Goal: Task Accomplishment & Management: Manage account settings

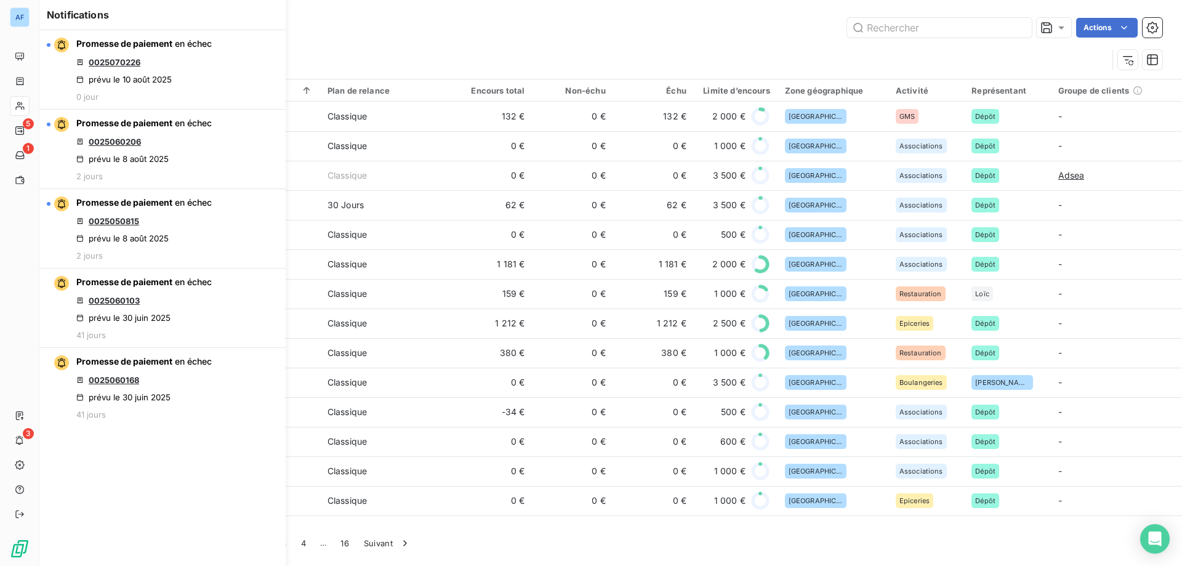
click at [146, 514] on div "Promesse de paiement en échec 0025070226 prévu le 10 août 2025 0 jour Promesse …" at bounding box center [162, 298] width 246 height 536
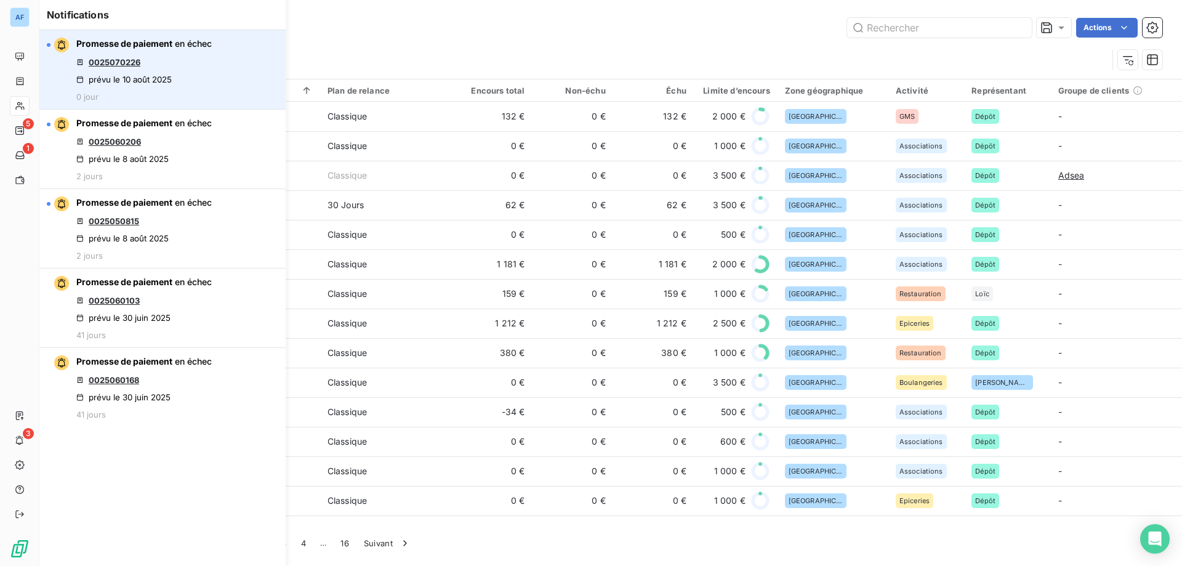
click at [123, 65] on link "0025070226" at bounding box center [115, 62] width 52 height 10
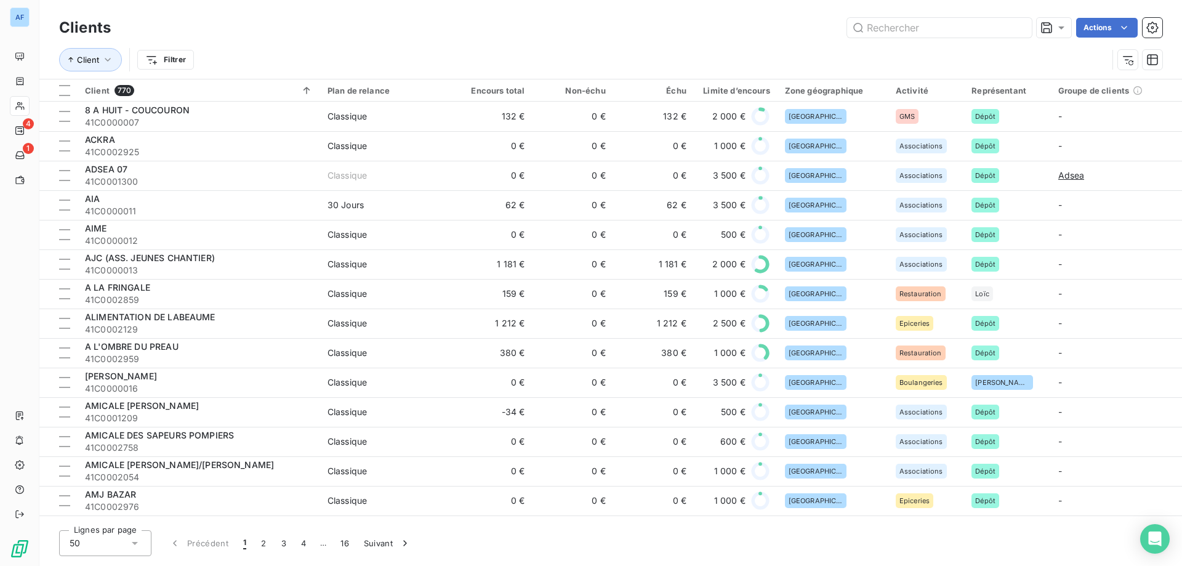
click at [538, 17] on div "Clients Actions" at bounding box center [610, 28] width 1103 height 26
click at [913, 30] on input "text" at bounding box center [939, 28] width 185 height 20
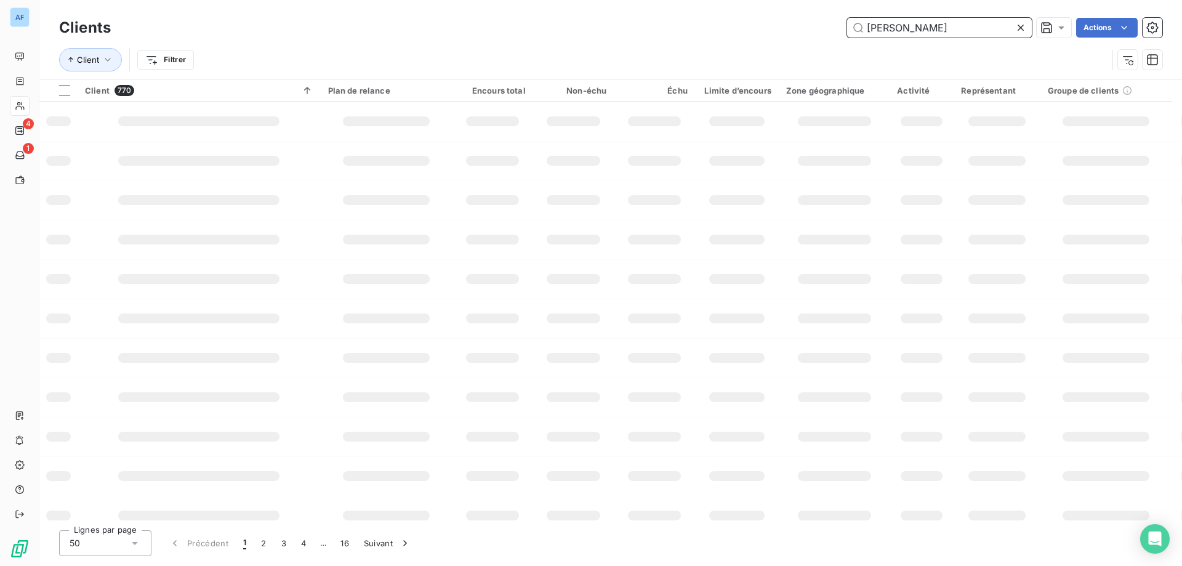
type input "chene"
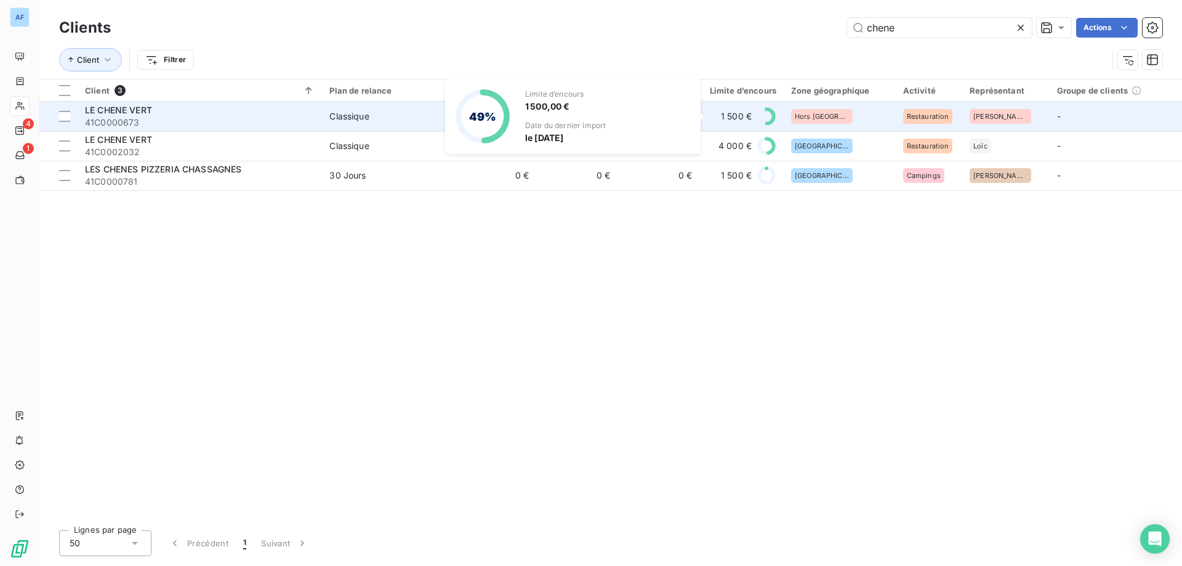
click at [715, 117] on div "1 500 €" at bounding box center [742, 117] width 70 height 20
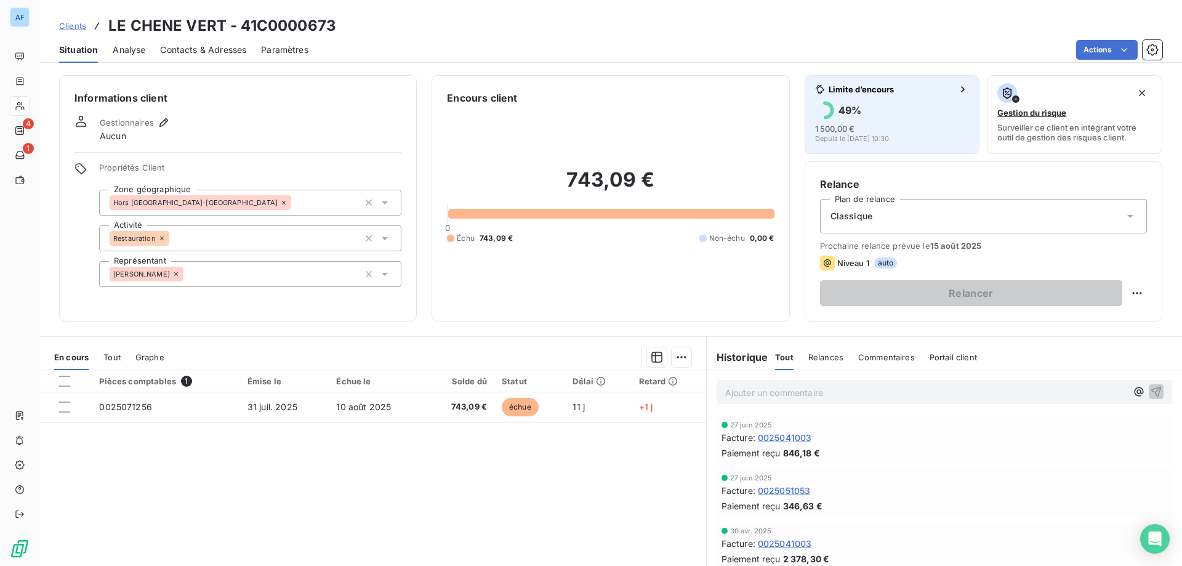
click at [856, 101] on div "49 %" at bounding box center [892, 110] width 155 height 20
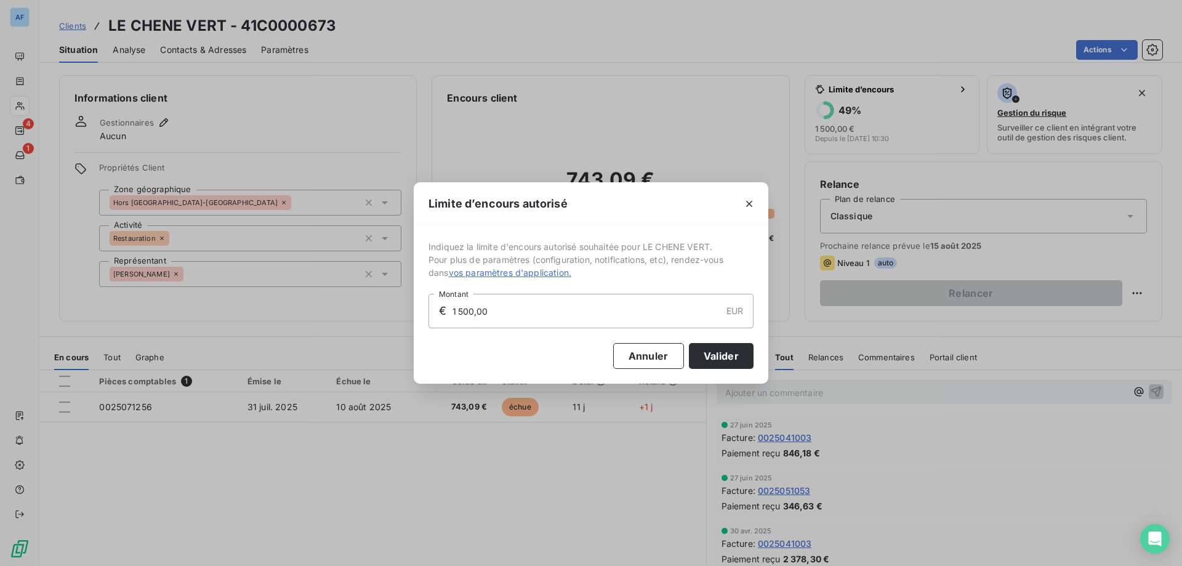
drag, startPoint x: 555, startPoint y: 316, endPoint x: 308, endPoint y: 309, distance: 247.6
click at [311, 309] on div "Limite d’encours autorisé Indiquez la limite d'encours autorisé souhaitée pour …" at bounding box center [591, 283] width 1182 height 566
type input "2 000,00"
click at [731, 358] on button "Valider" at bounding box center [721, 356] width 65 height 26
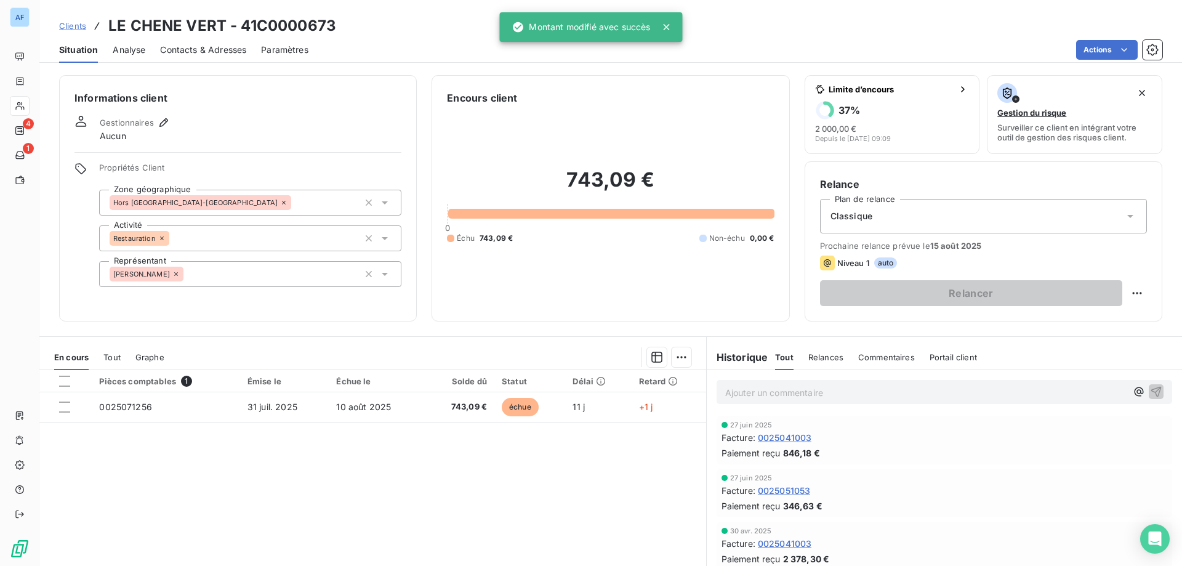
click at [75, 26] on span "Clients" at bounding box center [72, 26] width 27 height 10
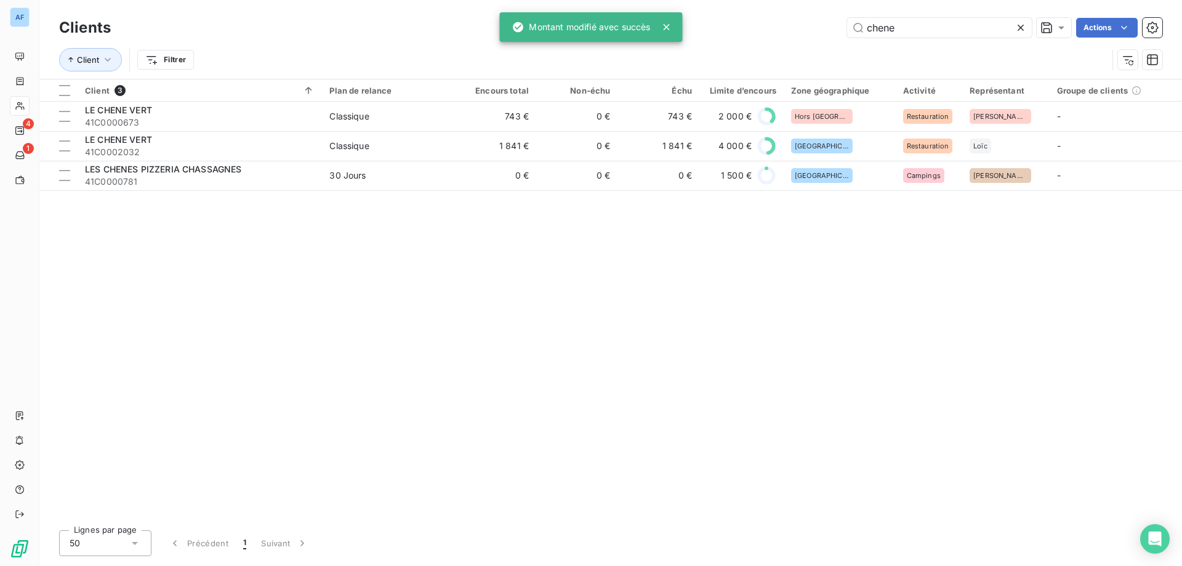
drag, startPoint x: 901, startPoint y: 30, endPoint x: 680, endPoint y: 2, distance: 222.8
click at [680, 2] on div "Clients chene Actions Client Filtrer" at bounding box center [610, 39] width 1143 height 79
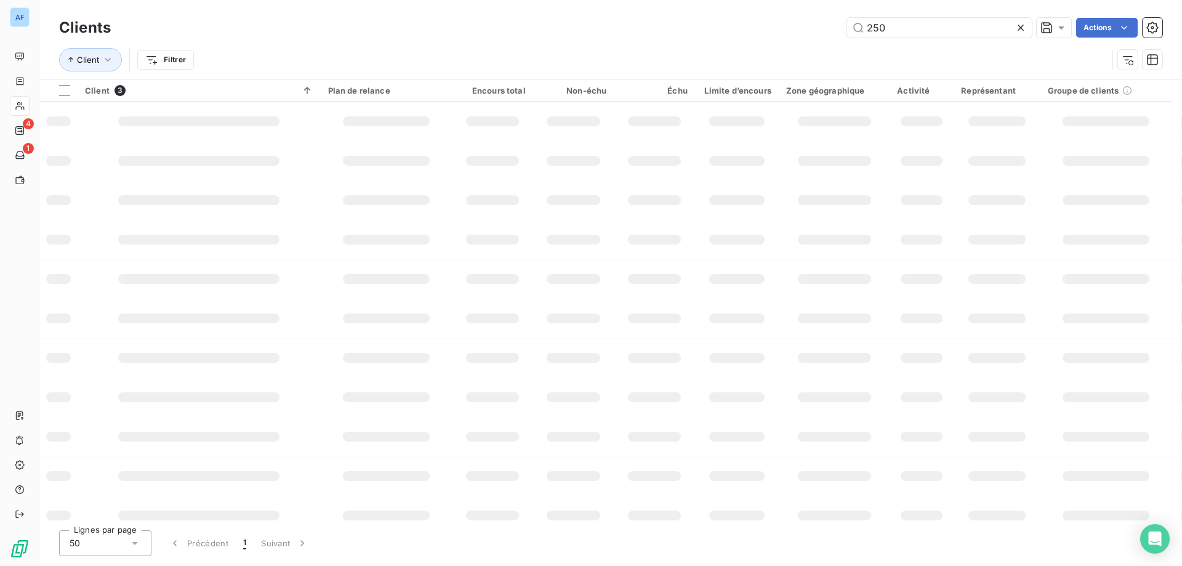
type input "2507"
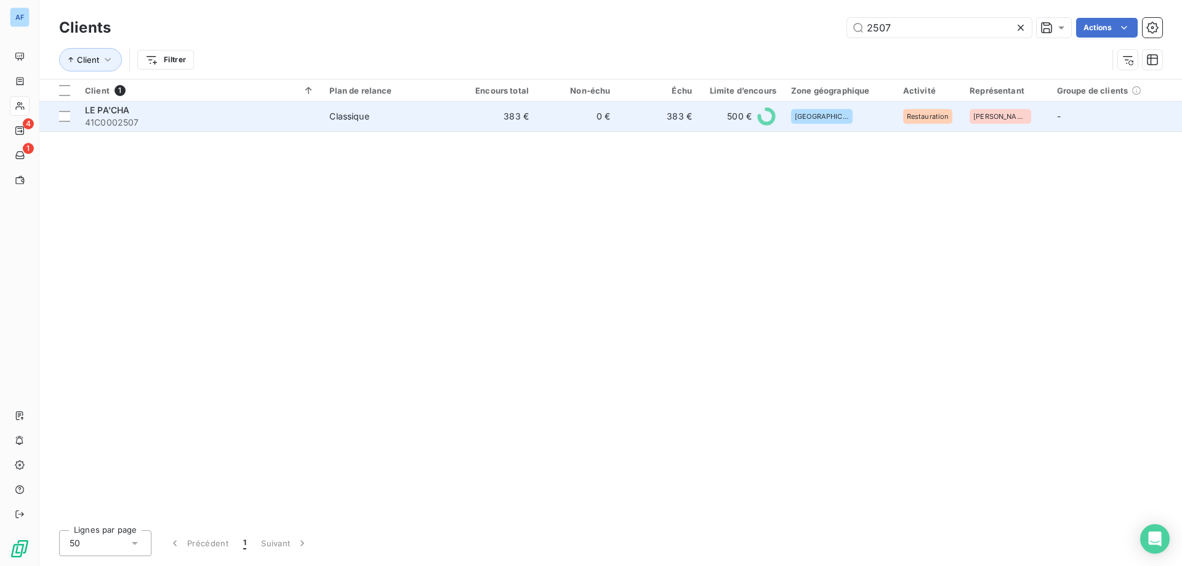
click at [479, 115] on td "383 €" at bounding box center [495, 117] width 81 height 30
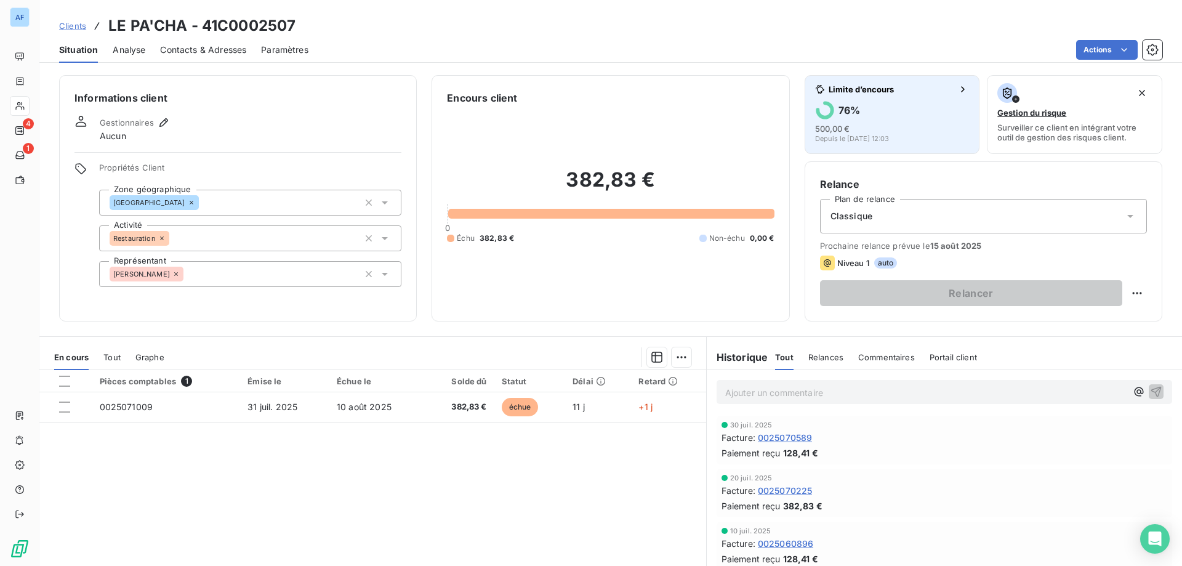
click at [836, 125] on span "500,00 €" at bounding box center [832, 129] width 34 height 10
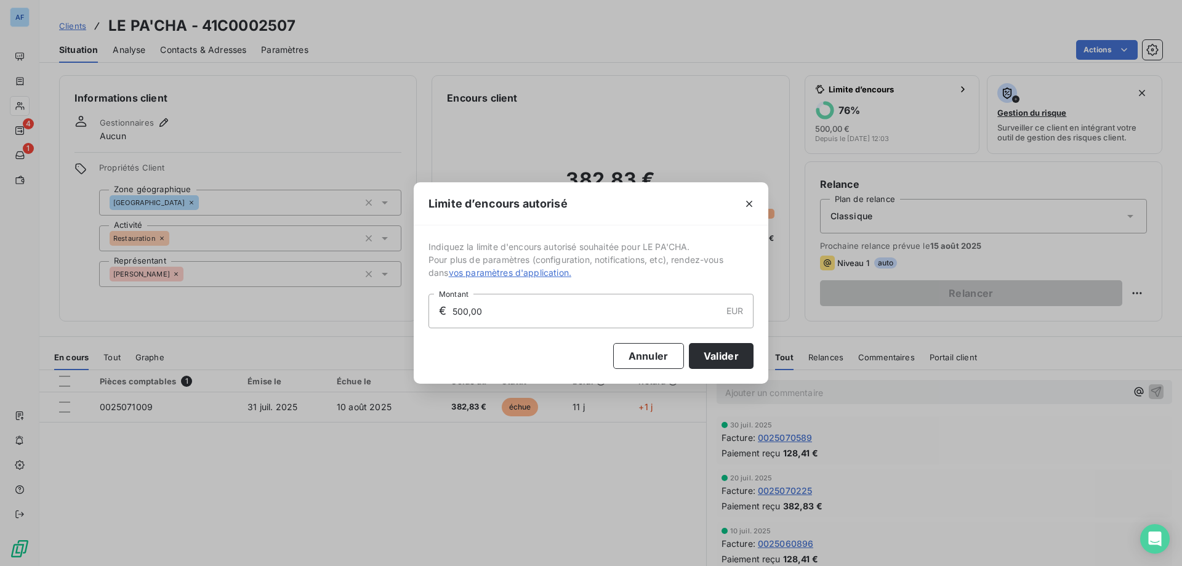
drag, startPoint x: 473, startPoint y: 310, endPoint x: 348, endPoint y: 288, distance: 126.3
click at [377, 293] on div "Limite d’encours autorisé Indiquez la limite d'encours autorisé souhaitée pour …" at bounding box center [591, 283] width 1182 height 566
type input "1 500,00"
click at [704, 356] on button "Valider" at bounding box center [721, 356] width 65 height 26
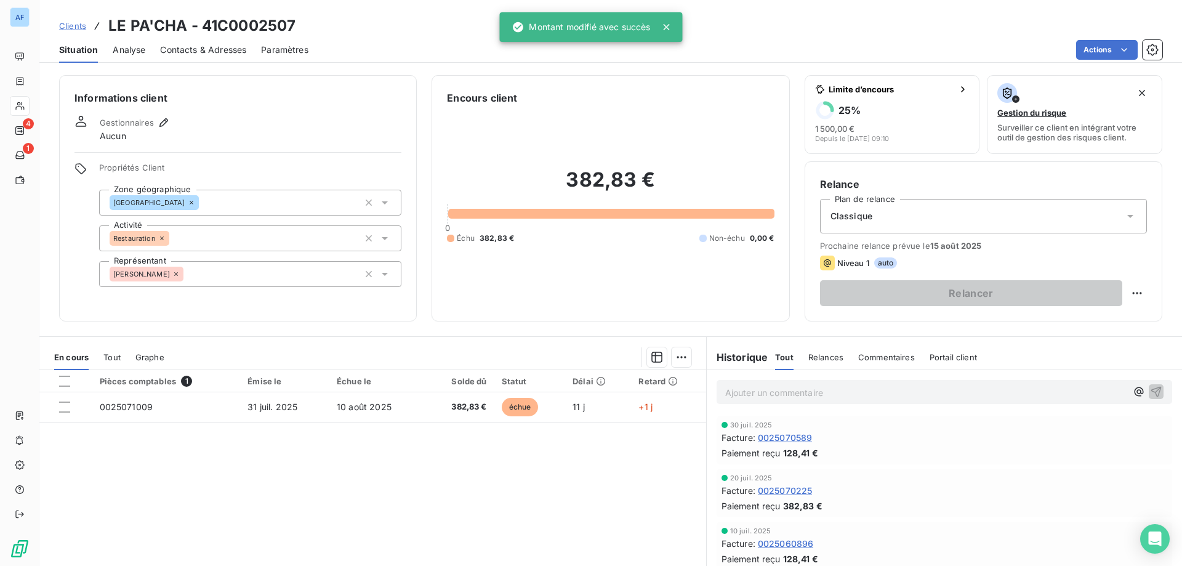
click at [74, 30] on span "Clients" at bounding box center [72, 26] width 27 height 10
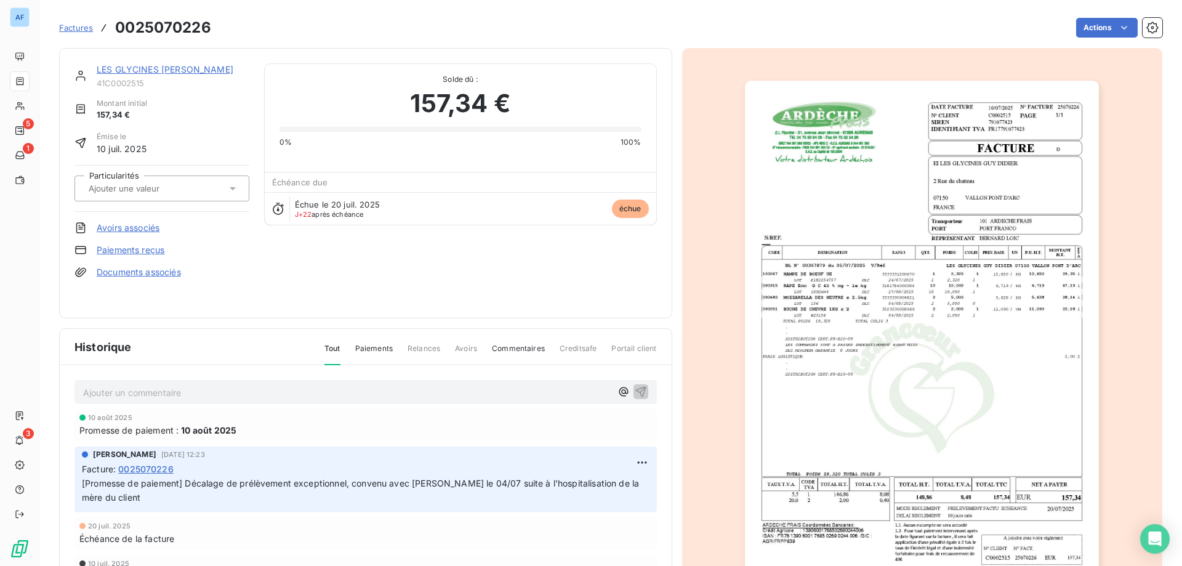
click at [163, 74] on div "LES GLYCINES [PERSON_NAME]" at bounding box center [173, 69] width 153 height 12
click at [165, 70] on link "LES GLYCINES [PERSON_NAME]" at bounding box center [165, 69] width 137 height 10
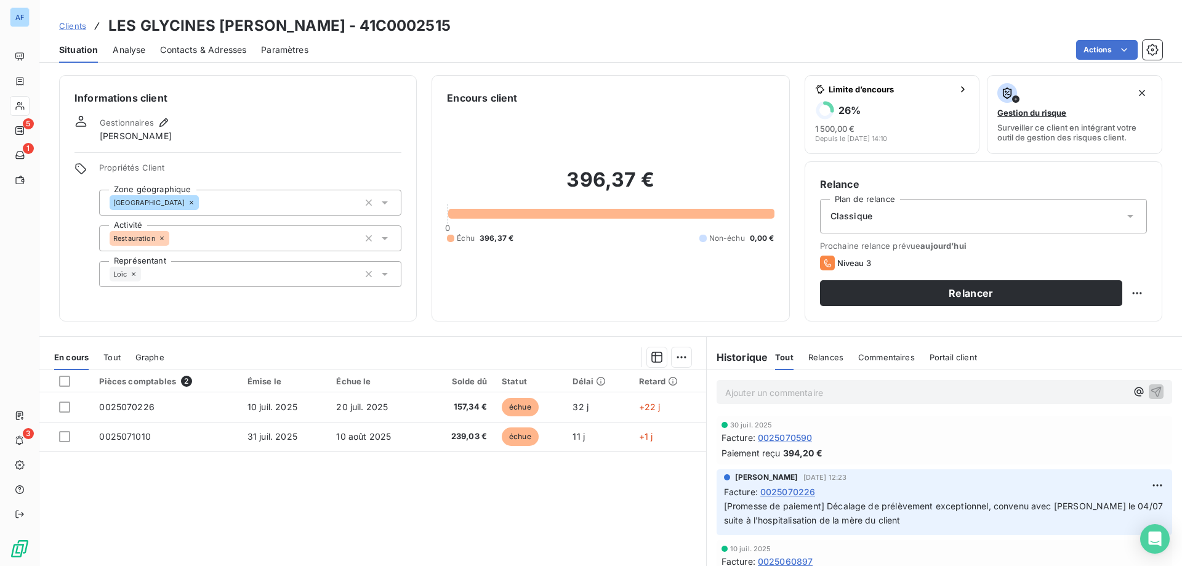
scroll to position [62, 0]
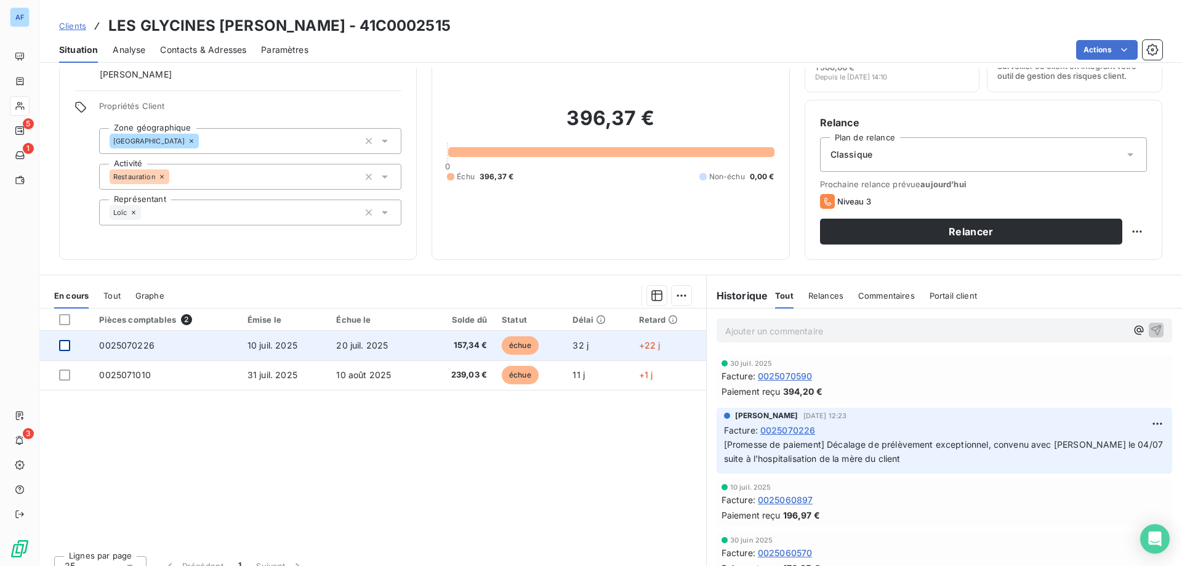
click at [65, 347] on div at bounding box center [64, 345] width 11 height 11
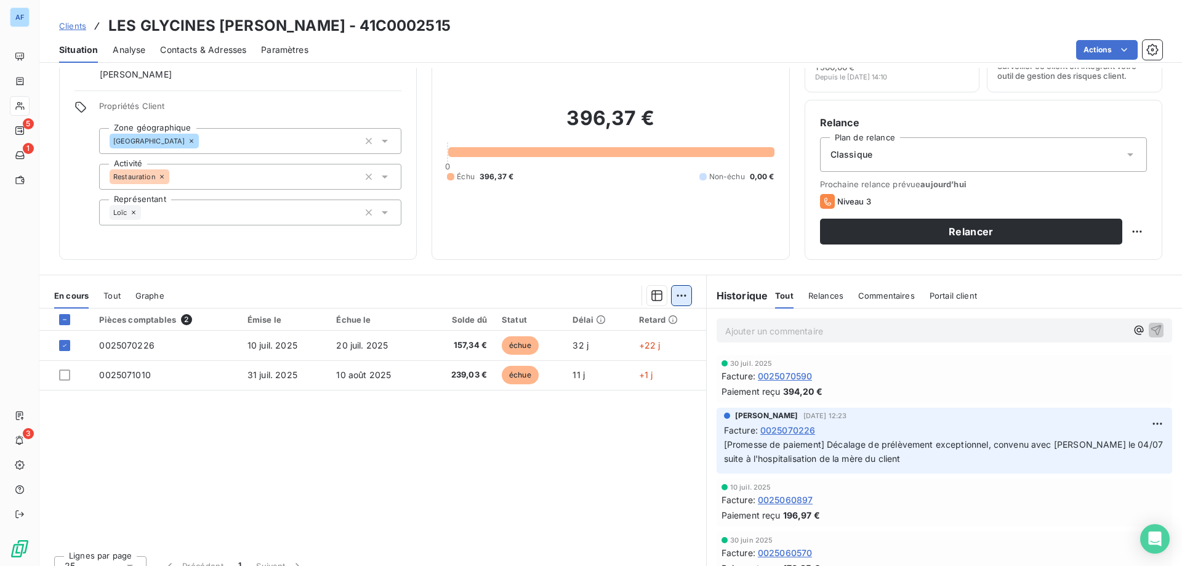
click at [674, 301] on html "AF 5 1 3 Clients LES GLYCINES [PERSON_NAME] - 41C0002515 Situation Analyse Cont…" at bounding box center [591, 283] width 1182 height 566
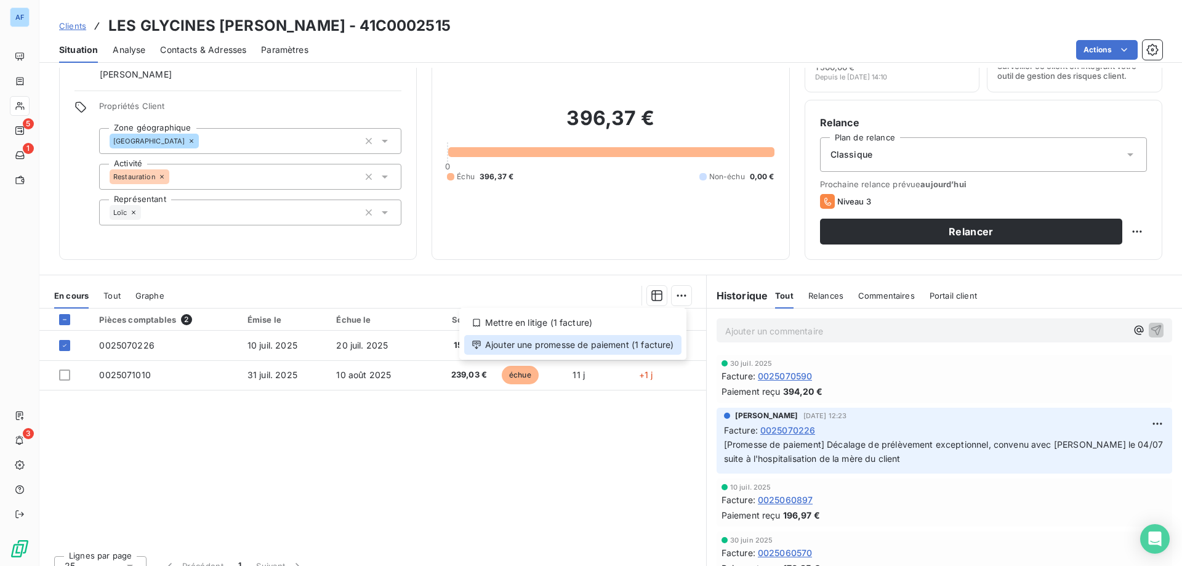
click at [653, 340] on div "Ajouter une promesse de paiement (1 facture)" at bounding box center [572, 345] width 217 height 20
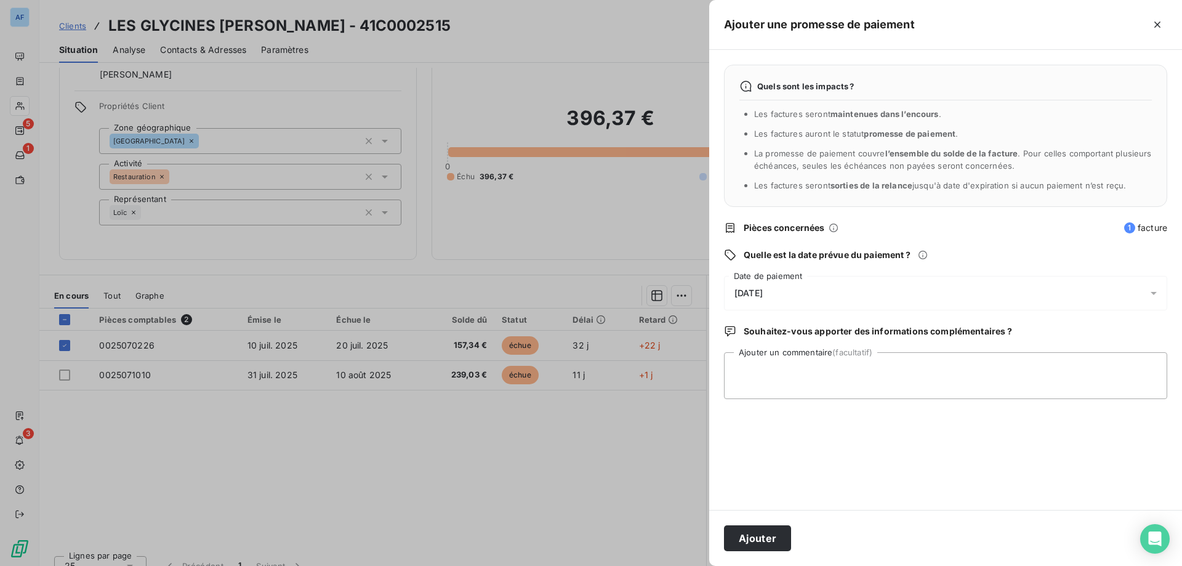
click at [773, 301] on div "[DATE]" at bounding box center [945, 293] width 443 height 34
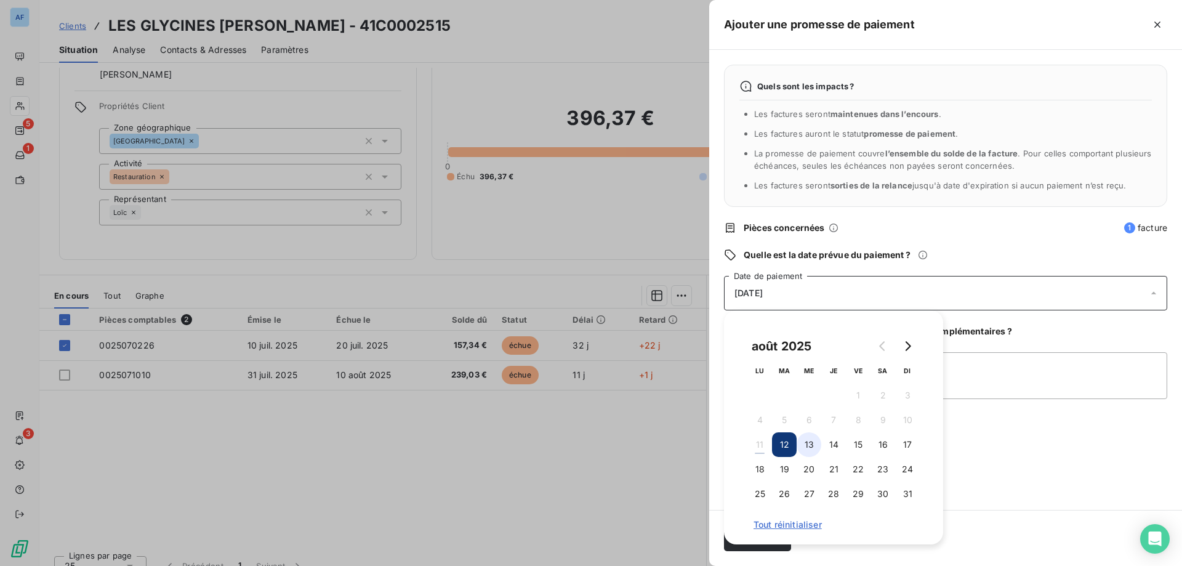
click at [809, 449] on button "13" at bounding box center [809, 444] width 25 height 25
click at [980, 544] on div "Ajouter" at bounding box center [945, 538] width 473 height 56
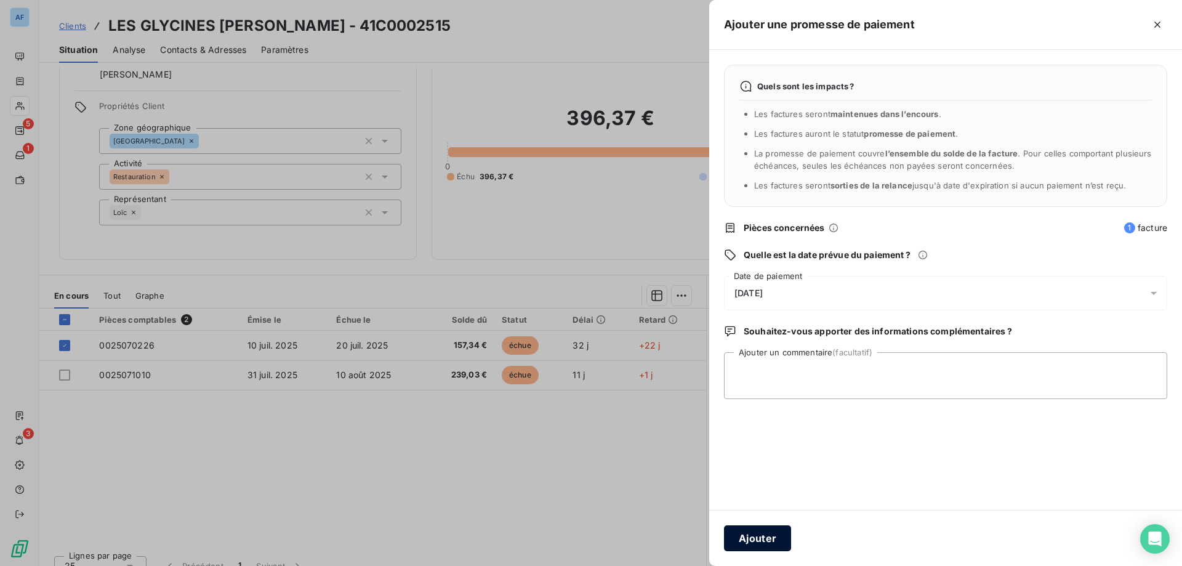
click at [744, 528] on button "Ajouter" at bounding box center [757, 538] width 67 height 26
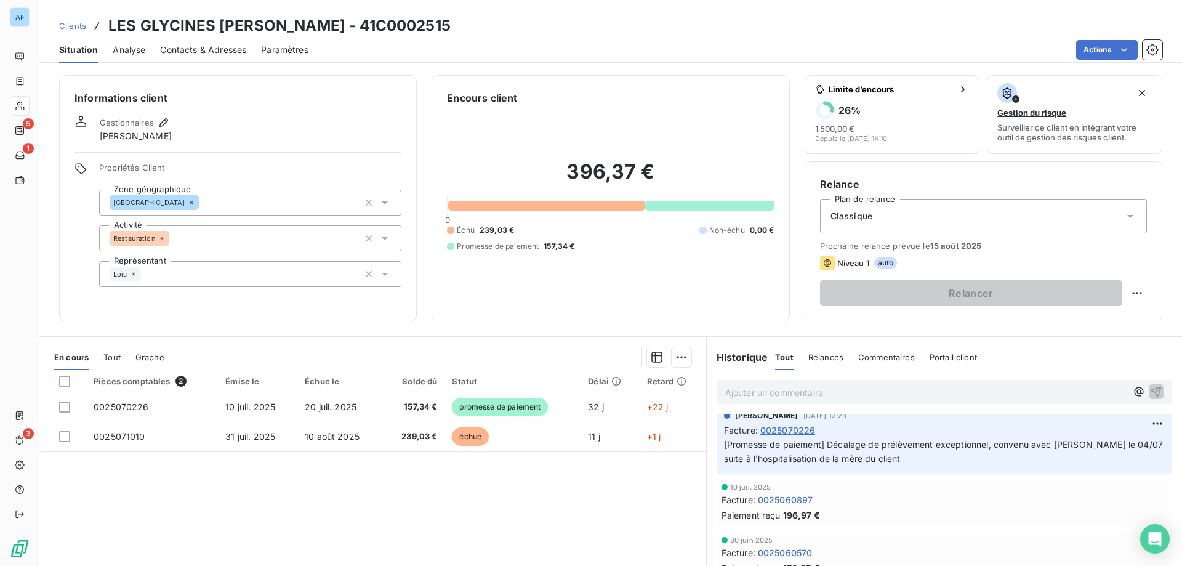
scroll to position [0, 0]
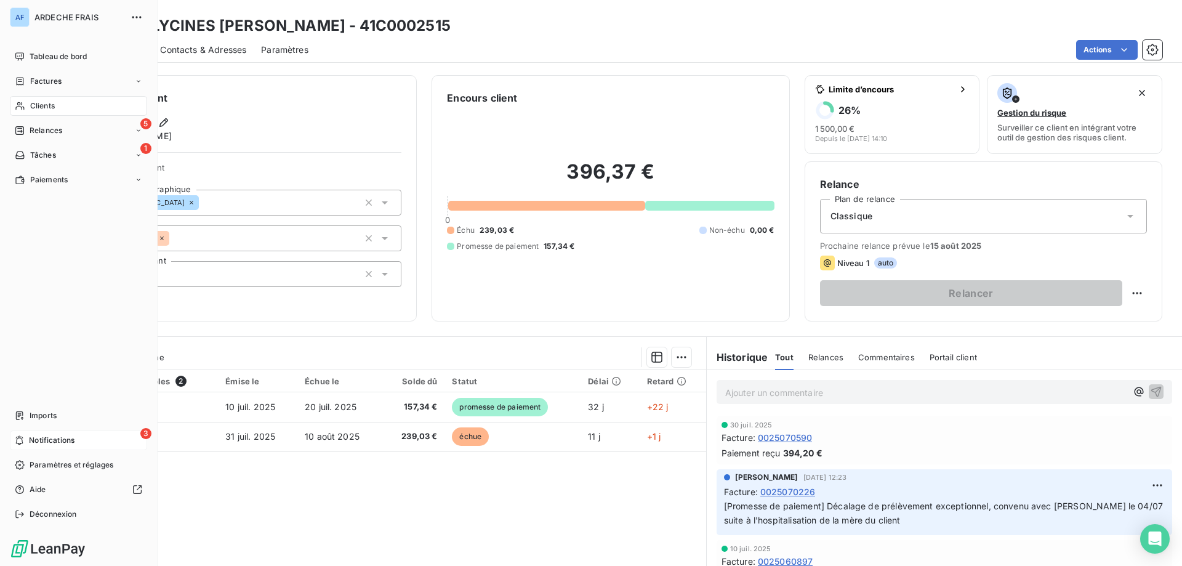
click at [40, 440] on span "Notifications" at bounding box center [52, 440] width 46 height 11
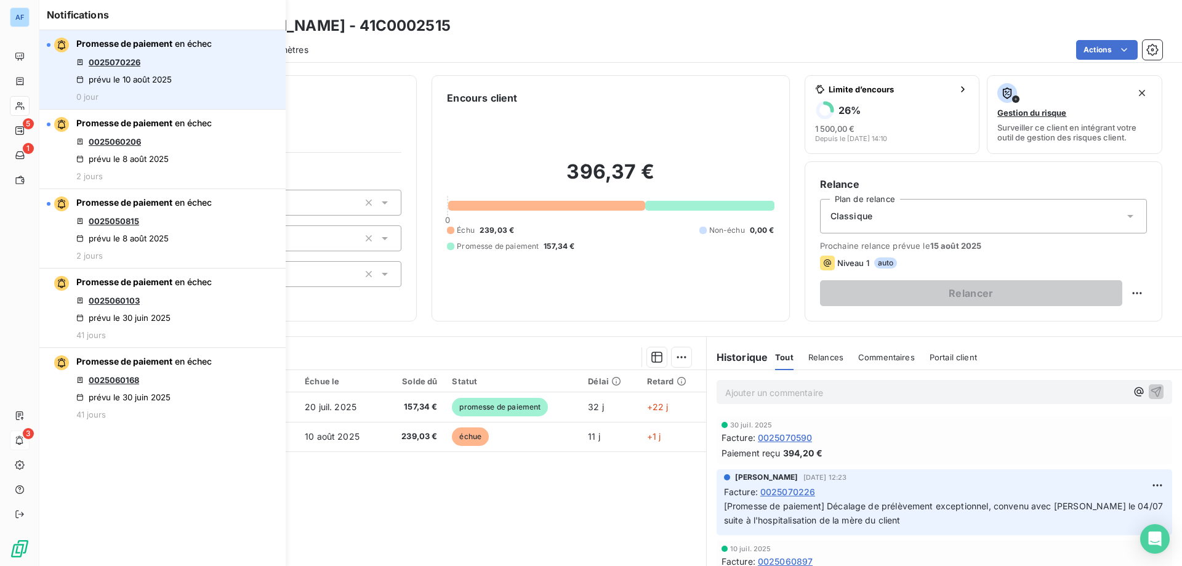
click at [124, 62] on link "0025070226" at bounding box center [115, 62] width 52 height 10
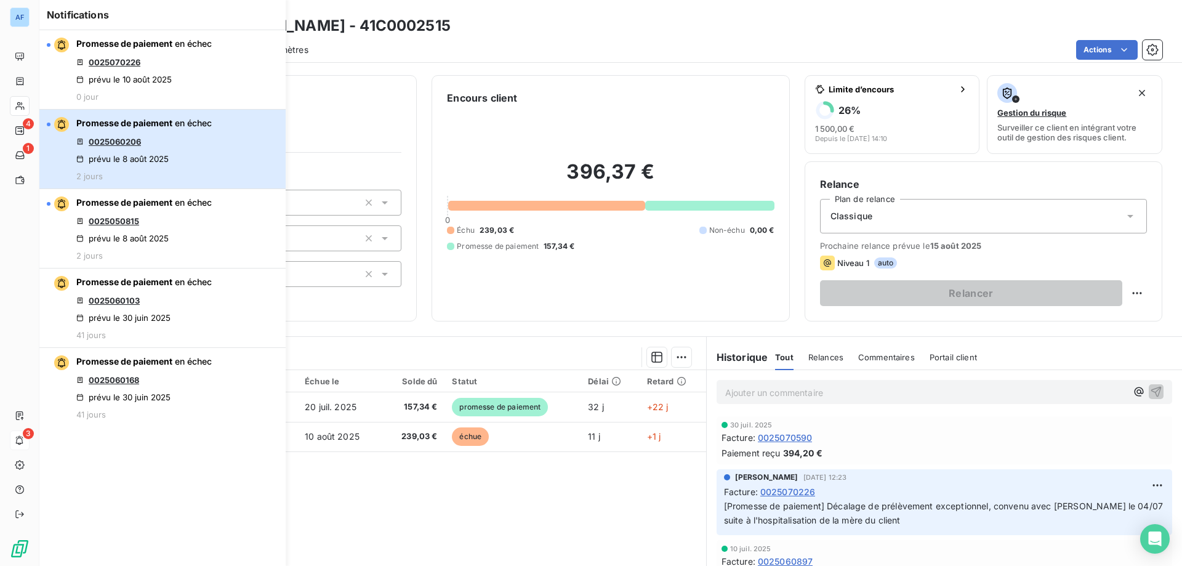
click at [135, 136] on div "Promesse de paiement en échec 0025060206 prévu le [DATE] 2 jours" at bounding box center [143, 149] width 135 height 64
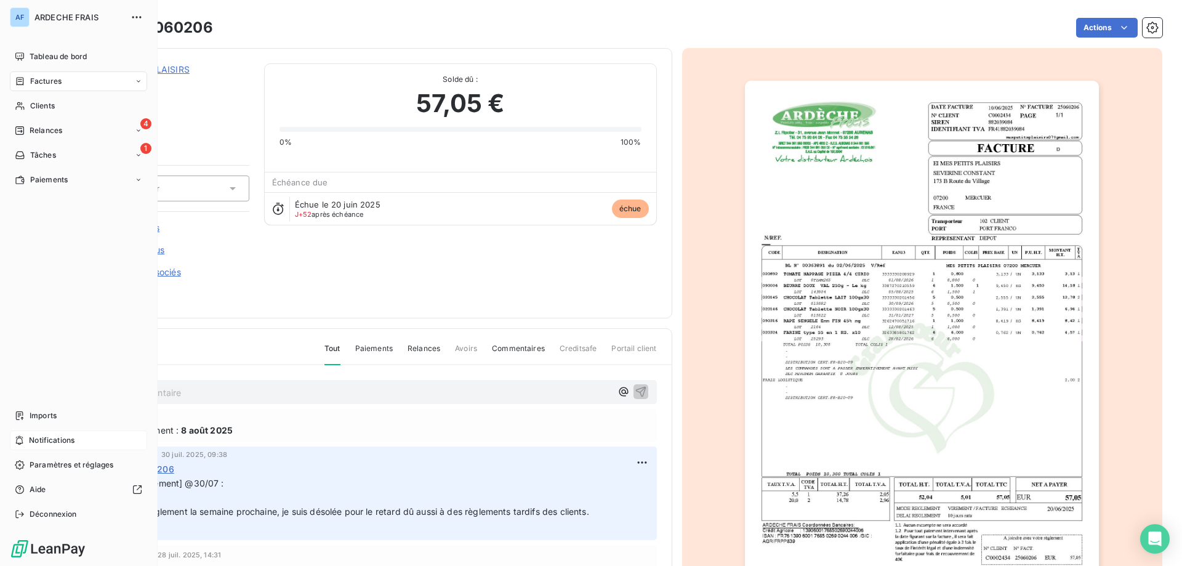
click at [58, 446] on div "Notifications" at bounding box center [78, 440] width 137 height 20
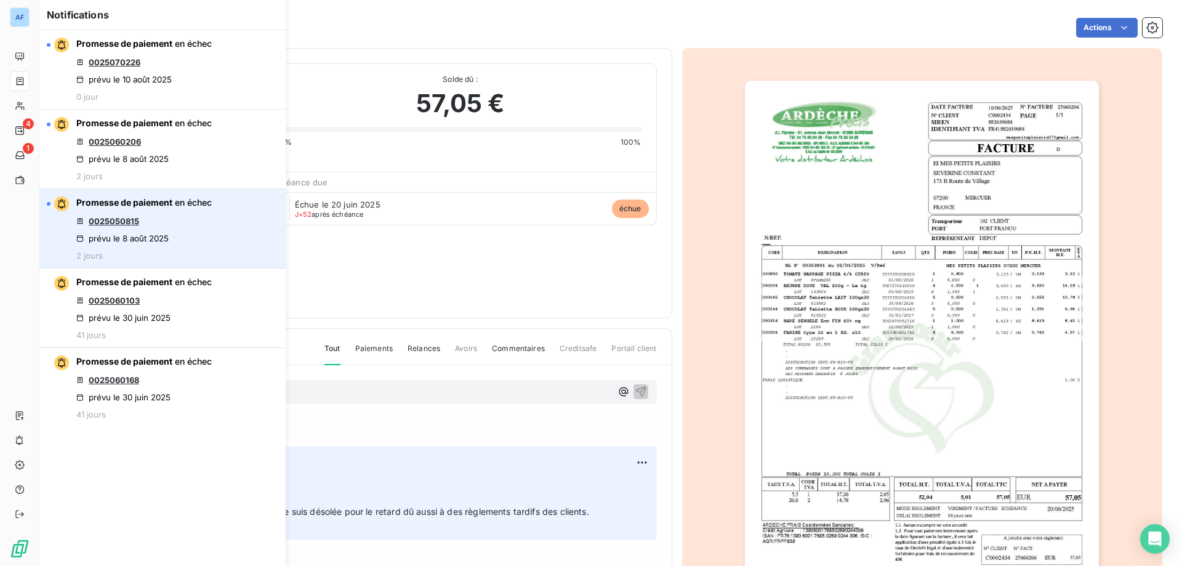
click at [128, 221] on link "0025050815" at bounding box center [114, 221] width 50 height 10
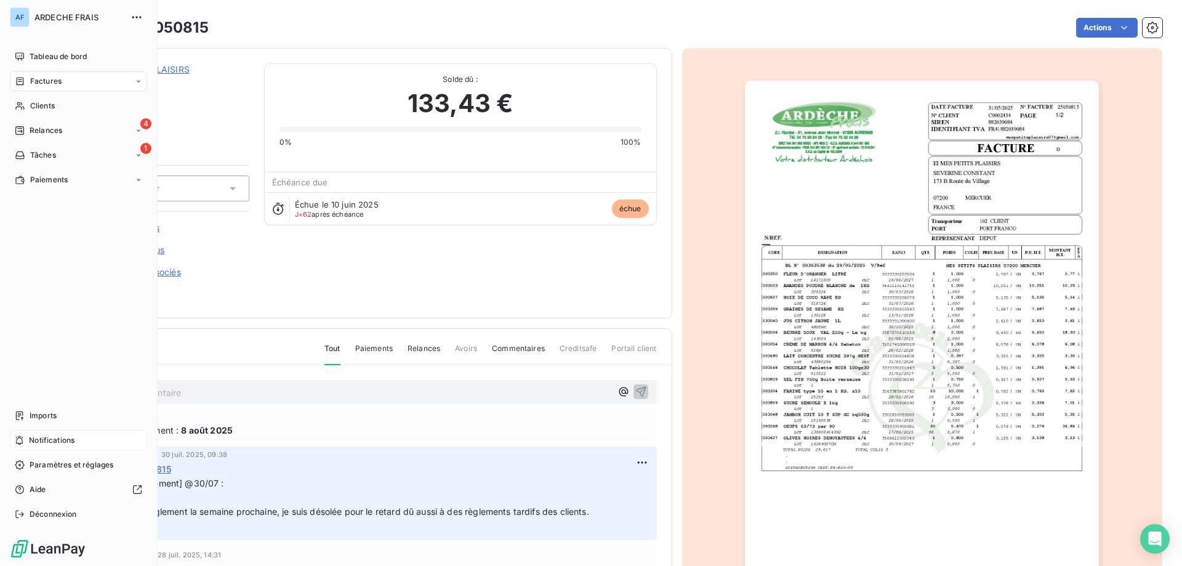
click at [83, 438] on div "Notifications" at bounding box center [78, 440] width 137 height 20
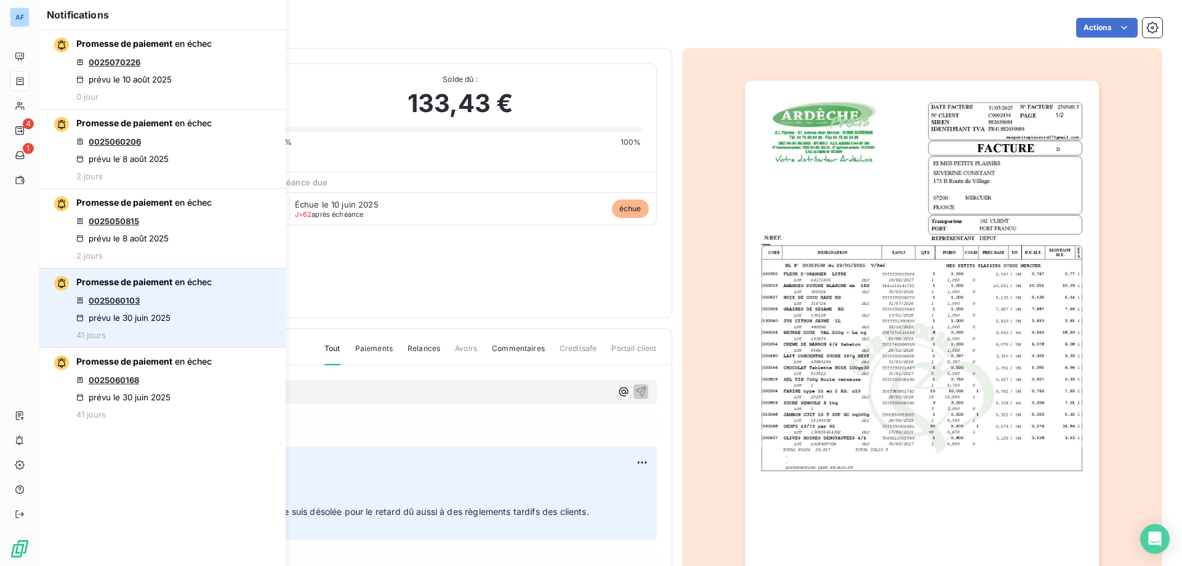
click at [124, 302] on link "0025060103" at bounding box center [114, 301] width 51 height 10
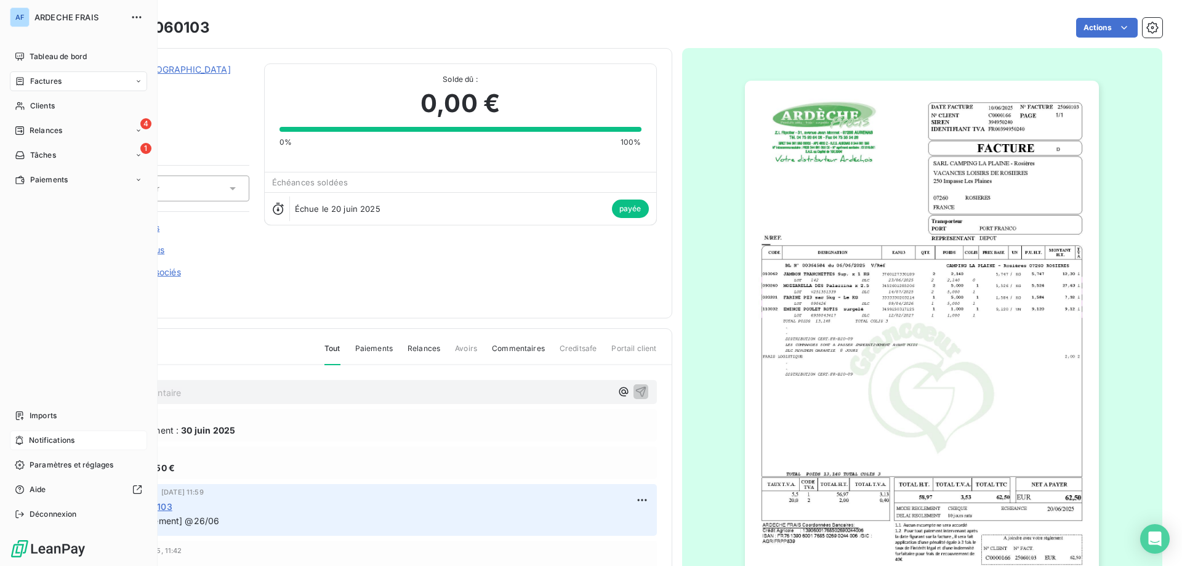
click at [57, 440] on span "Notifications" at bounding box center [52, 440] width 46 height 11
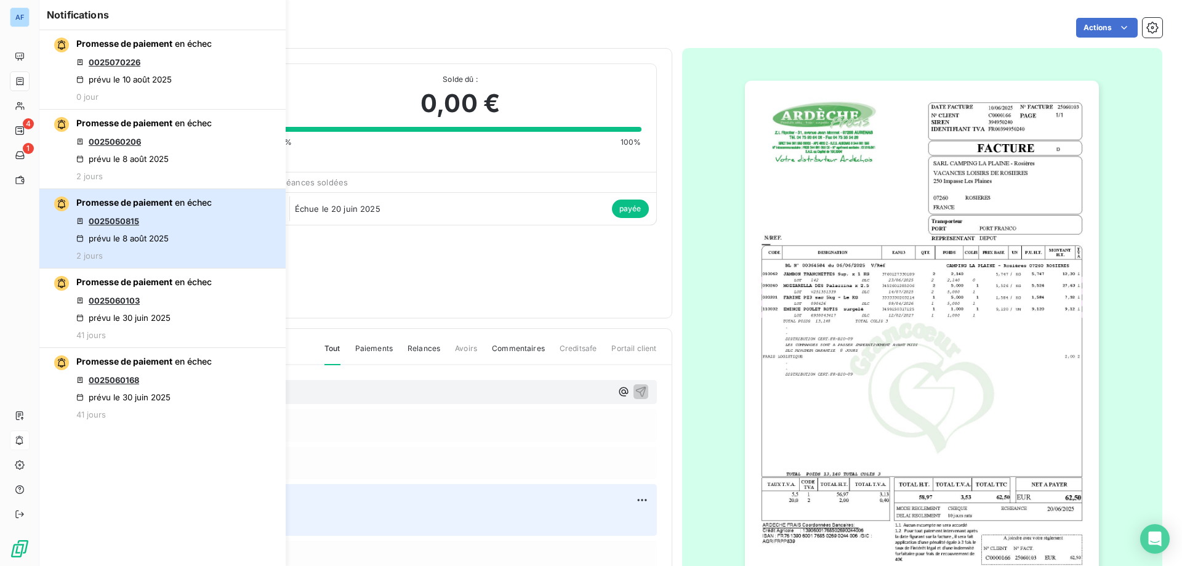
click at [137, 213] on div "Promesse de paiement en échec 0025050815 prévu le 8 août 2025 2 jours" at bounding box center [143, 228] width 135 height 64
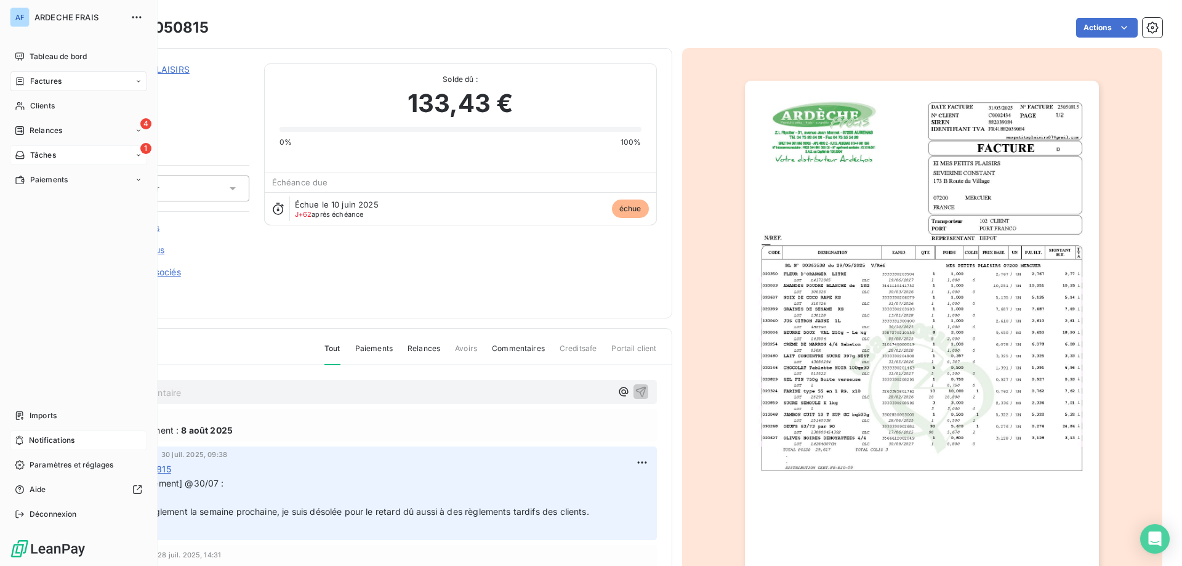
click at [23, 158] on icon at bounding box center [20, 155] width 10 height 10
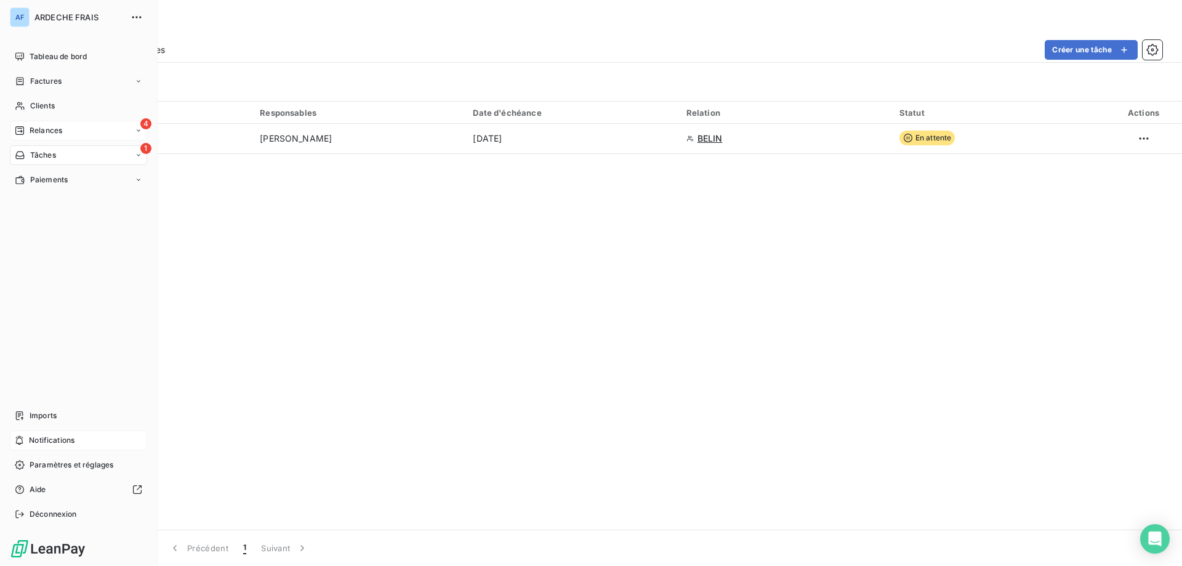
click at [20, 132] on icon at bounding box center [20, 131] width 10 height 10
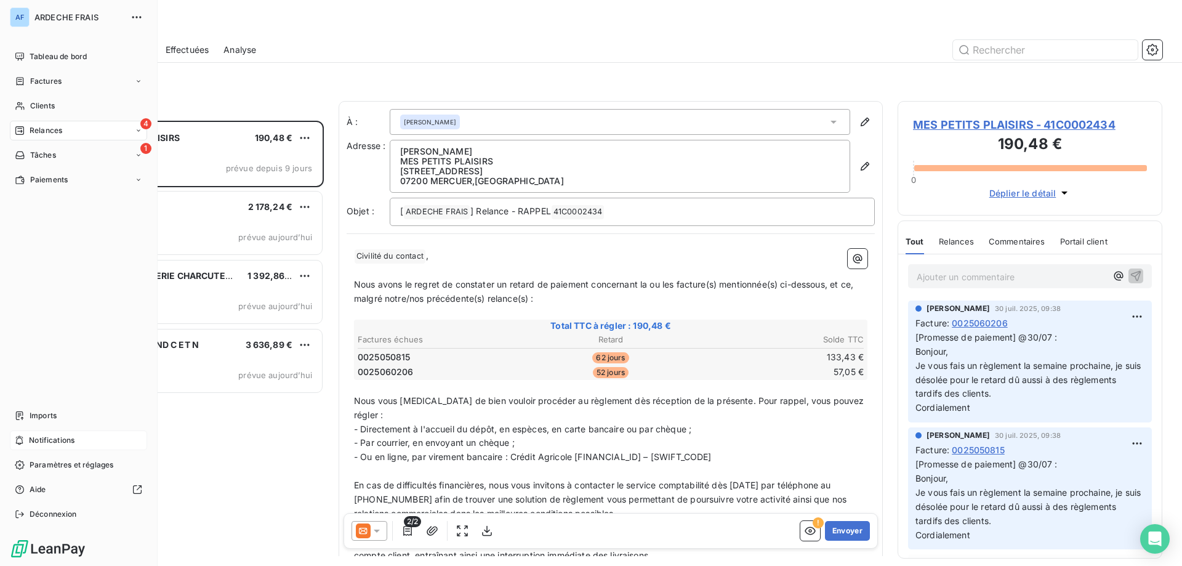
scroll to position [436, 256]
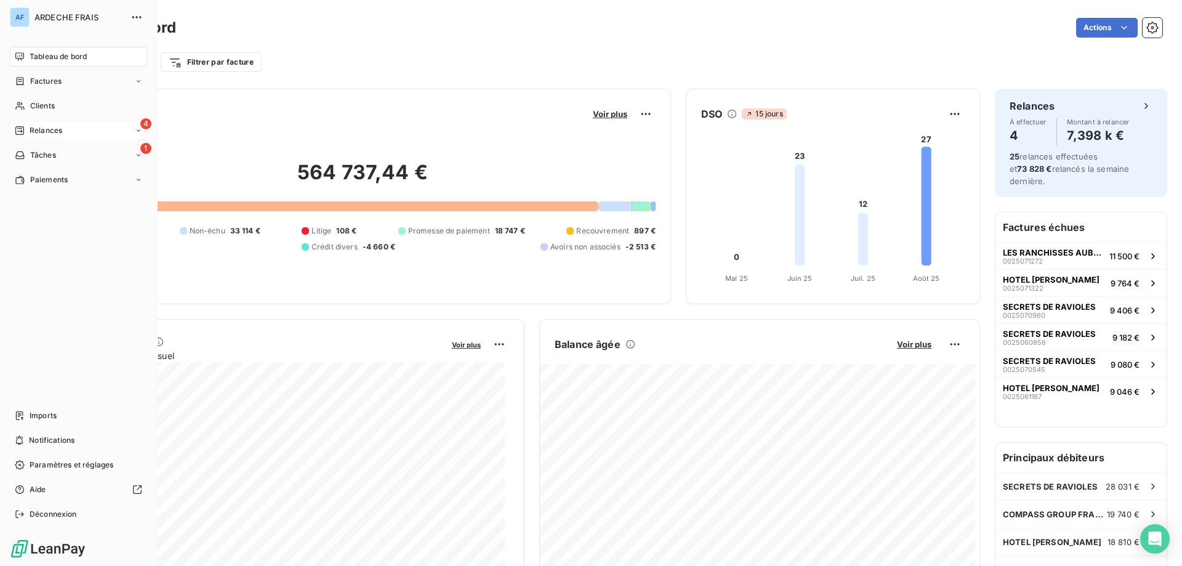
click at [34, 136] on div "4 Relances" at bounding box center [78, 131] width 137 height 20
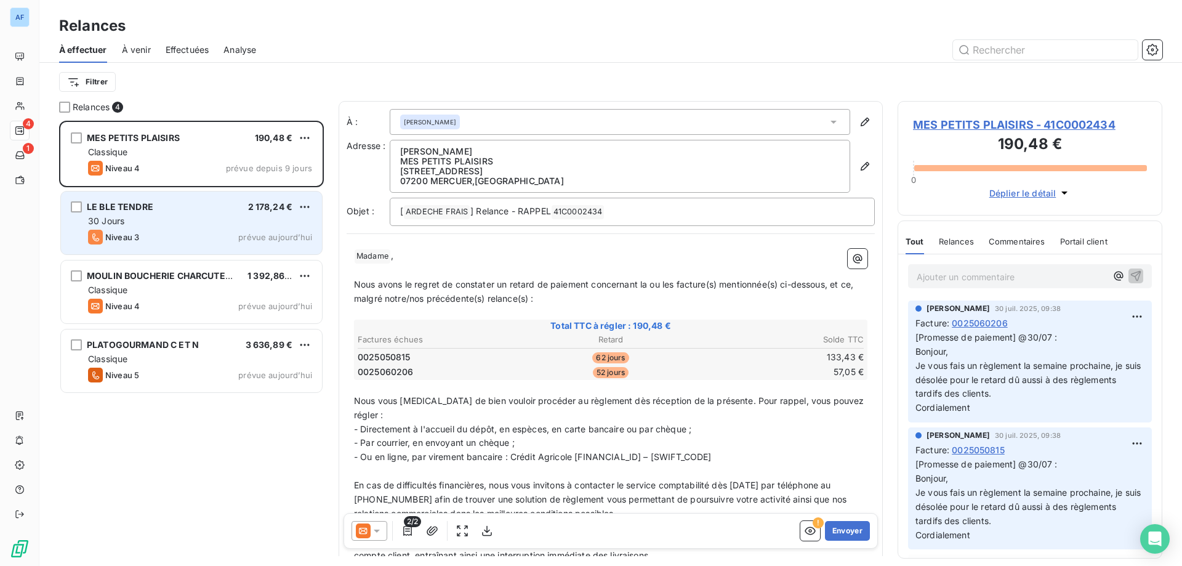
scroll to position [436, 256]
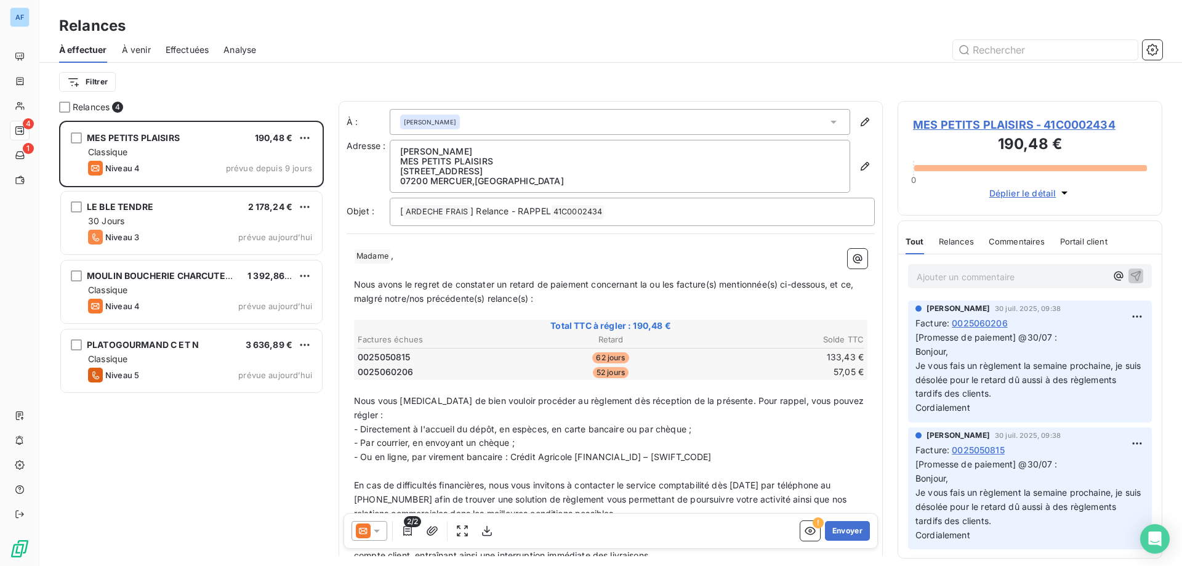
click at [408, 297] on span "Nous avons le regret de constater un retard de paiement concernant la ou les fa…" at bounding box center [605, 291] width 502 height 25
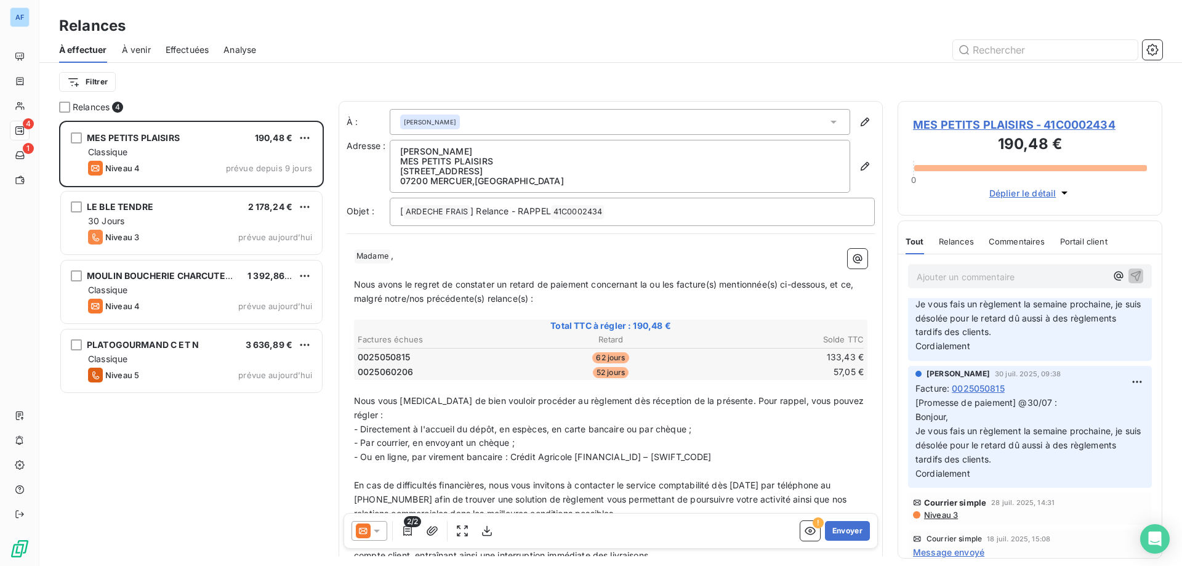
scroll to position [246, 0]
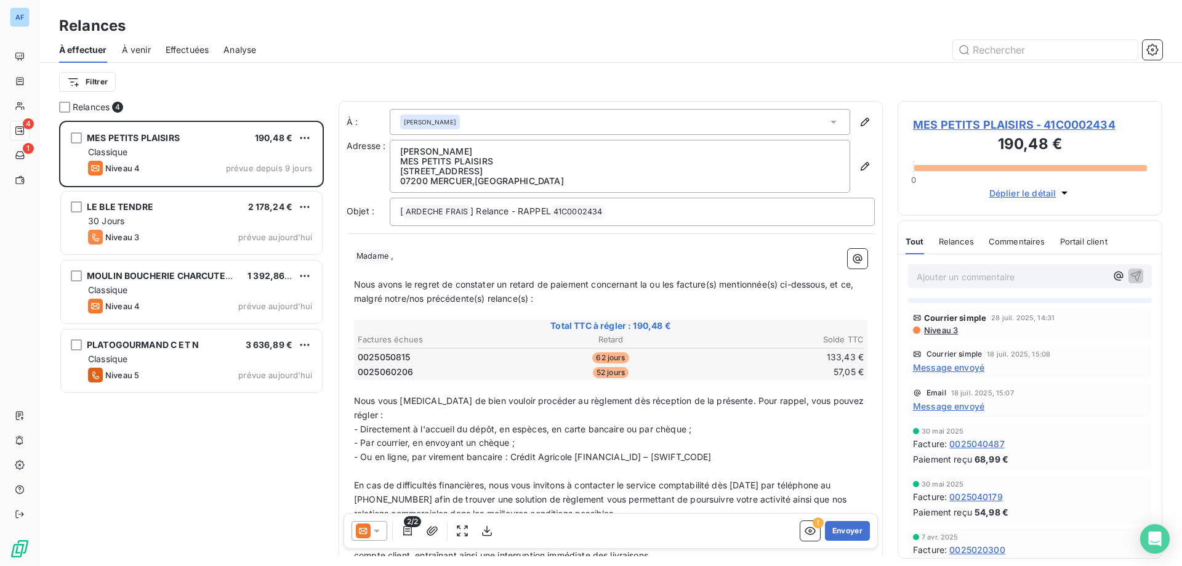
click at [939, 330] on span "Niveau 3" at bounding box center [940, 330] width 35 height 10
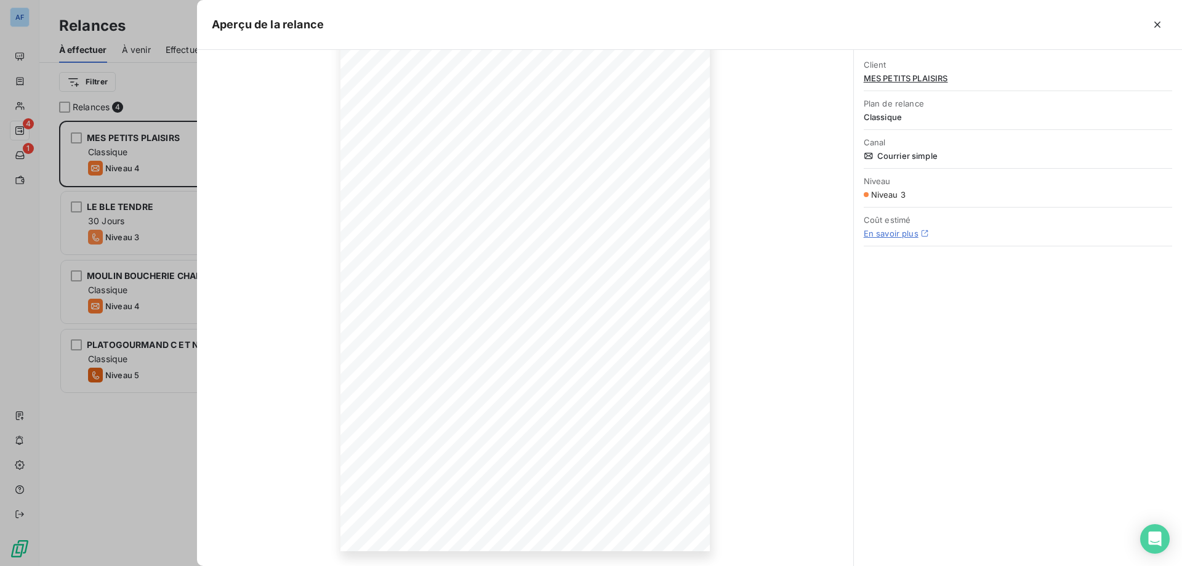
scroll to position [0, 0]
click at [1154, 28] on icon "button" at bounding box center [1157, 24] width 12 height 12
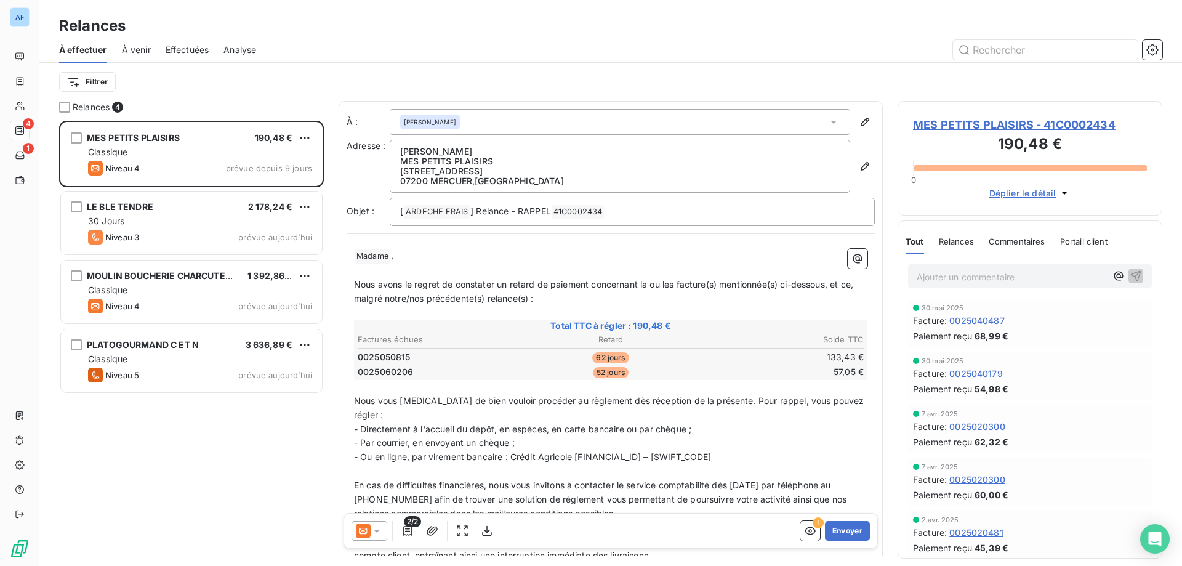
scroll to position [246, 0]
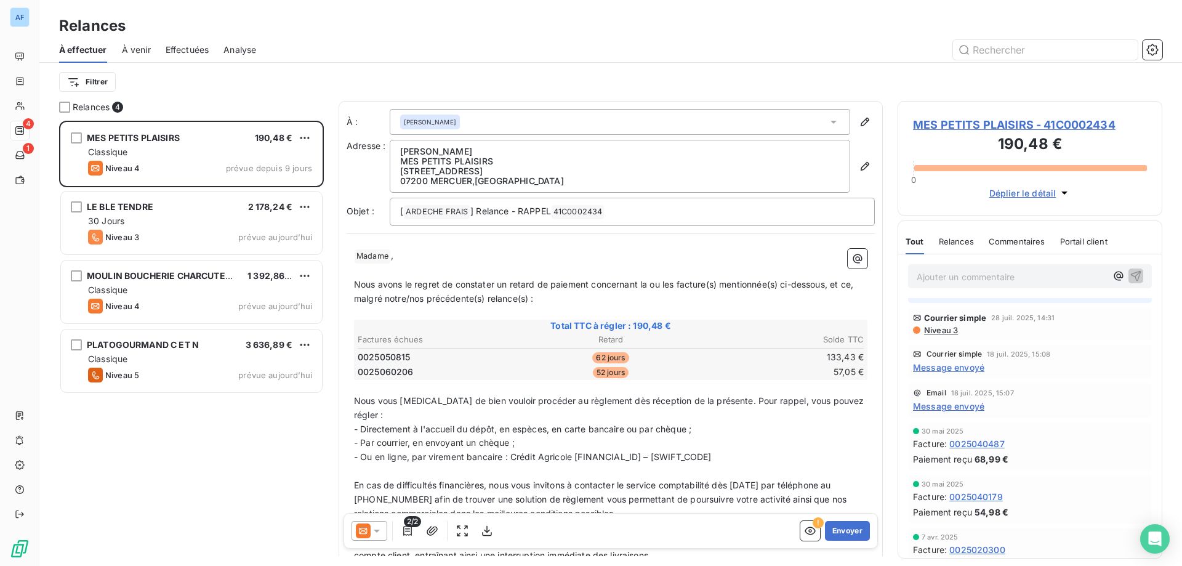
click at [948, 335] on span "Niveau 3" at bounding box center [940, 330] width 35 height 10
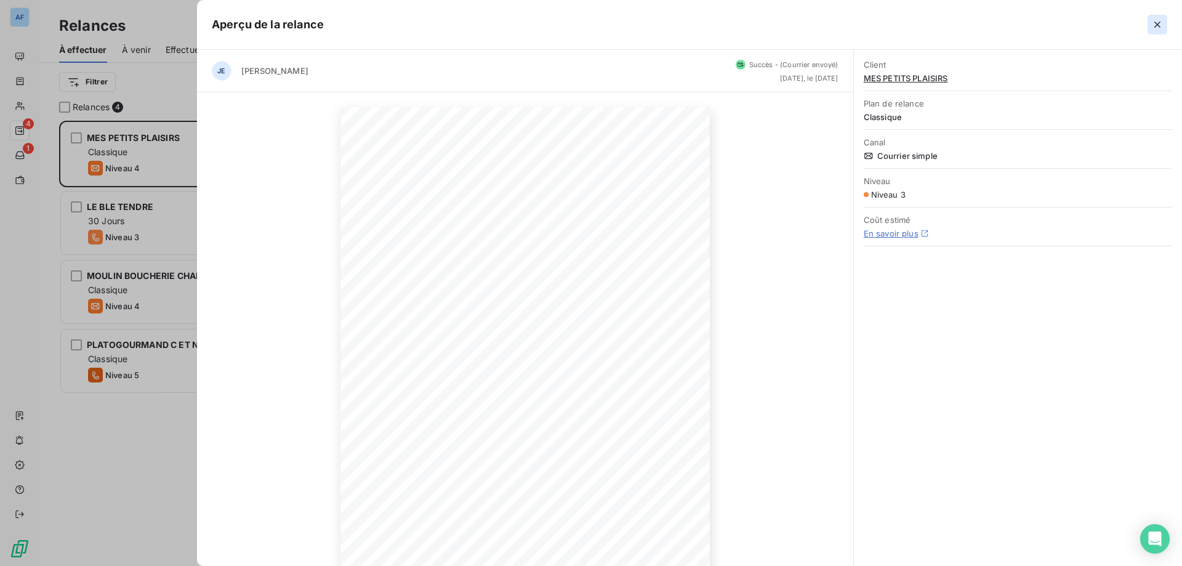
click at [1158, 26] on icon "button" at bounding box center [1157, 25] width 6 height 6
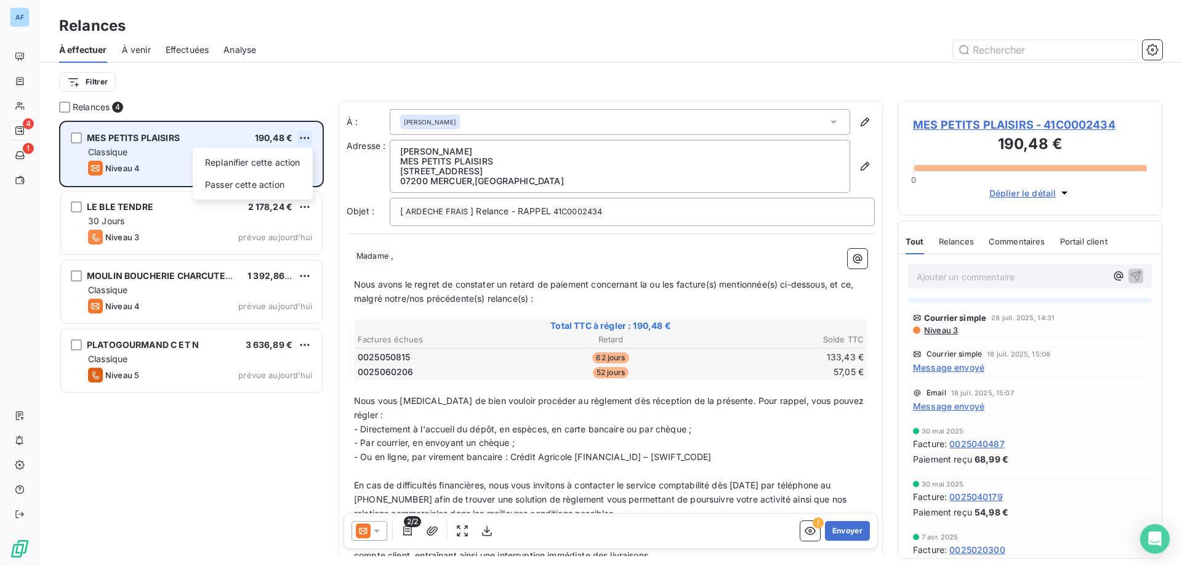
click at [304, 139] on html "AF 4 1 Relances À effectuer À venir Effectuées Analyse Filtrer Relances 4 MES P…" at bounding box center [591, 283] width 1182 height 566
click at [271, 189] on div "Passer cette action" at bounding box center [253, 185] width 110 height 20
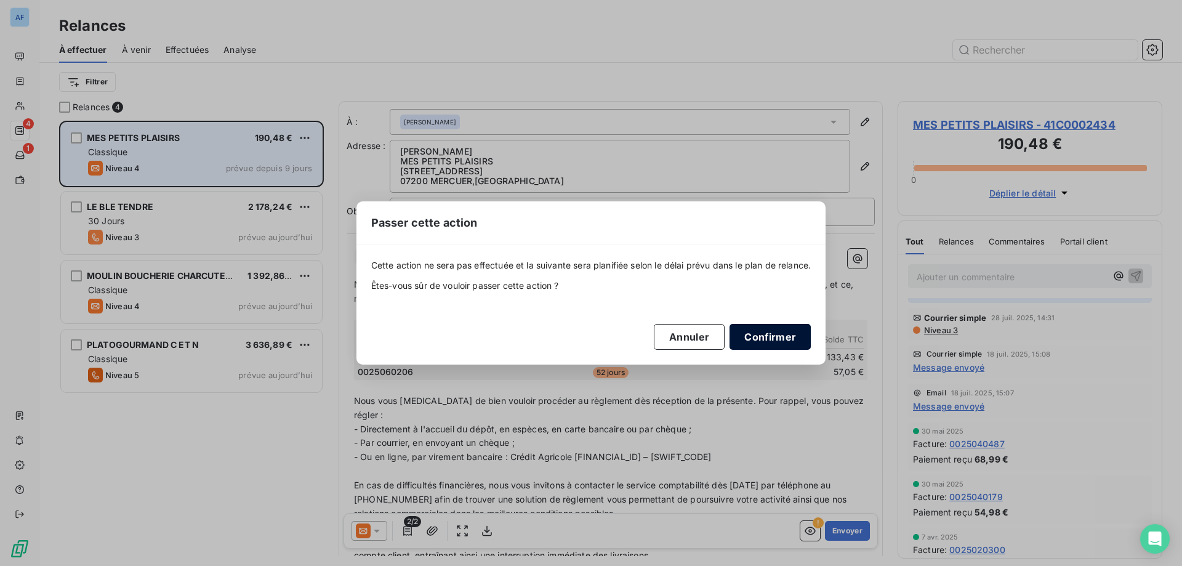
click at [751, 338] on button "Confirmer" at bounding box center [770, 337] width 81 height 26
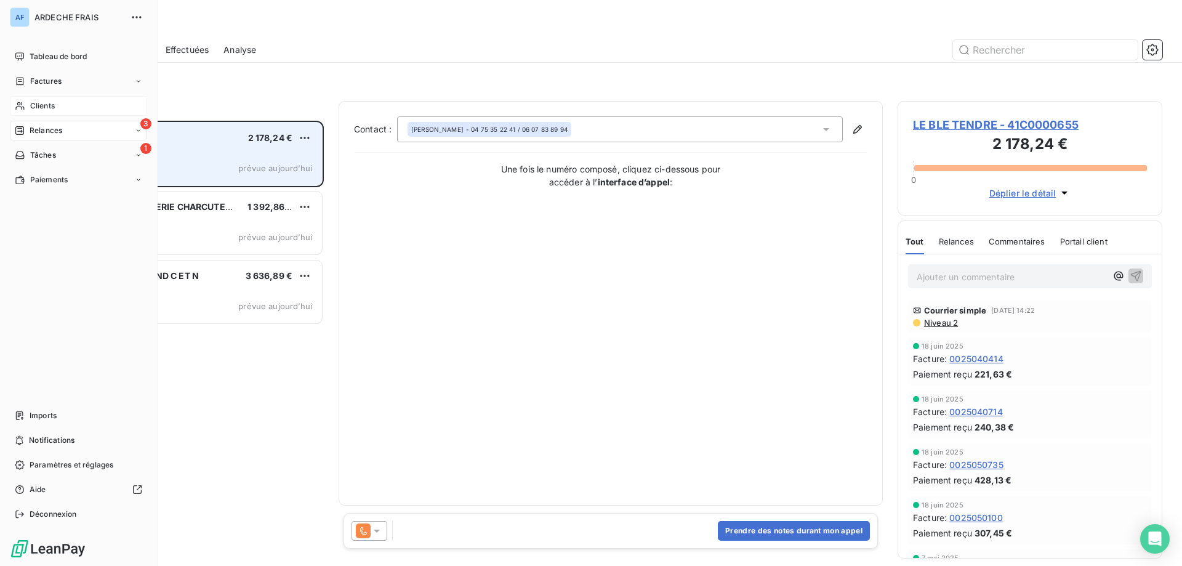
click at [34, 111] on div "Clients" at bounding box center [78, 106] width 137 height 20
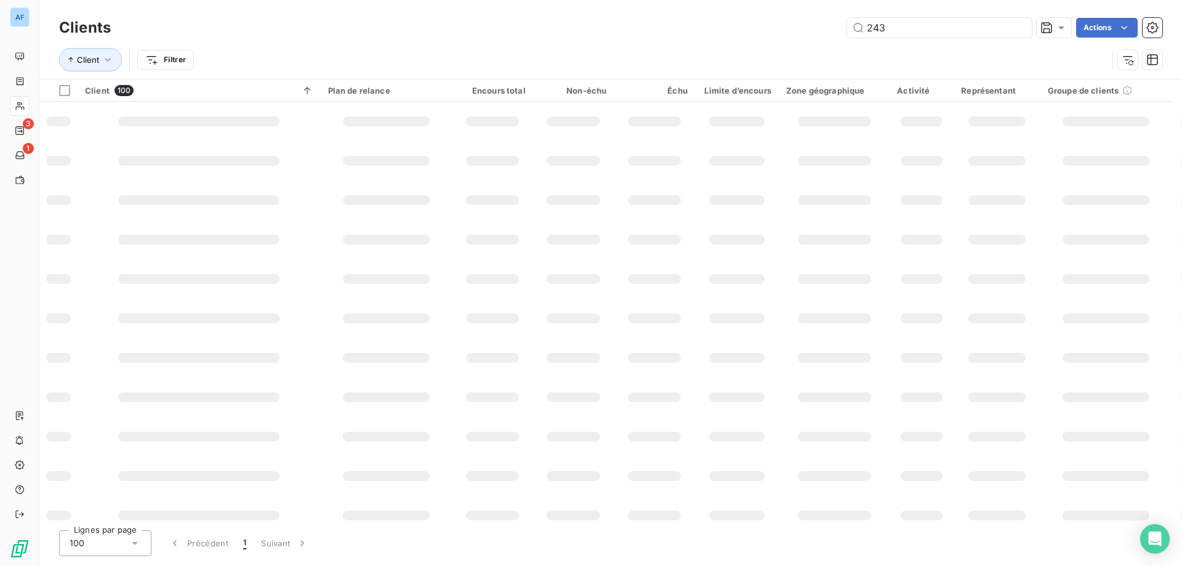
type input "2434"
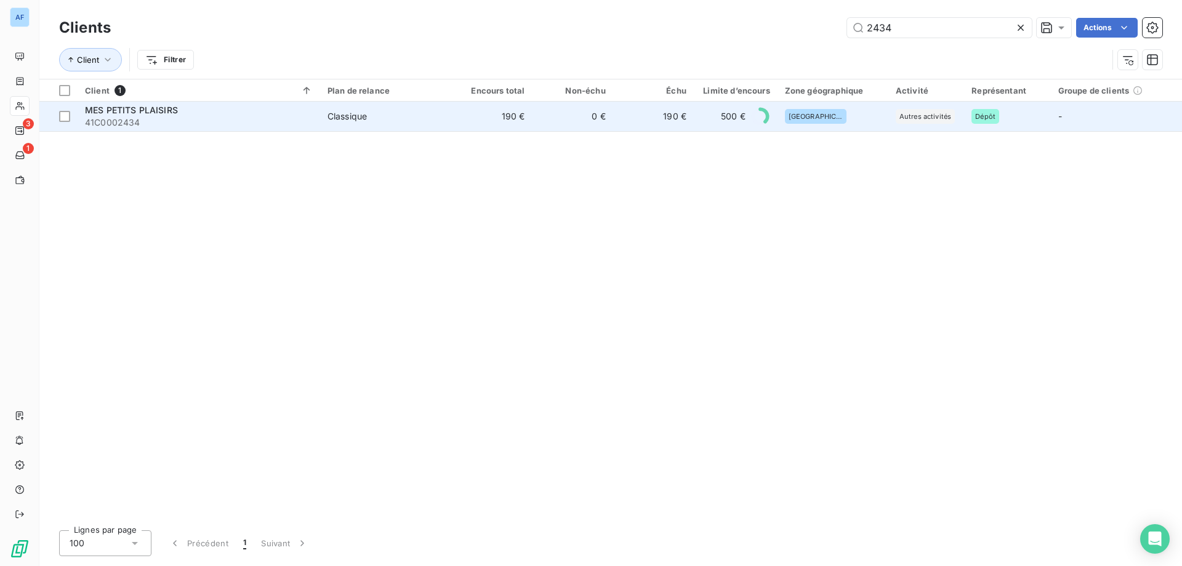
click at [738, 118] on span "500 €" at bounding box center [733, 116] width 25 height 12
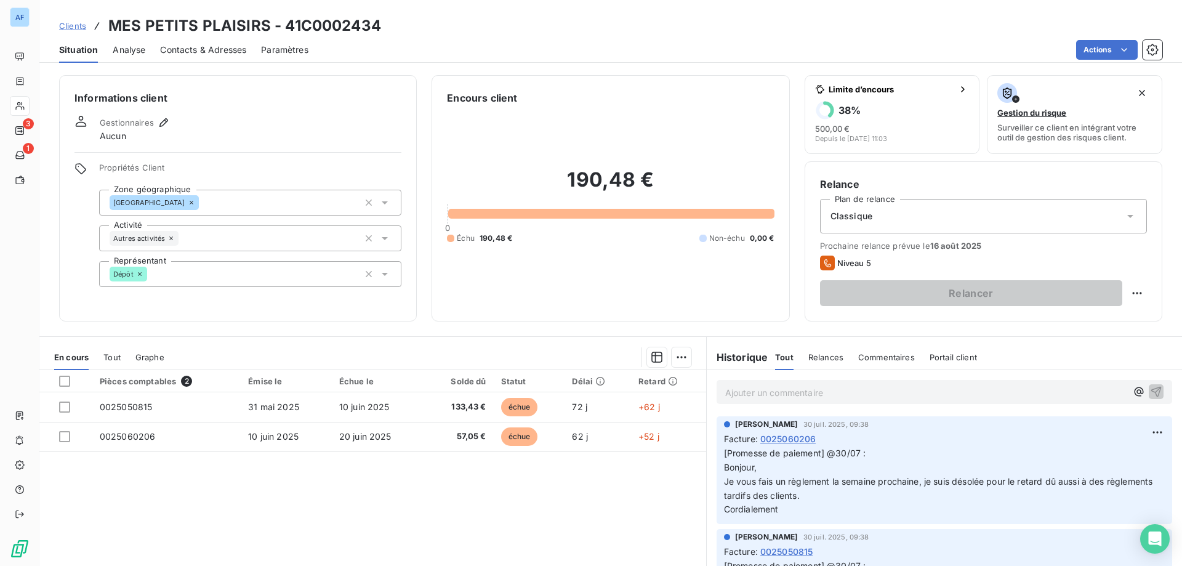
click at [299, 26] on h3 "MES PETITS PLAISIRS - 41C0002434" at bounding box center [244, 26] width 273 height 22
drag, startPoint x: 302, startPoint y: 23, endPoint x: 386, endPoint y: 28, distance: 83.9
click at [386, 28] on div "Clients MES PETITS PLAISIRS - 41C0002434" at bounding box center [610, 26] width 1143 height 22
copy h3 "C0002434"
click at [1119, 297] on html "AF 3 1 Clients MES PETITS PLAISIRS - 41C0002434 Situation Analyse Contacts & Ad…" at bounding box center [591, 283] width 1182 height 566
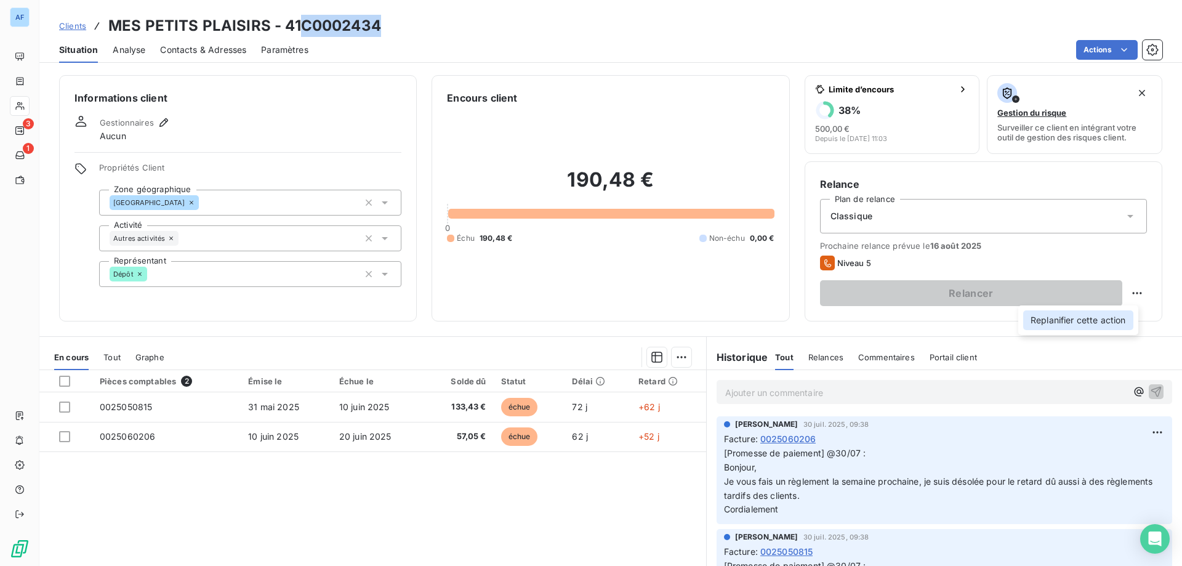
click at [1095, 320] on div "Replanifier cette action" at bounding box center [1078, 320] width 110 height 20
select select "7"
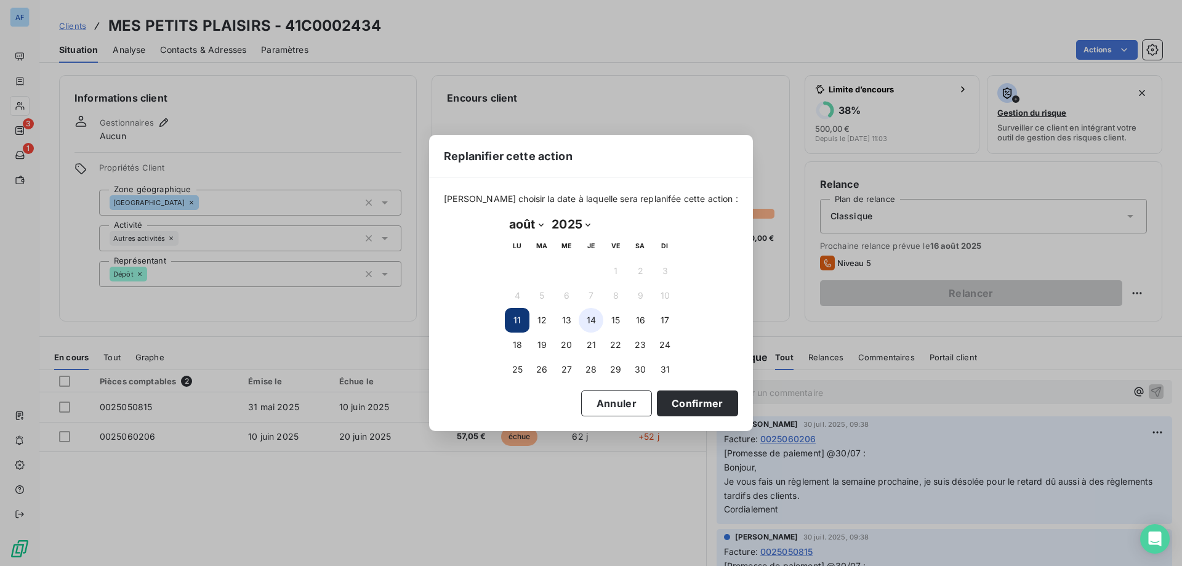
click at [588, 320] on button "14" at bounding box center [591, 320] width 25 height 25
click at [618, 324] on button "15" at bounding box center [615, 320] width 25 height 25
click at [678, 402] on button "Confirmer" at bounding box center [697, 403] width 81 height 26
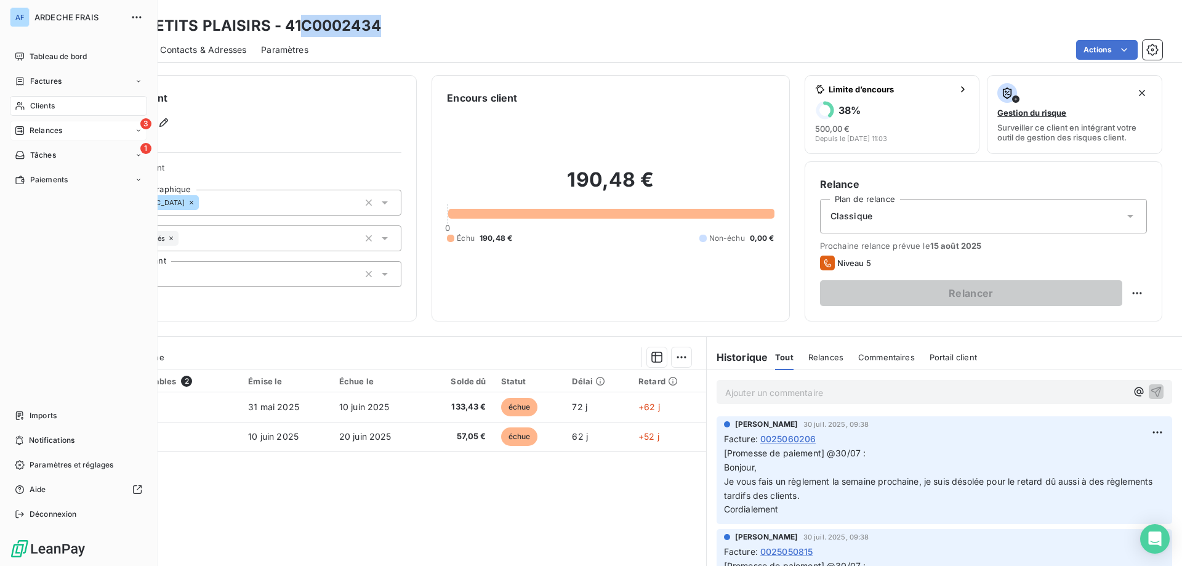
click at [34, 128] on span "Relances" at bounding box center [46, 130] width 33 height 11
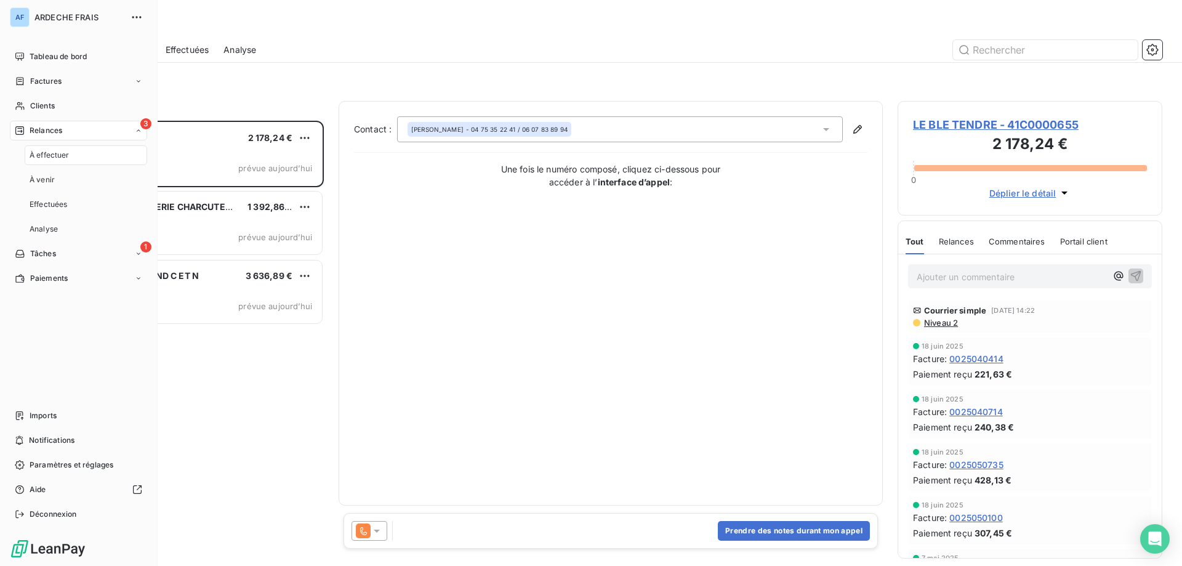
scroll to position [436, 256]
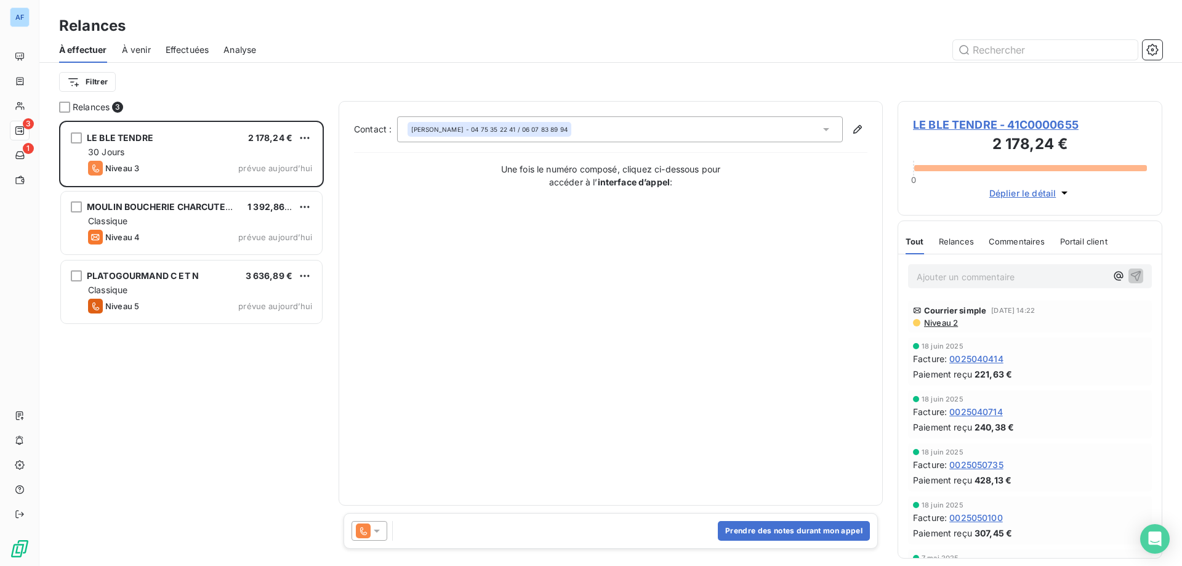
click at [1008, 130] on span "LE BLE TENDRE - 41C0000655" at bounding box center [1030, 124] width 234 height 17
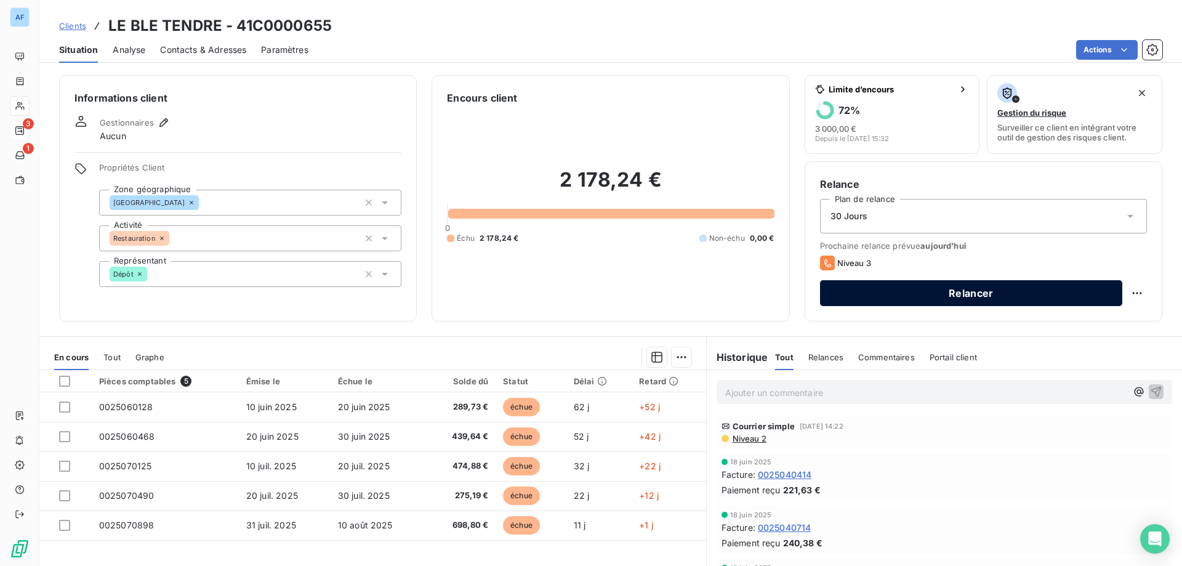
click at [983, 297] on button "Relancer" at bounding box center [971, 293] width 302 height 26
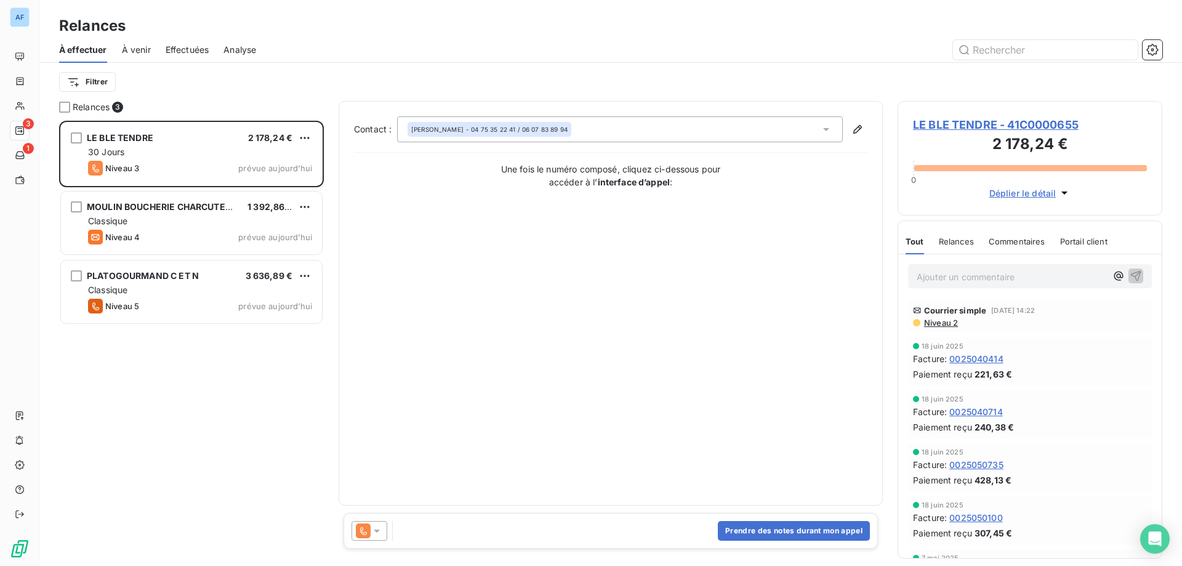
scroll to position [436, 256]
click at [1037, 195] on span "Déplier le détail" at bounding box center [1022, 193] width 67 height 13
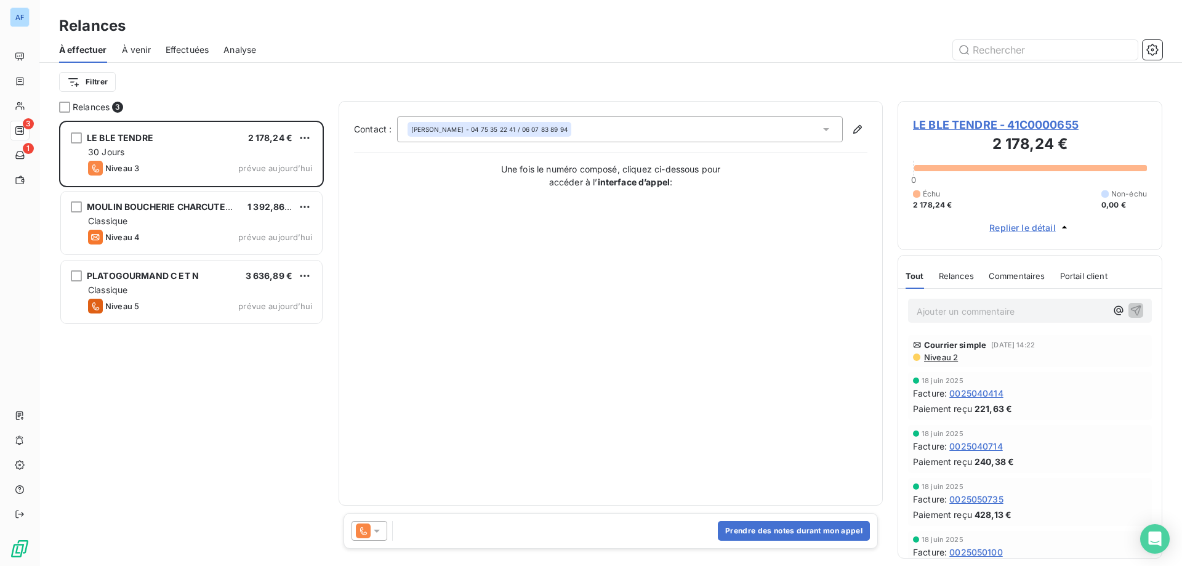
click at [825, 132] on icon at bounding box center [826, 129] width 12 height 12
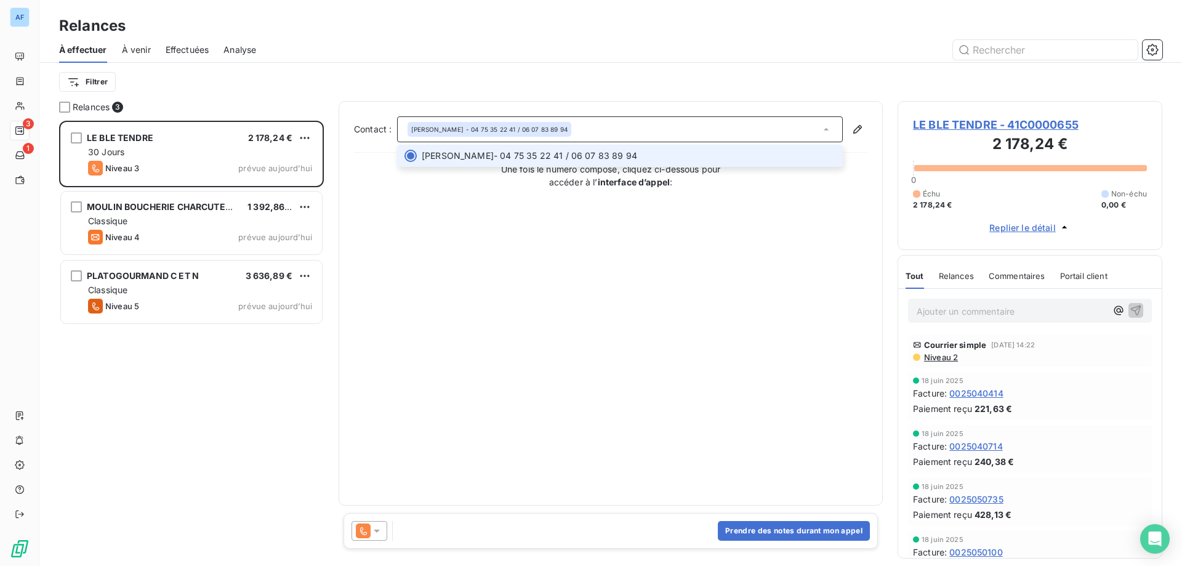
click at [825, 134] on icon at bounding box center [826, 129] width 12 height 12
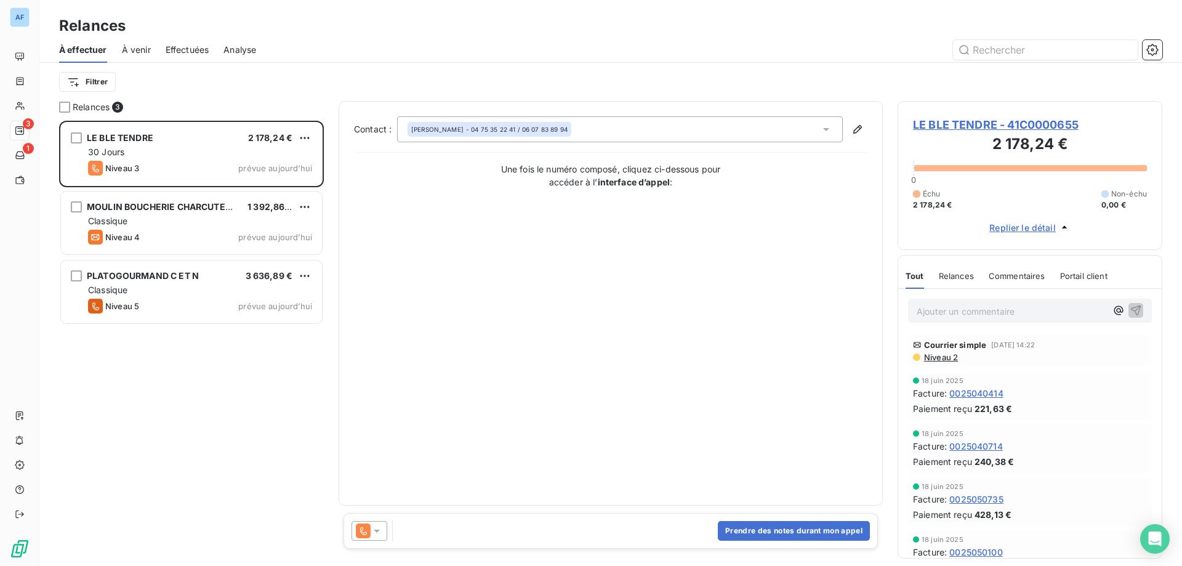
click at [377, 529] on icon at bounding box center [377, 530] width 6 height 3
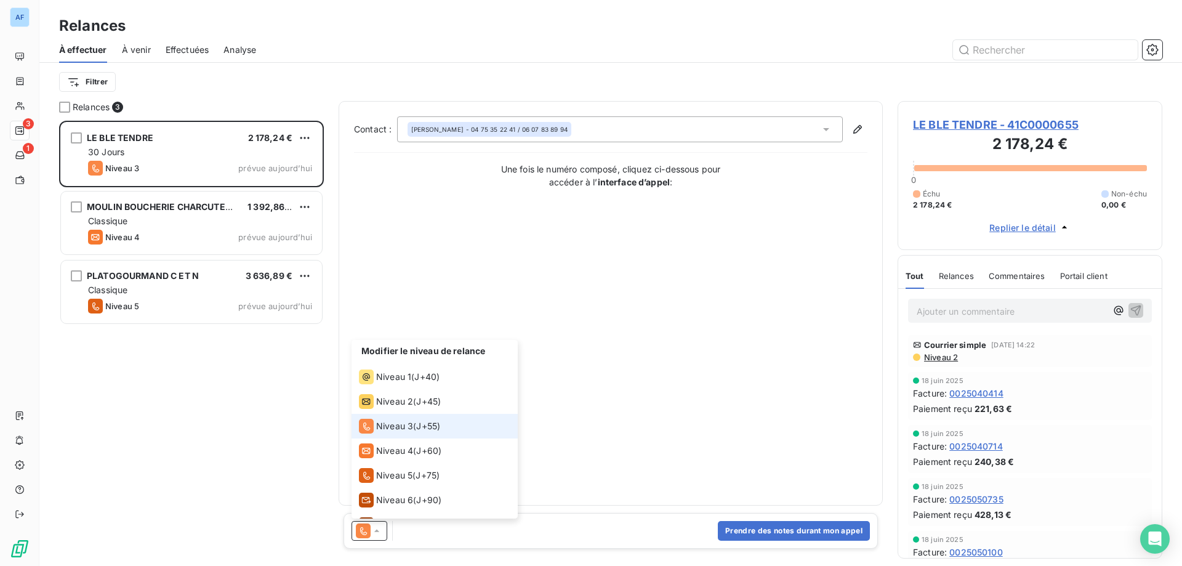
click at [377, 529] on icon at bounding box center [376, 530] width 5 height 2
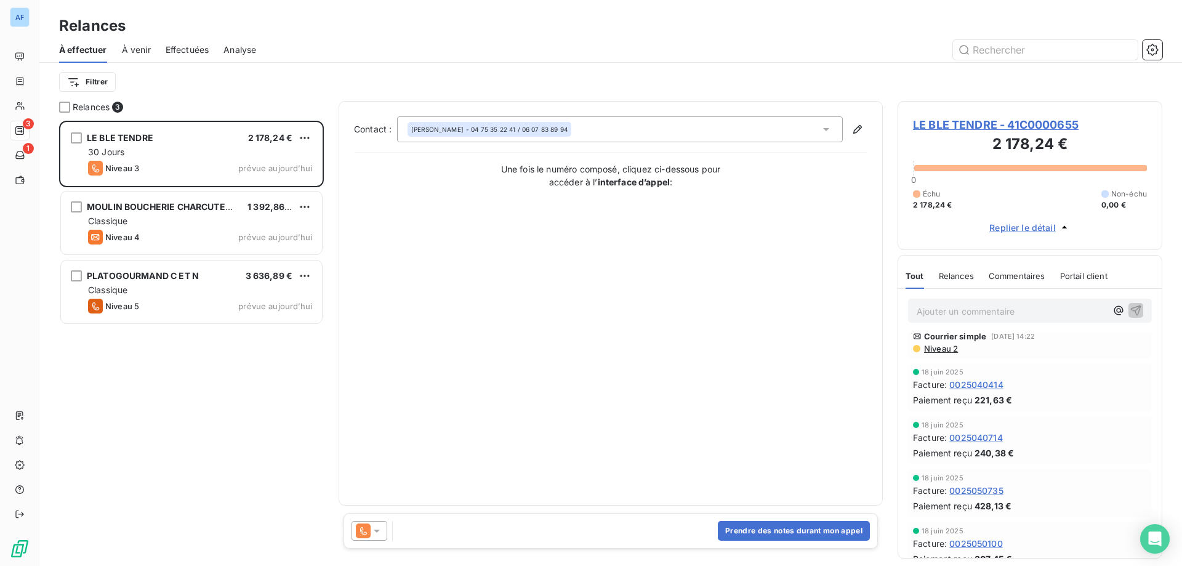
scroll to position [0, 0]
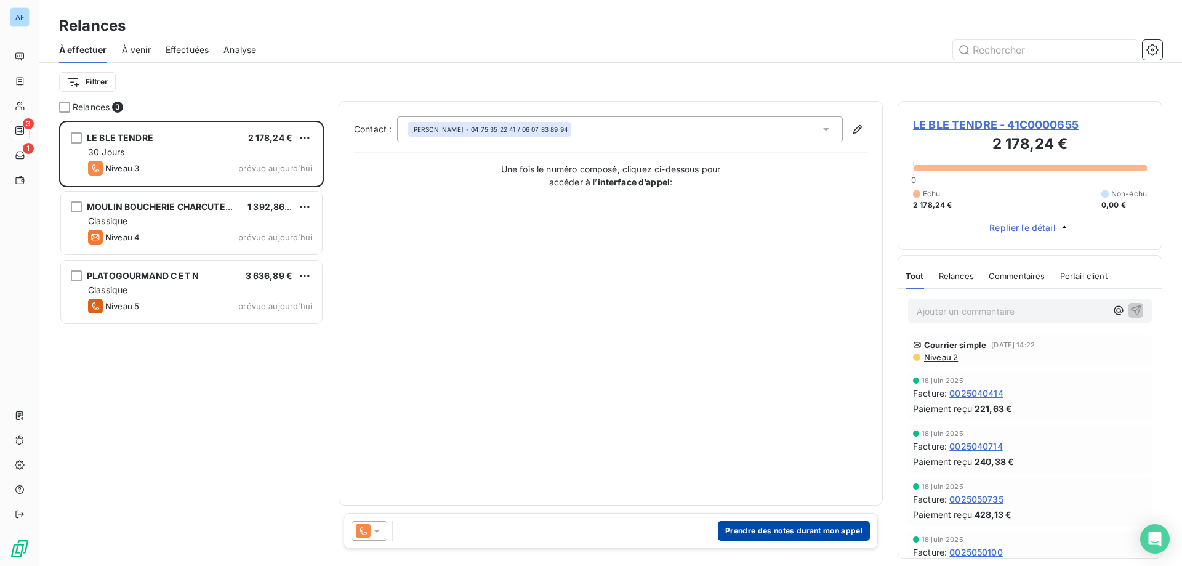
click at [732, 526] on button "Prendre des notes durant mon appel" at bounding box center [794, 531] width 152 height 20
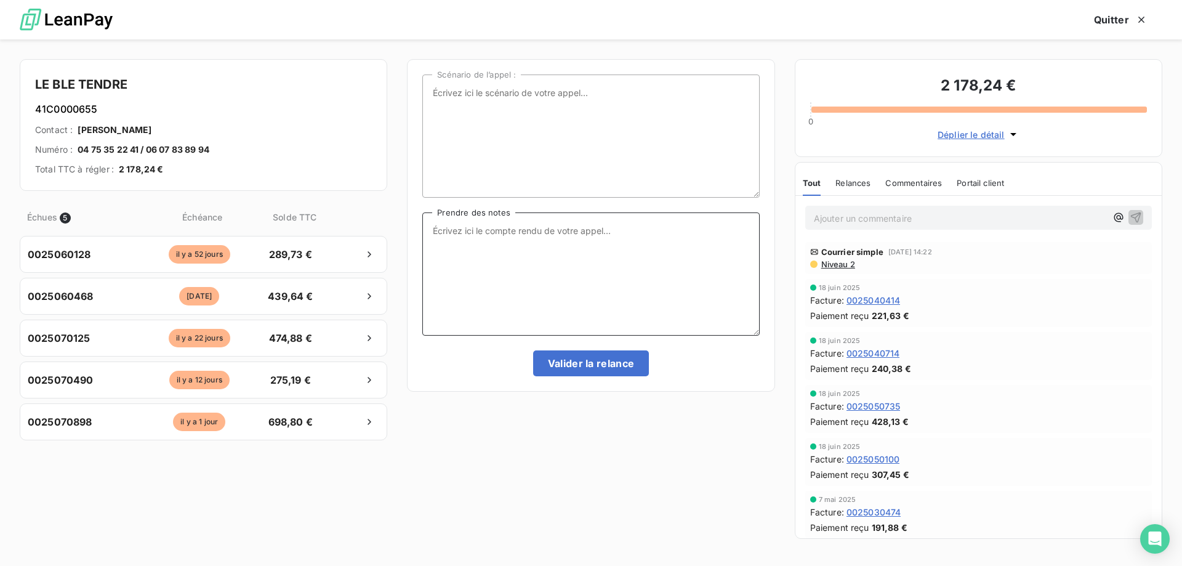
click at [616, 300] on textarea "Prendre des notes" at bounding box center [590, 273] width 337 height 123
type textarea "T"
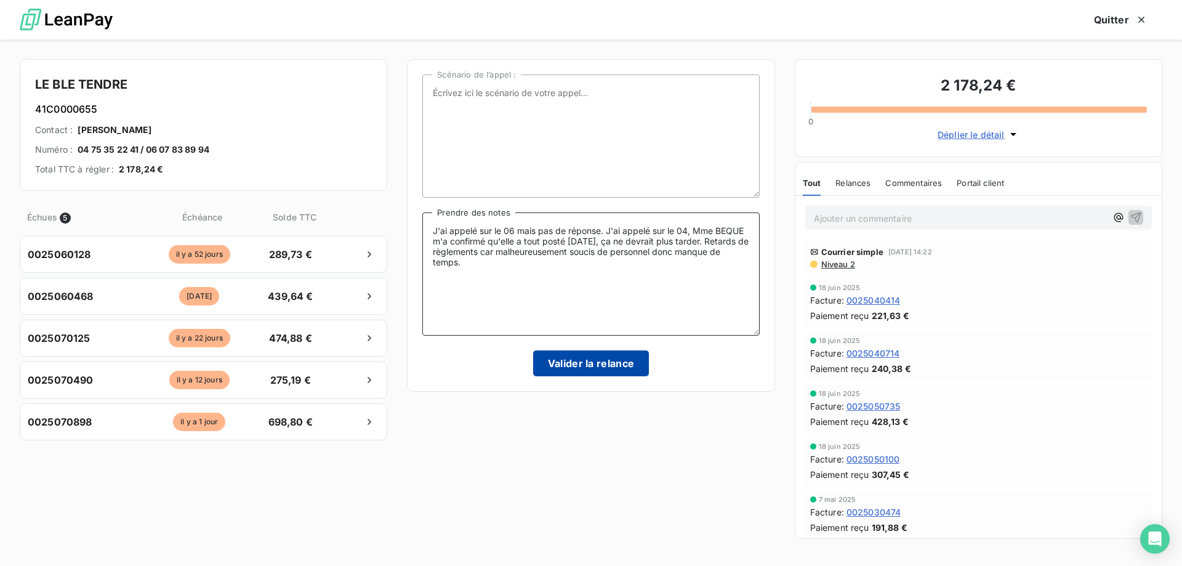
type textarea "J'ai appelé sur le 06 mais pas de réponse. J'ai appelé sur le 04, Mme BEQUE m'a…"
click at [559, 360] on button "Valider la relance" at bounding box center [591, 363] width 116 height 26
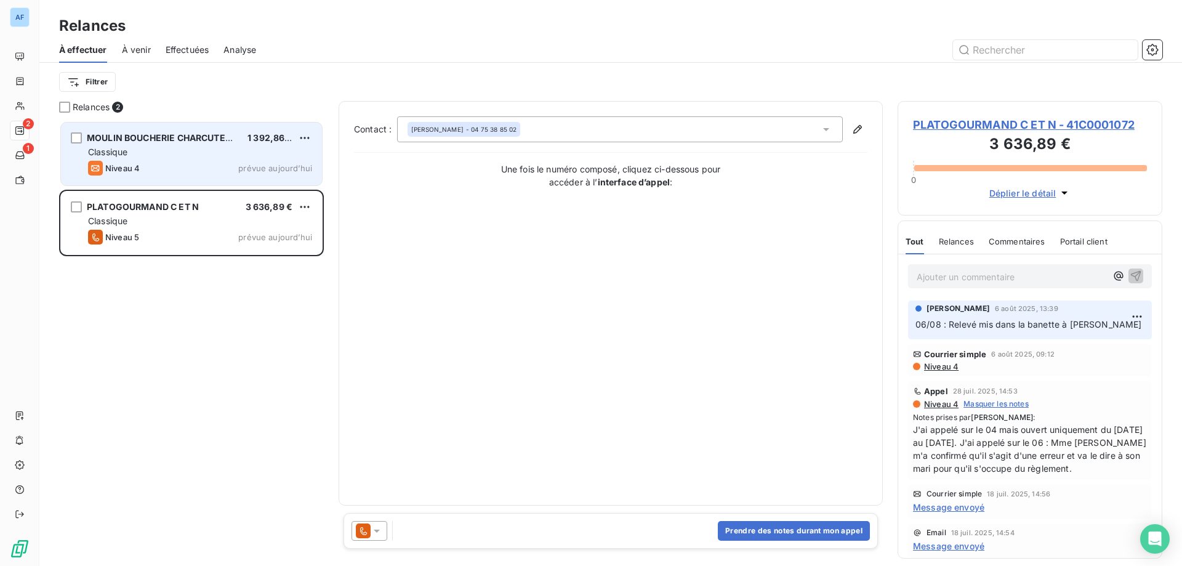
click at [207, 175] on div "Niveau 4 prévue aujourd’hui" at bounding box center [200, 168] width 224 height 15
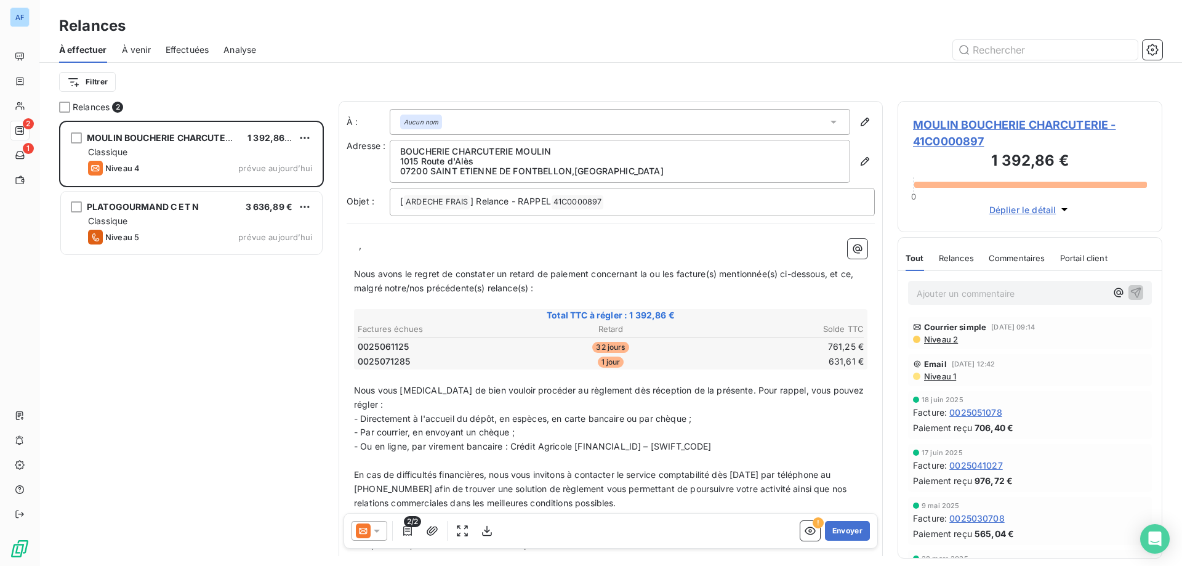
click at [356, 248] on p "﻿ ﻿ ," at bounding box center [610, 246] width 513 height 14
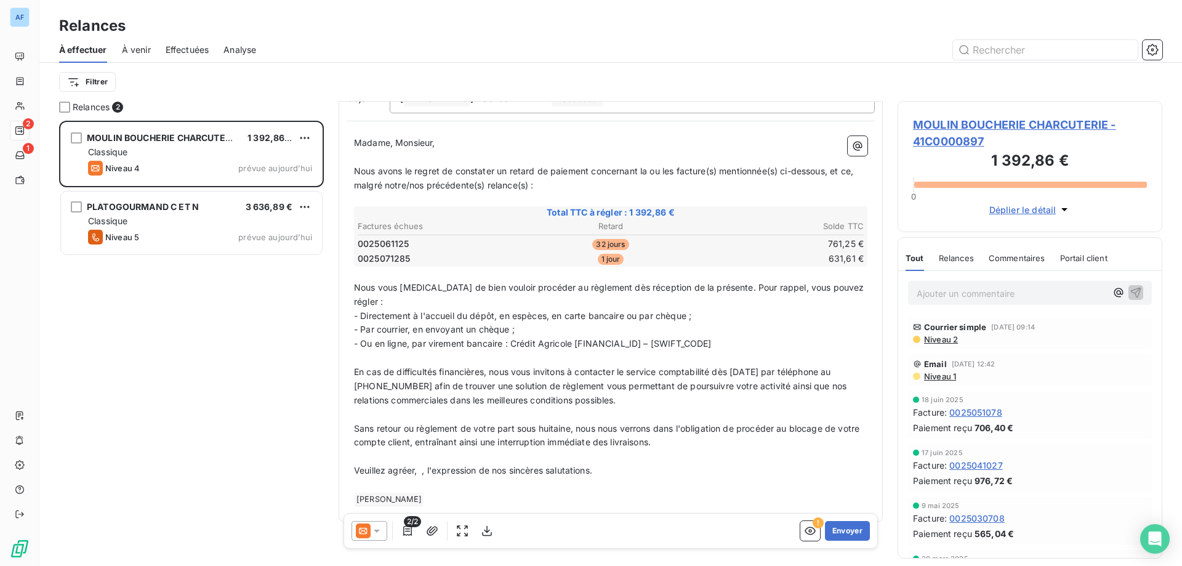
click at [423, 464] on p "Veuillez agréer, ﻿ , l'expression de nos sincères salutations." at bounding box center [610, 471] width 513 height 14
click at [829, 530] on button "Envoyer" at bounding box center [847, 531] width 45 height 20
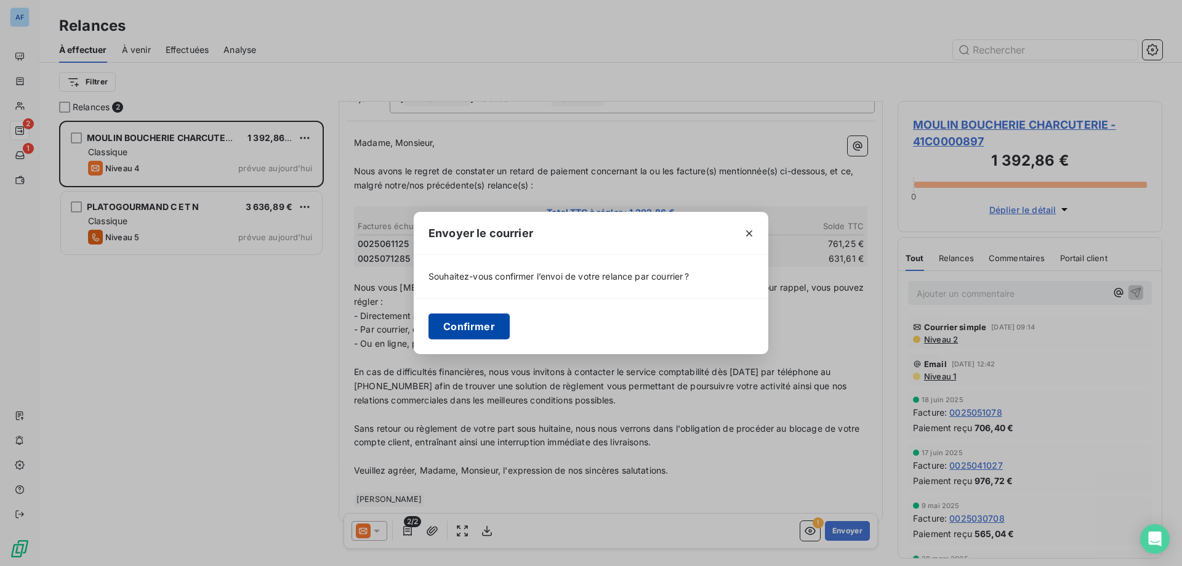
click at [501, 324] on button "Confirmer" at bounding box center [469, 326] width 81 height 26
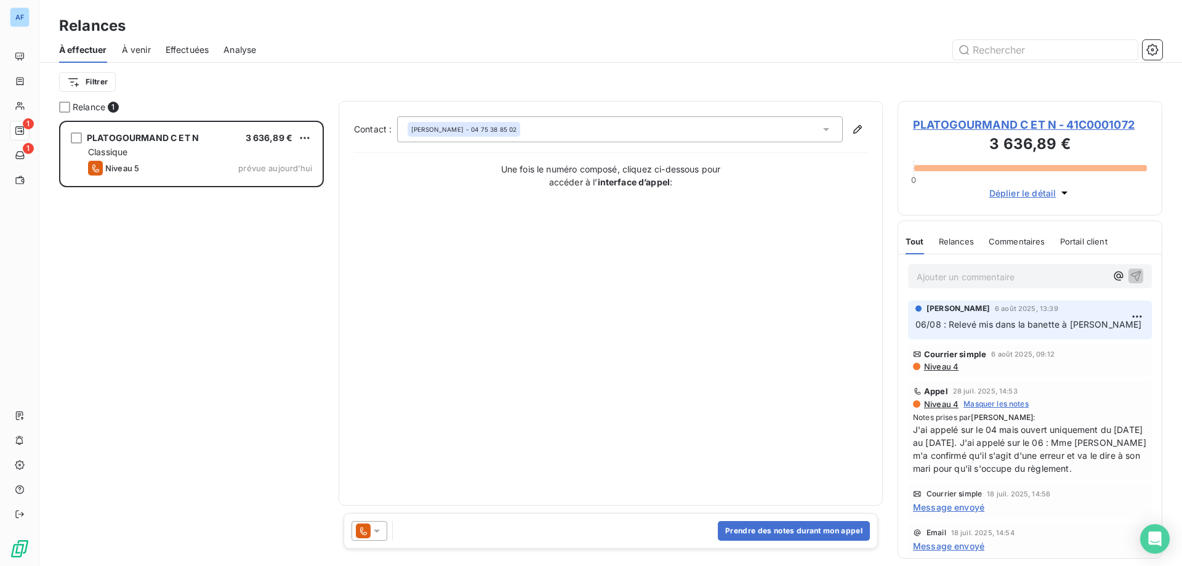
click at [951, 361] on span "Niveau 4" at bounding box center [941, 366] width 36 height 10
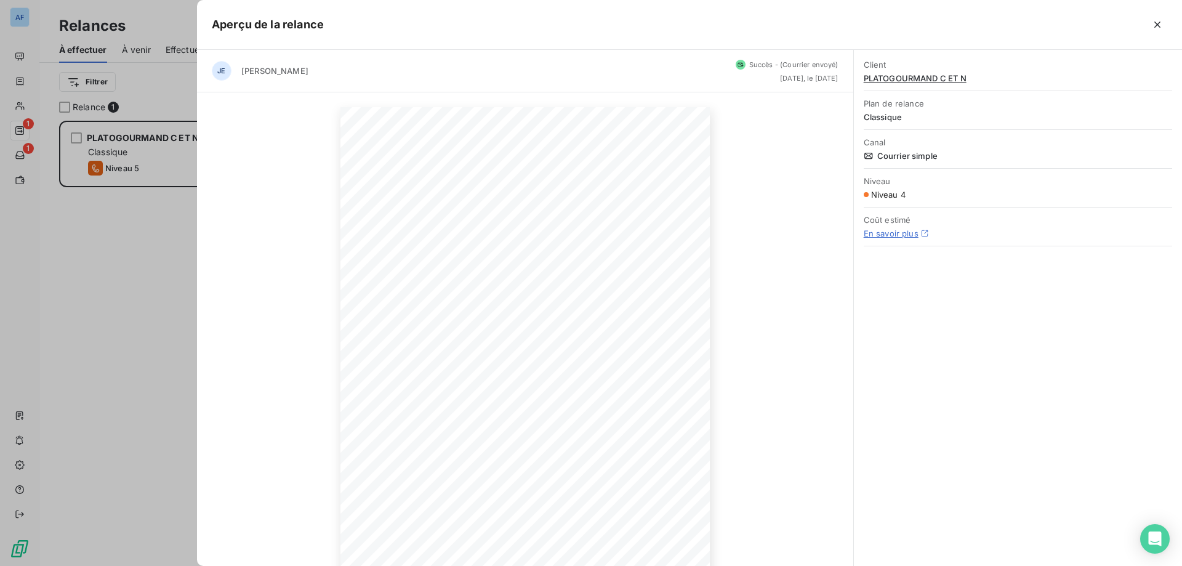
scroll to position [79, 0]
click at [1162, 22] on icon "button" at bounding box center [1157, 24] width 12 height 12
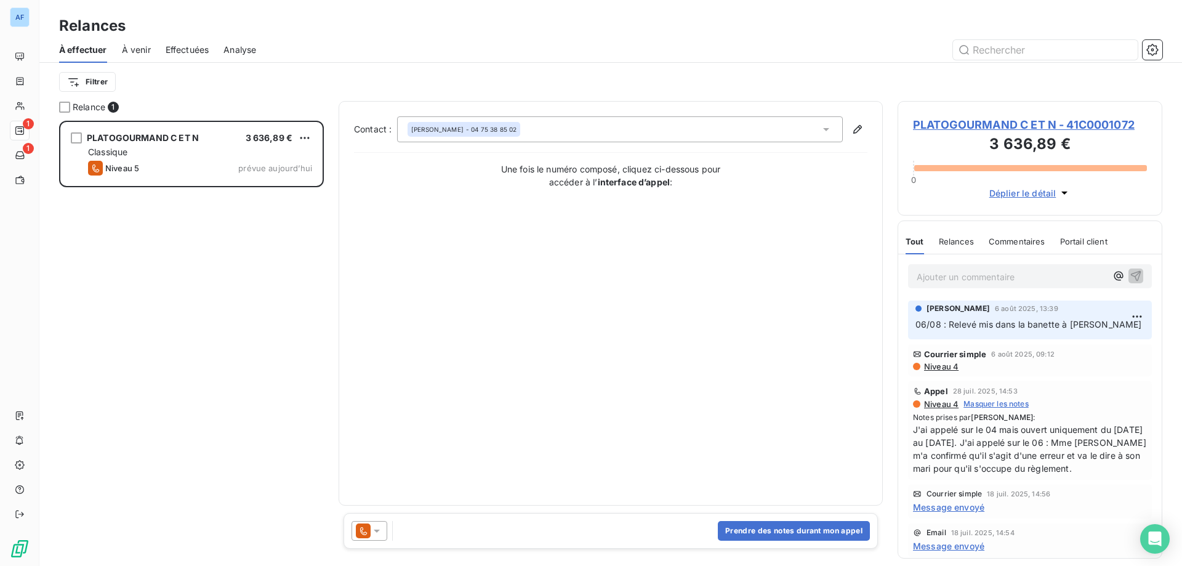
click at [805, 379] on div "Contact : Nicolas VERNET - 04 75 38 85 02 Une fois le numéro composé, cliquez c…" at bounding box center [610, 303] width 513 height 374
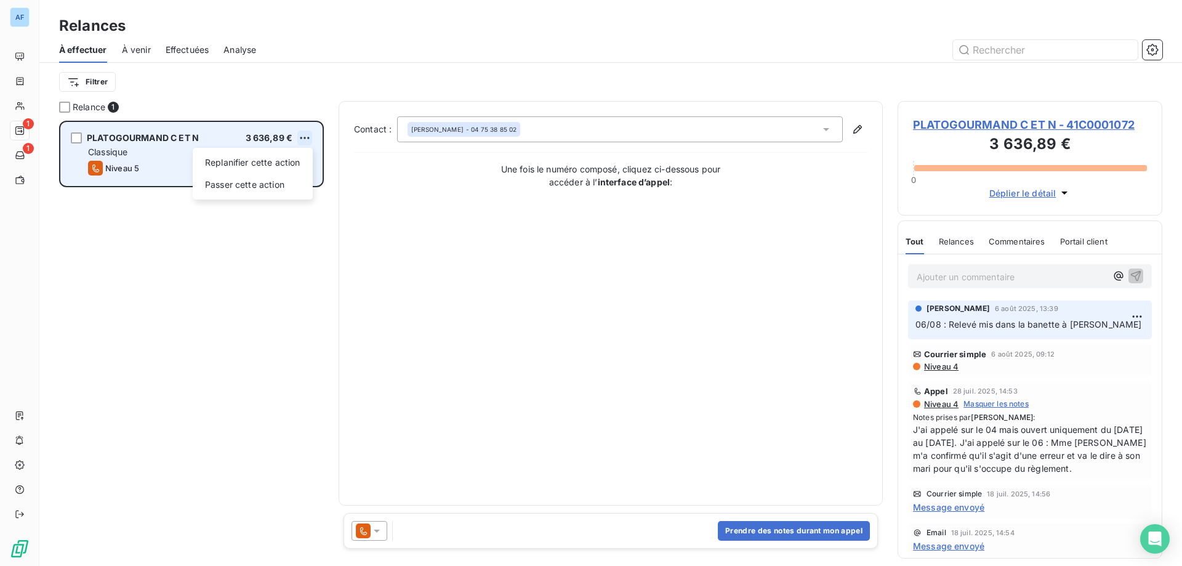
click at [307, 138] on html "AF 1 1 Relances À effectuer À venir Effectuées Analyse Filtrer Relance 1 PLATOG…" at bounding box center [591, 283] width 1182 height 566
click at [275, 159] on div "Replanifier cette action" at bounding box center [253, 163] width 110 height 20
select select "7"
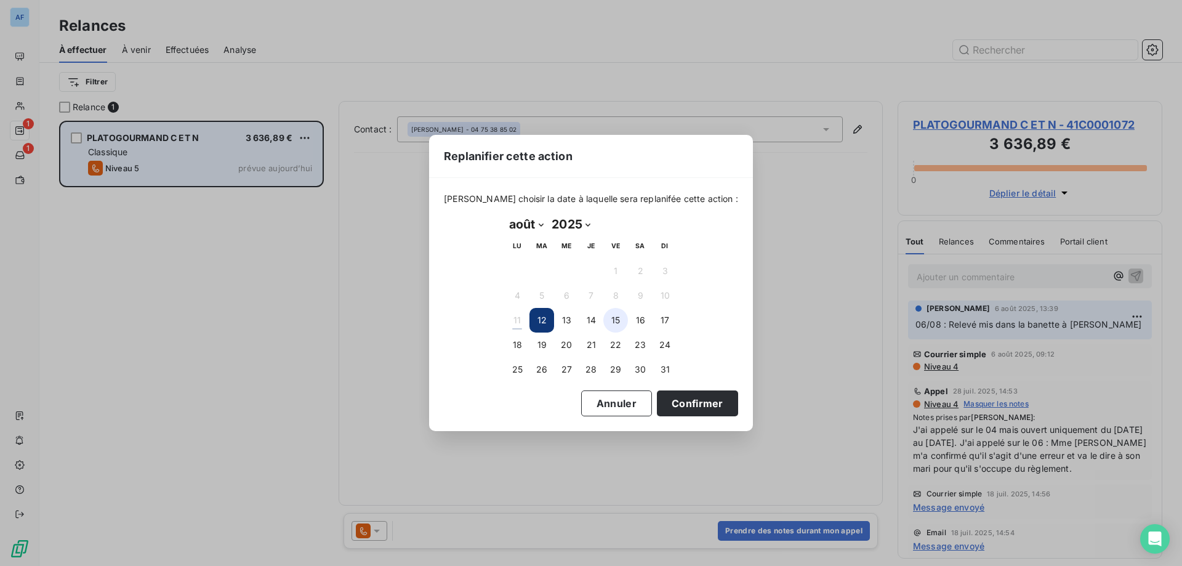
click at [621, 321] on button "15" at bounding box center [615, 320] width 25 height 25
click at [669, 396] on button "Confirmer" at bounding box center [697, 403] width 81 height 26
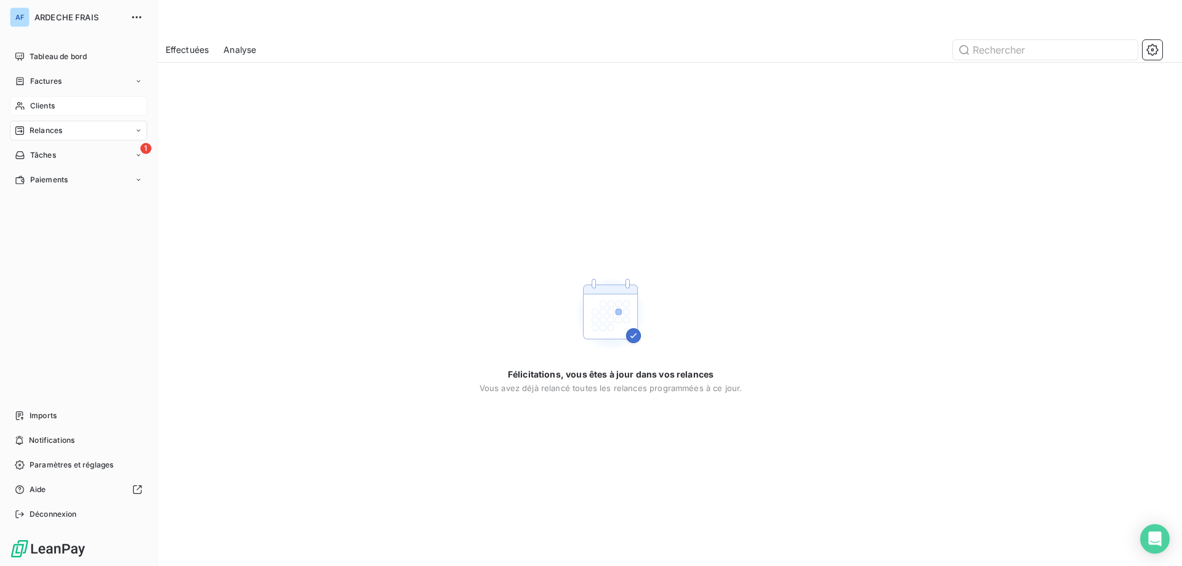
click at [25, 107] on div "Clients" at bounding box center [78, 106] width 137 height 20
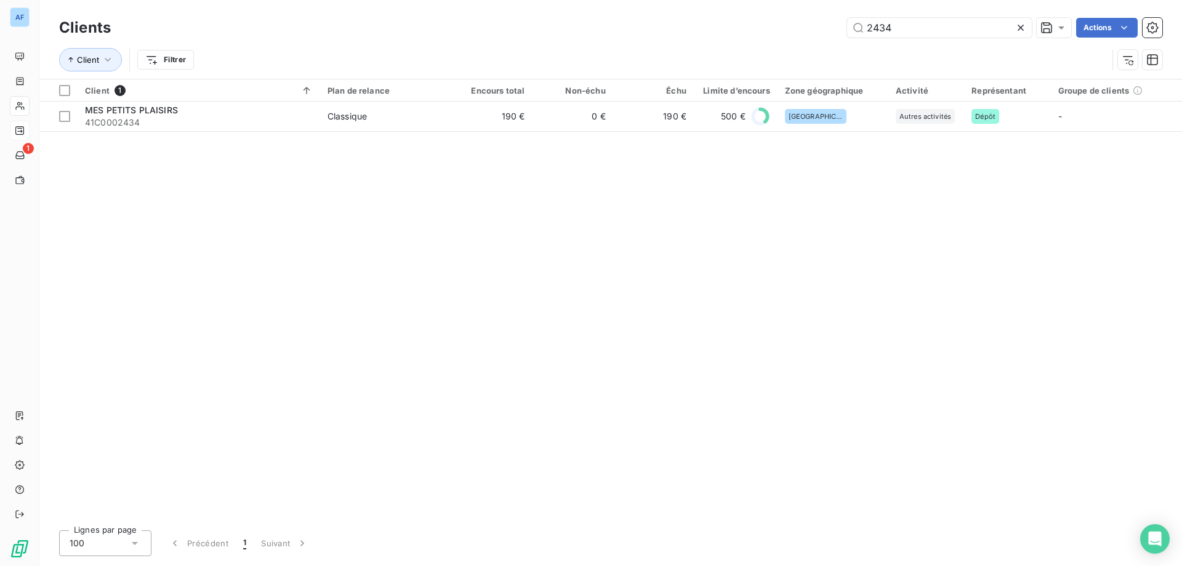
click at [1022, 29] on icon at bounding box center [1021, 28] width 6 height 6
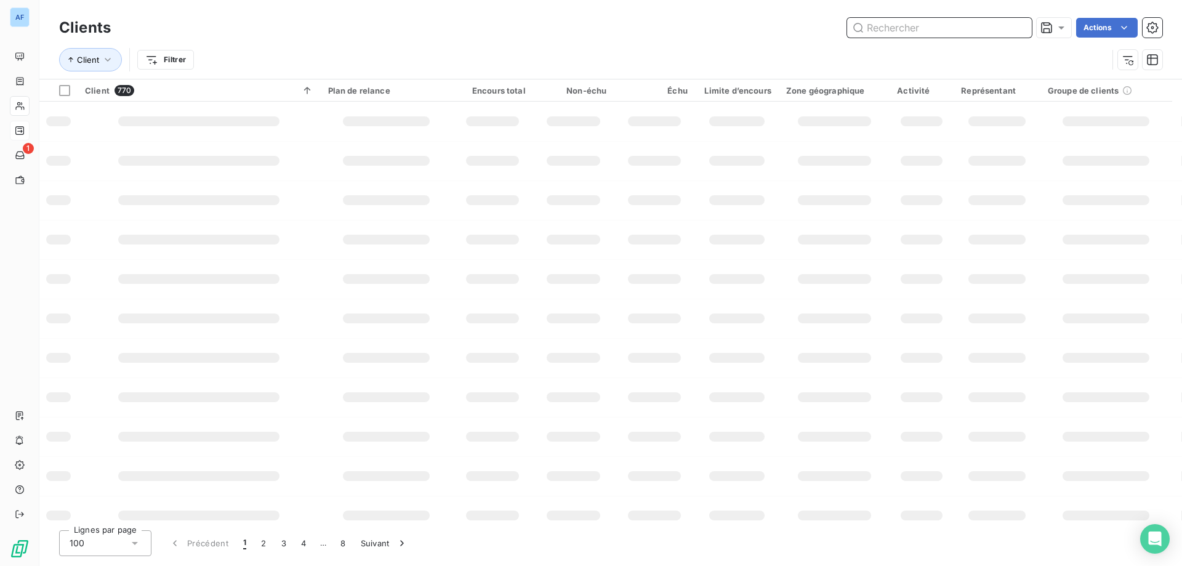
click at [948, 30] on input "text" at bounding box center [939, 28] width 185 height 20
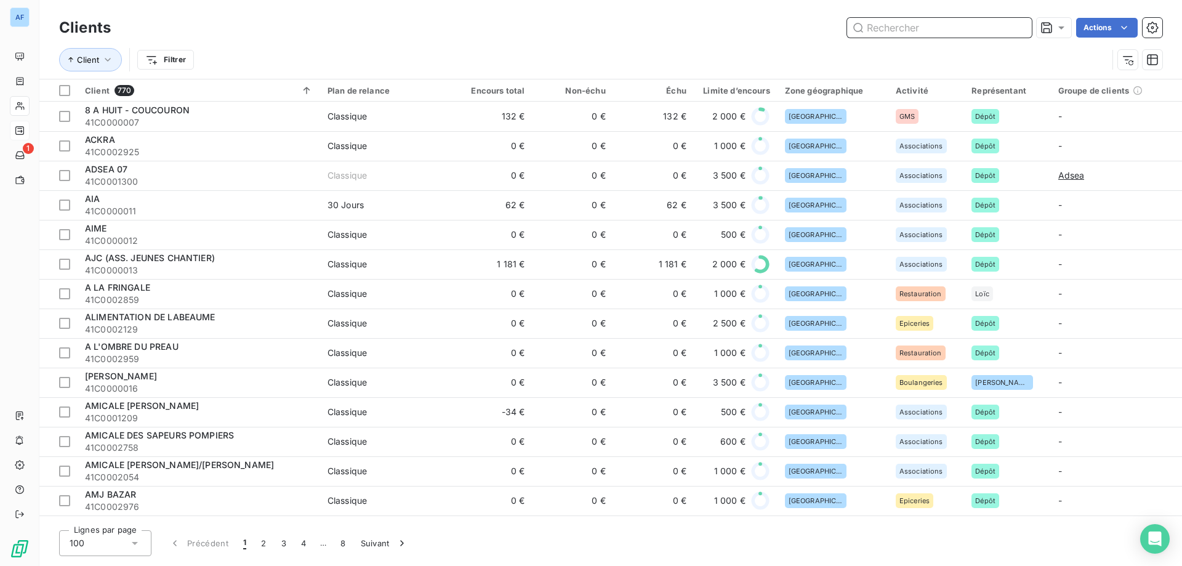
paste input "C0000137"
click at [898, 27] on input "C0000137" at bounding box center [939, 28] width 185 height 20
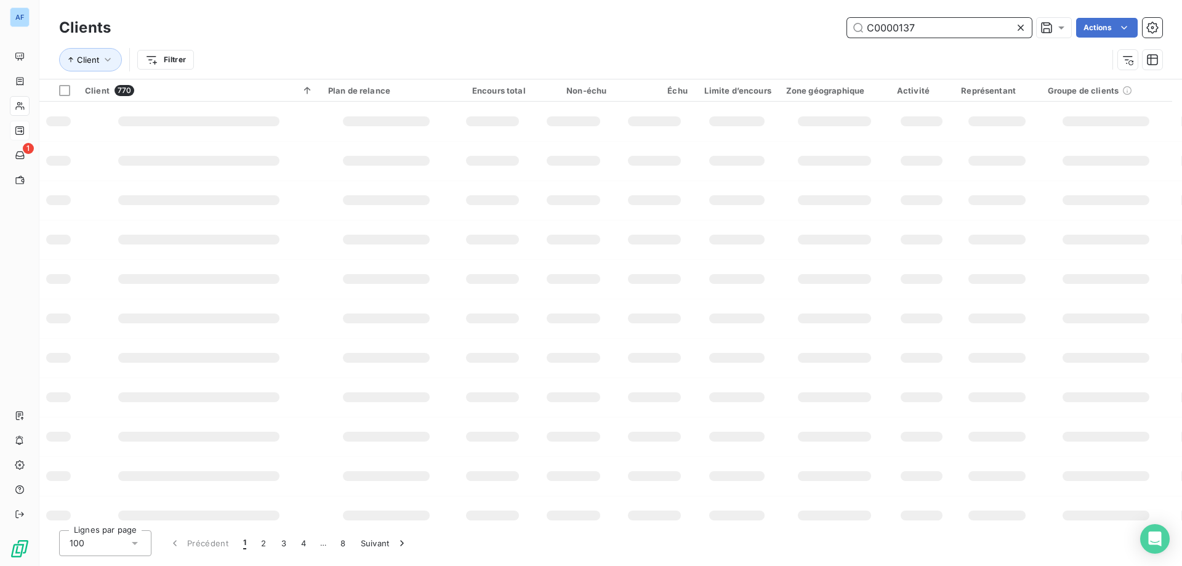
paste input "C0000137"
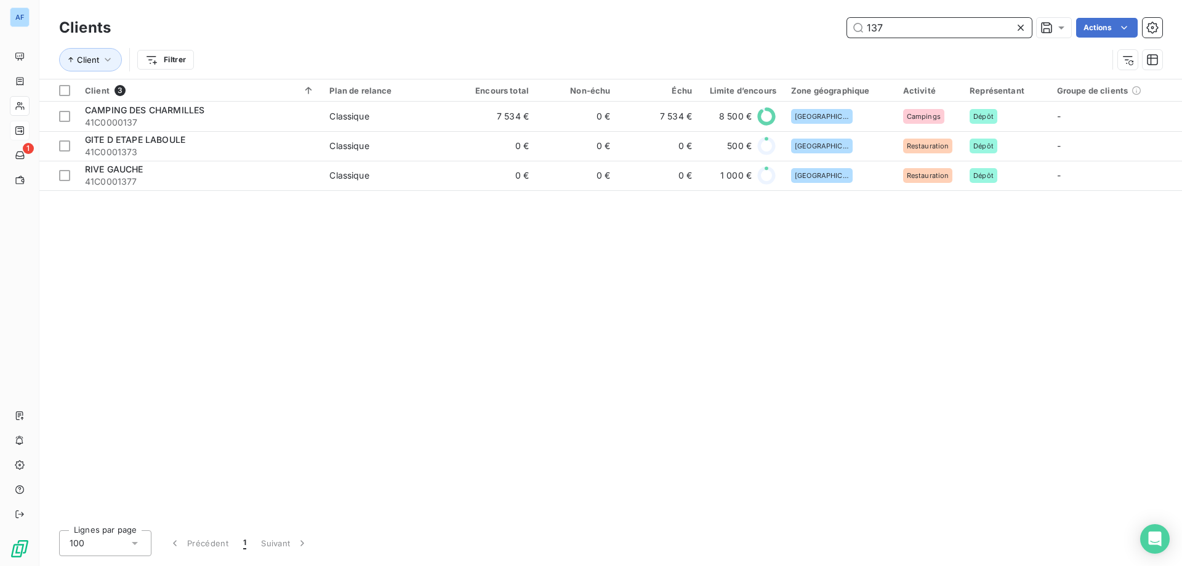
drag, startPoint x: 904, startPoint y: 30, endPoint x: 722, endPoint y: -11, distance: 186.1
click at [722, 0] on html "AF 1 Clients 137 Actions Client Filtrer Client 3 Plan de relance Encours total …" at bounding box center [591, 283] width 1182 height 566
paste input "C0000"
type input "C0000137"
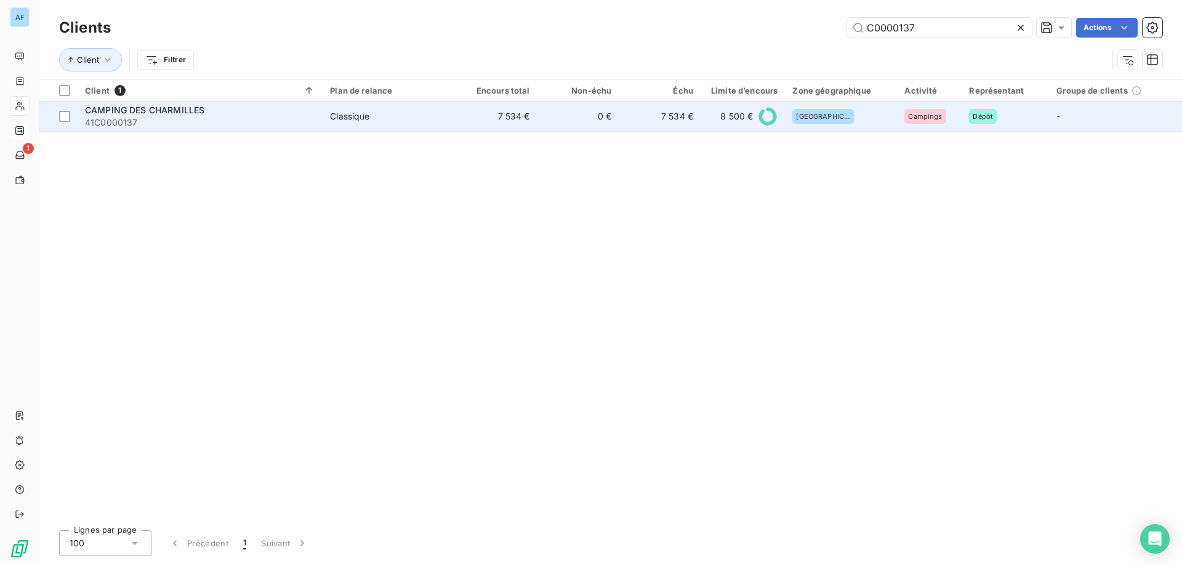
click at [523, 113] on td "7 534 €" at bounding box center [497, 117] width 82 height 30
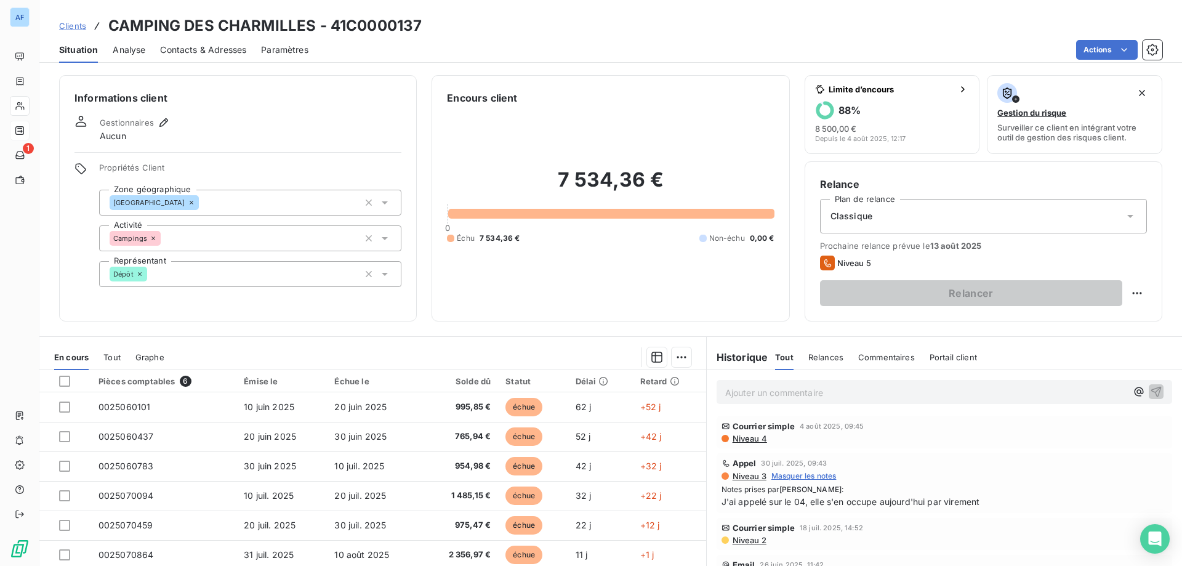
click at [885, 391] on p "Ajouter un commentaire ﻿" at bounding box center [925, 392] width 401 height 15
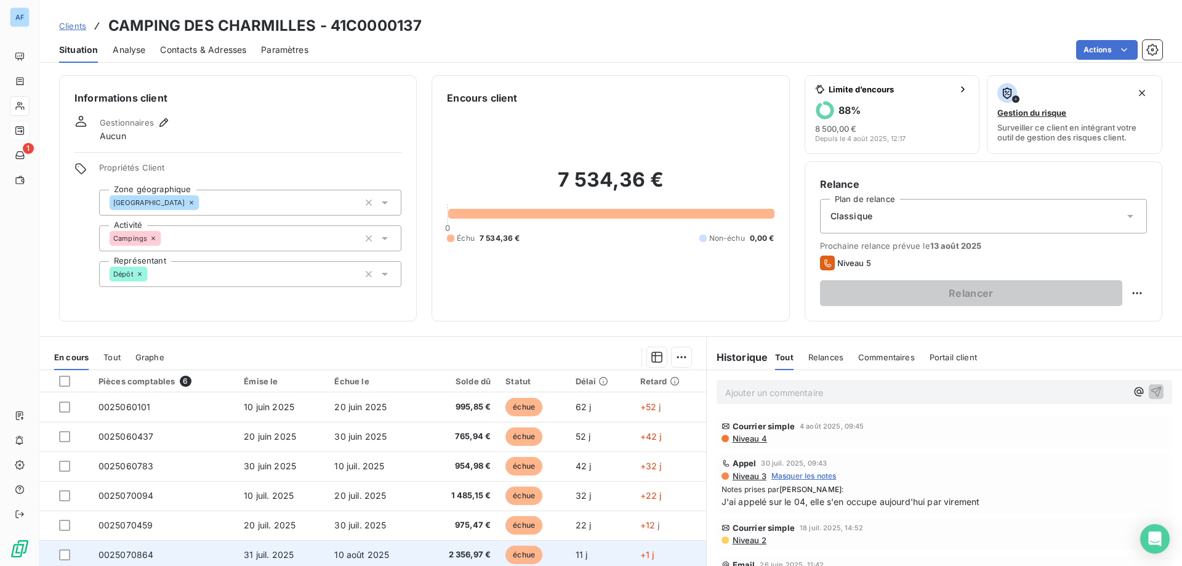
scroll to position [62, 0]
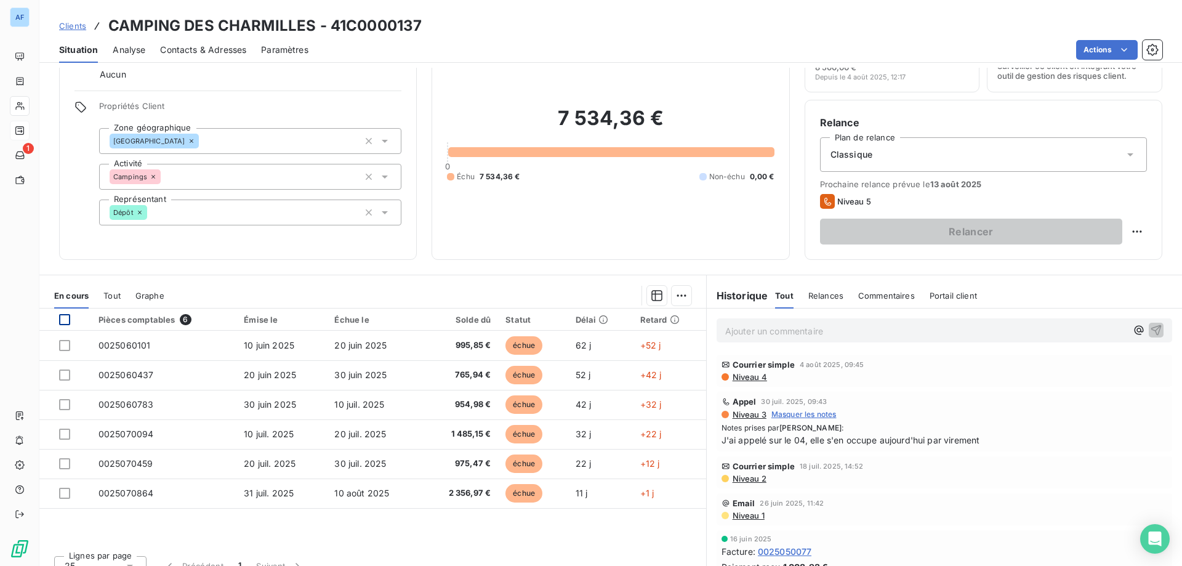
click at [63, 321] on div at bounding box center [64, 319] width 11 height 11
click at [674, 302] on html "AF 1 Clients CAMPING DES CHARMILLES - 41C0000137 Situation Analyse Contacts & A…" at bounding box center [591, 283] width 1182 height 566
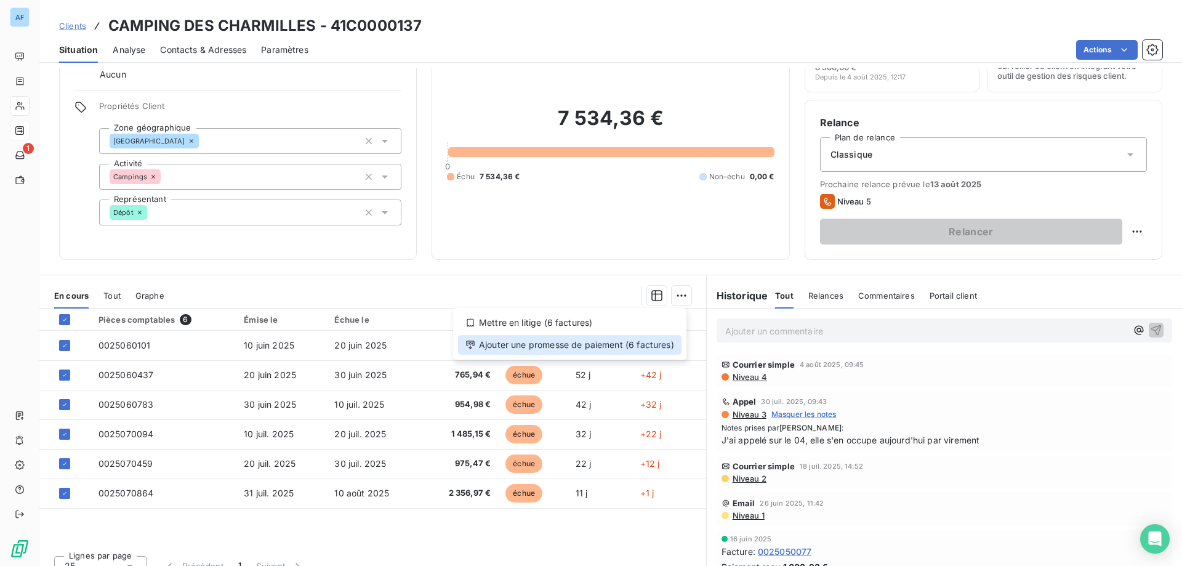
click at [646, 344] on div "Ajouter une promesse de paiement (6 factures)" at bounding box center [569, 345] width 223 height 20
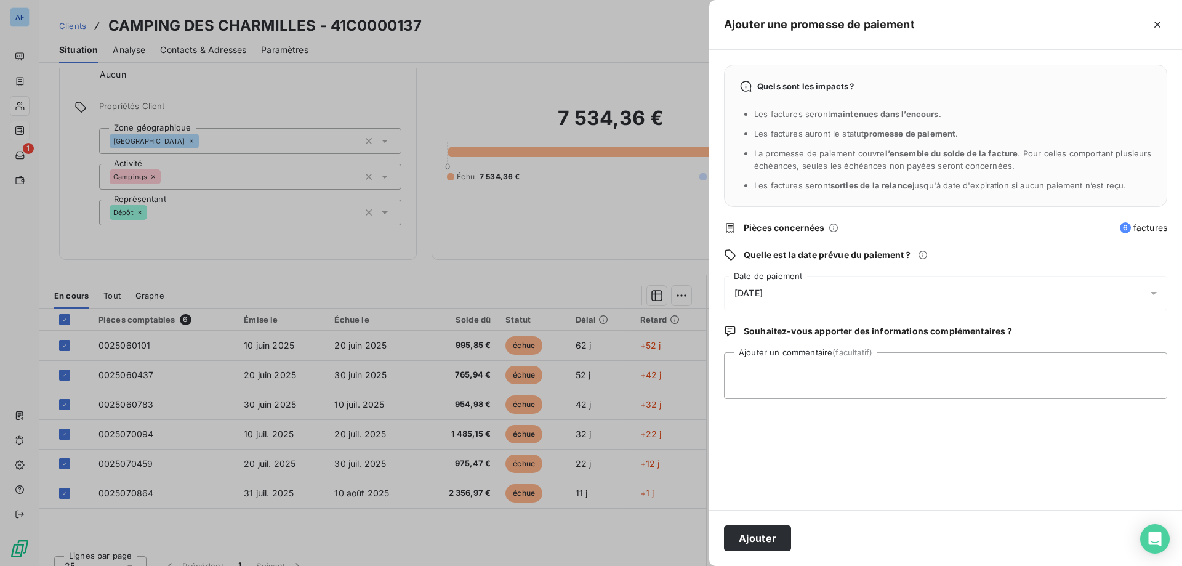
click at [809, 289] on div "[DATE]" at bounding box center [945, 293] width 443 height 34
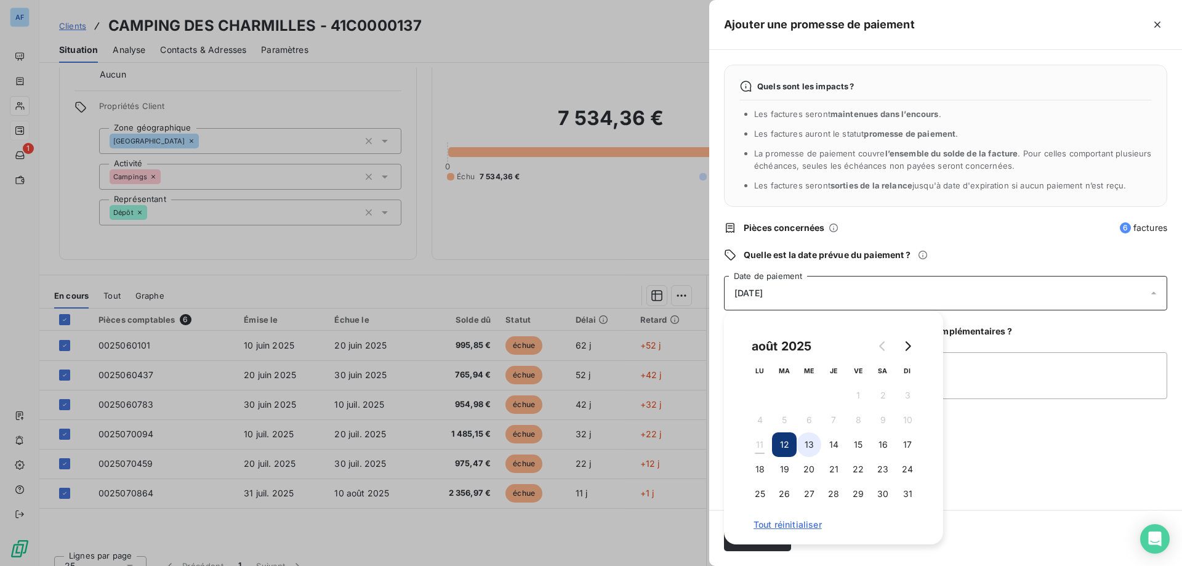
click at [807, 450] on button "13" at bounding box center [809, 444] width 25 height 25
click at [1038, 382] on textarea "Ajouter un commentaire (facultatif)" at bounding box center [945, 375] width 443 height 47
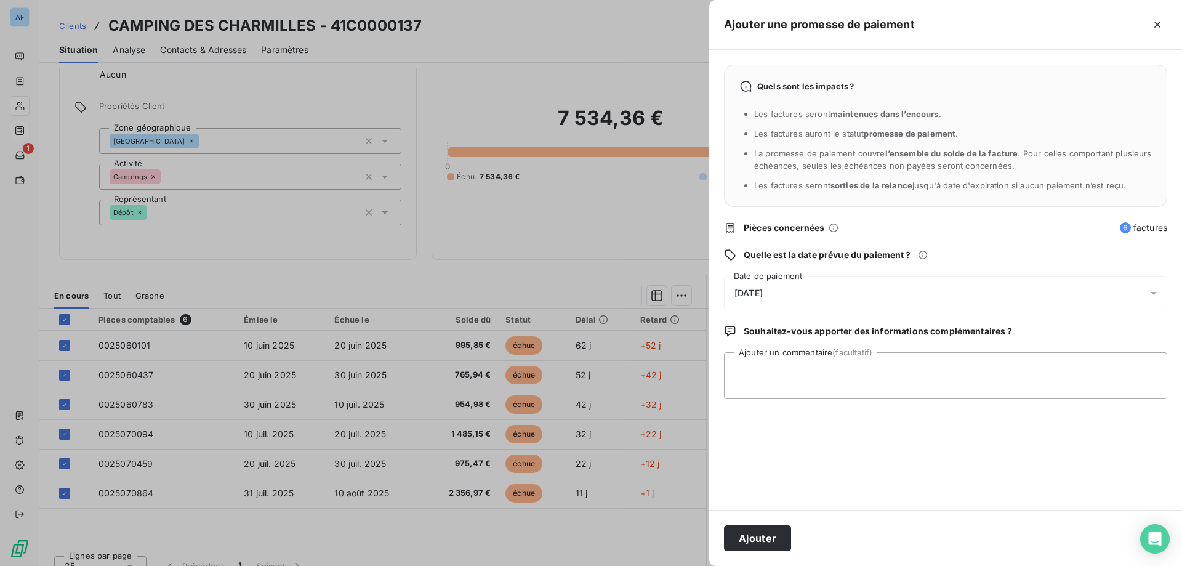
click at [826, 307] on div "[DATE]" at bounding box center [945, 293] width 443 height 34
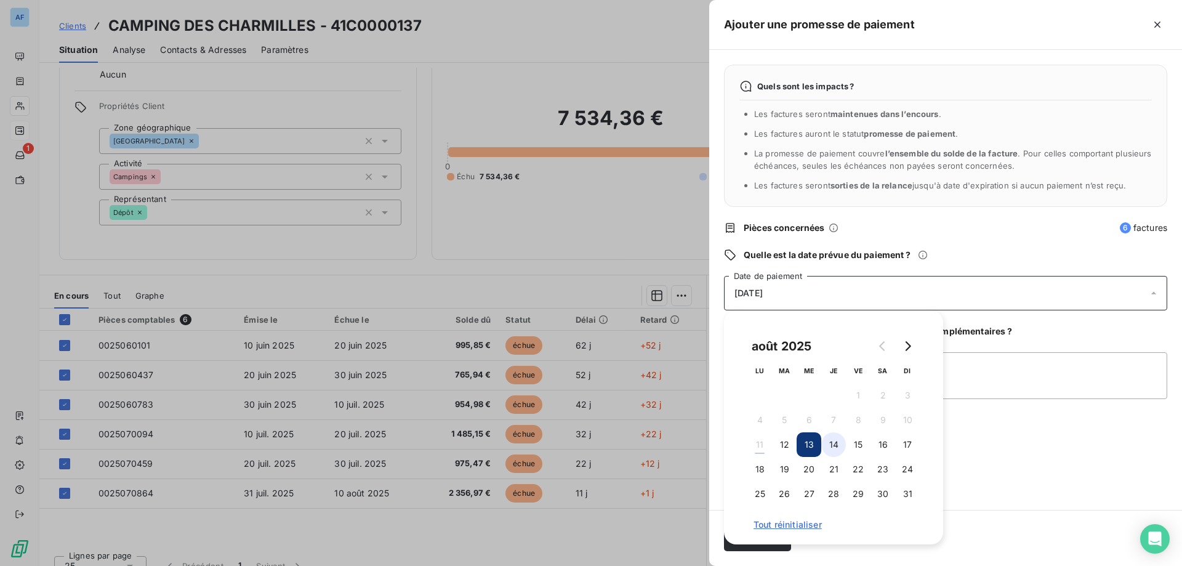
click at [827, 446] on button "14" at bounding box center [833, 444] width 25 height 25
click at [1081, 349] on div "Quels sont les impacts ? Les factures seront maintenues dans l’encours . Les fa…" at bounding box center [945, 280] width 473 height 460
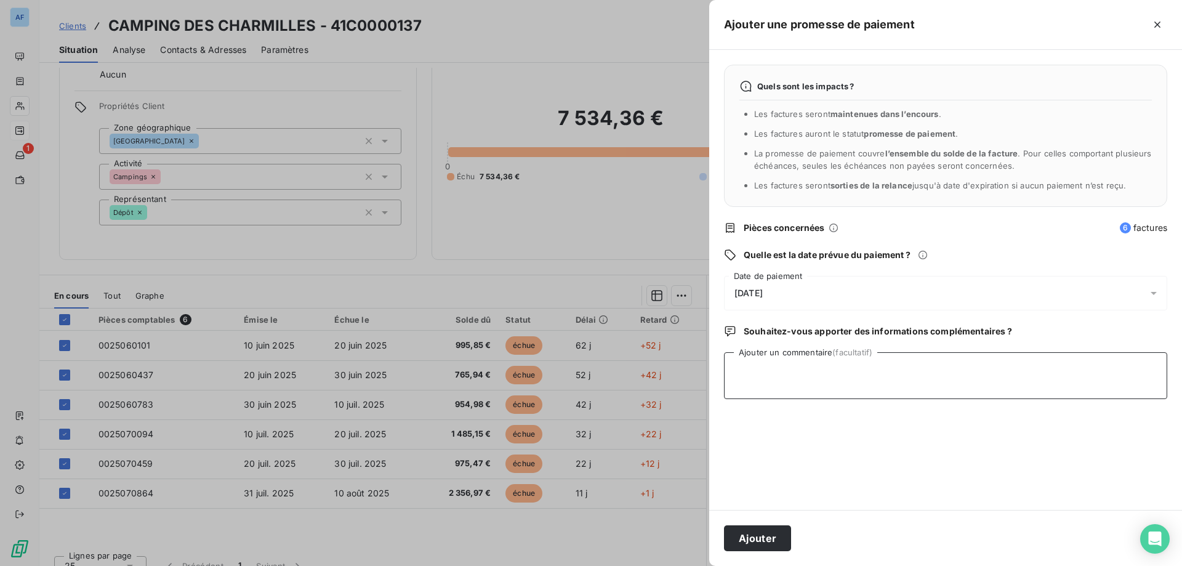
click at [1072, 368] on textarea "Ajouter un commentaire (facultatif)" at bounding box center [945, 375] width 443 height 47
type textarea "Appel de la cliente le 11/08, va faire le virement de la totalité aujourd'hui"
click at [755, 541] on button "Ajouter" at bounding box center [757, 538] width 67 height 26
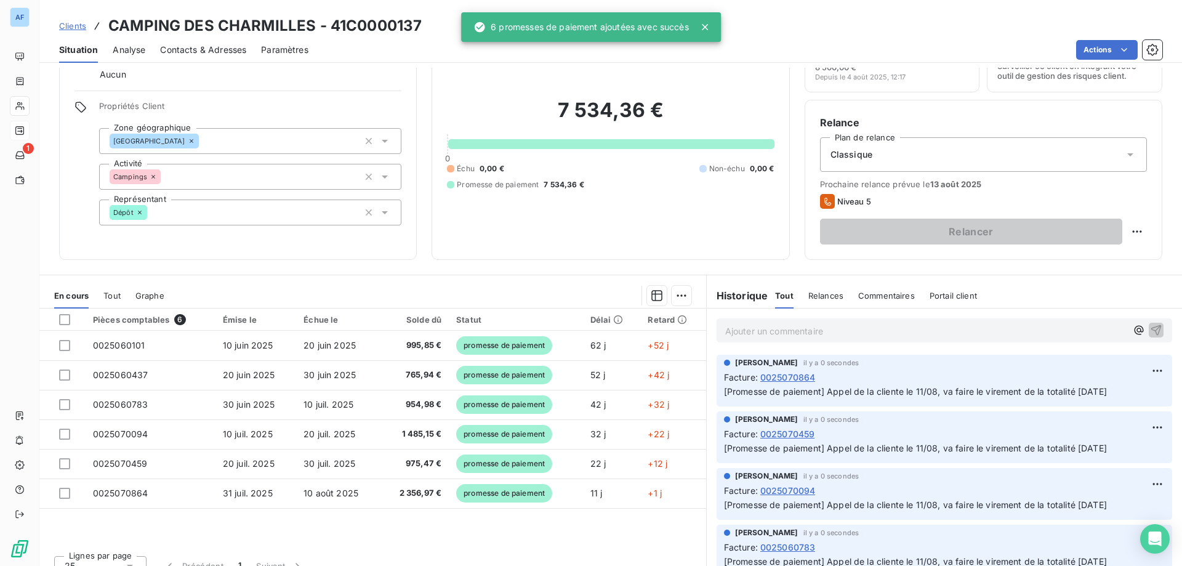
scroll to position [0, 0]
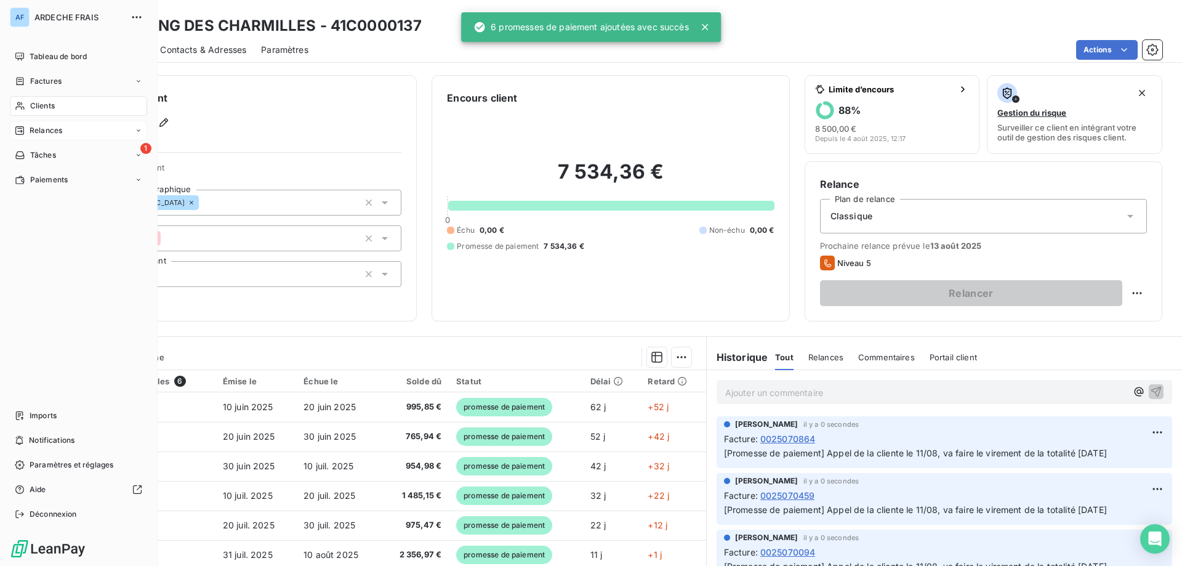
click at [38, 102] on span "Clients" at bounding box center [42, 105] width 25 height 11
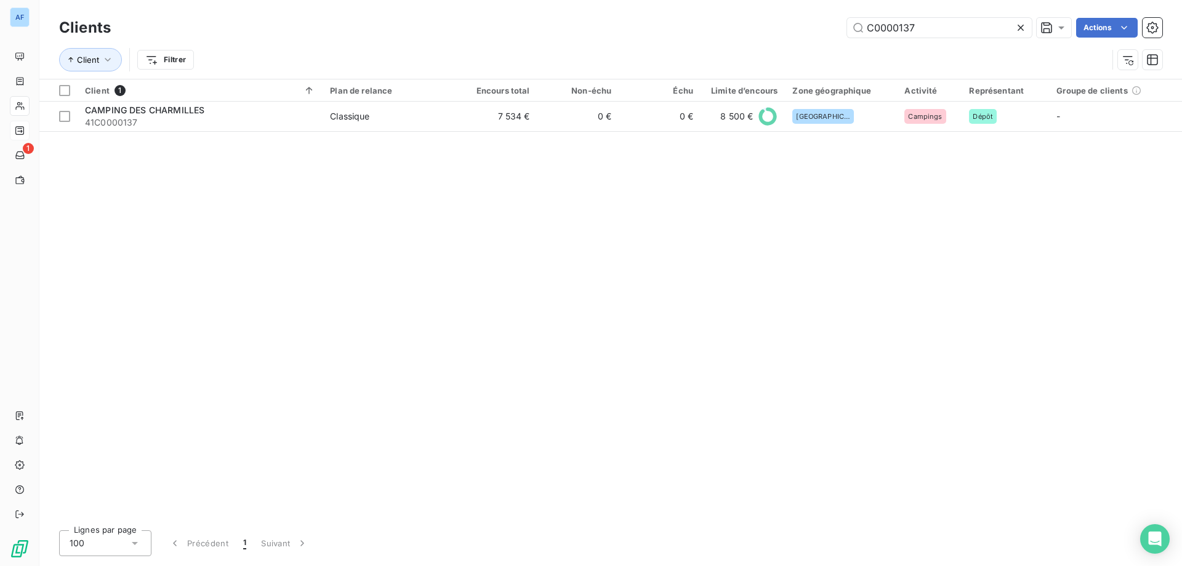
click at [1024, 32] on icon at bounding box center [1021, 28] width 12 height 12
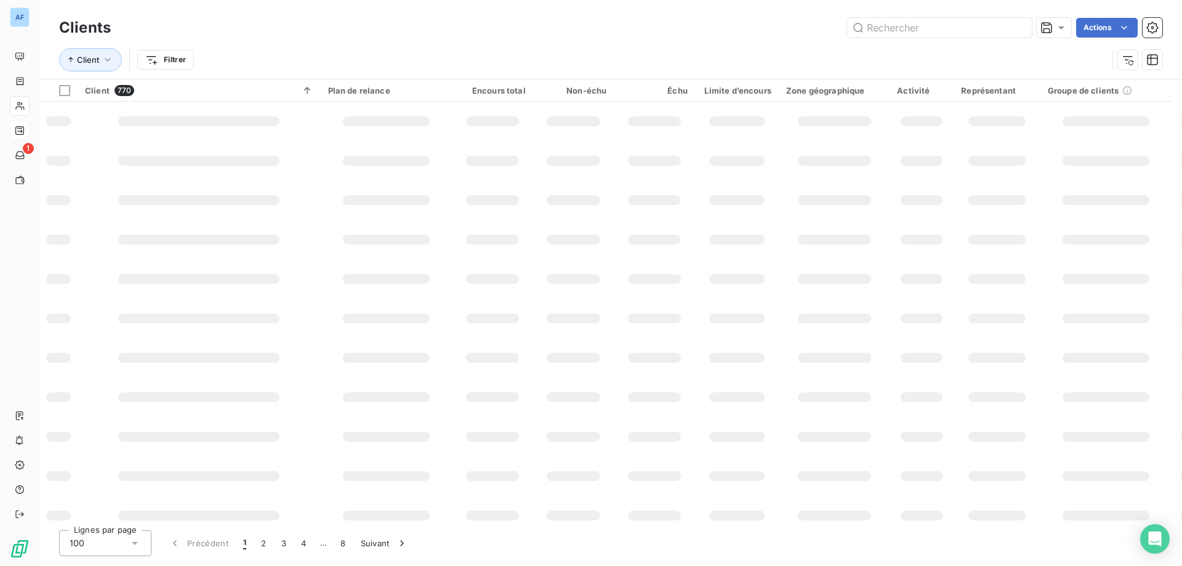
click at [116, 538] on div "100" at bounding box center [105, 543] width 92 height 26
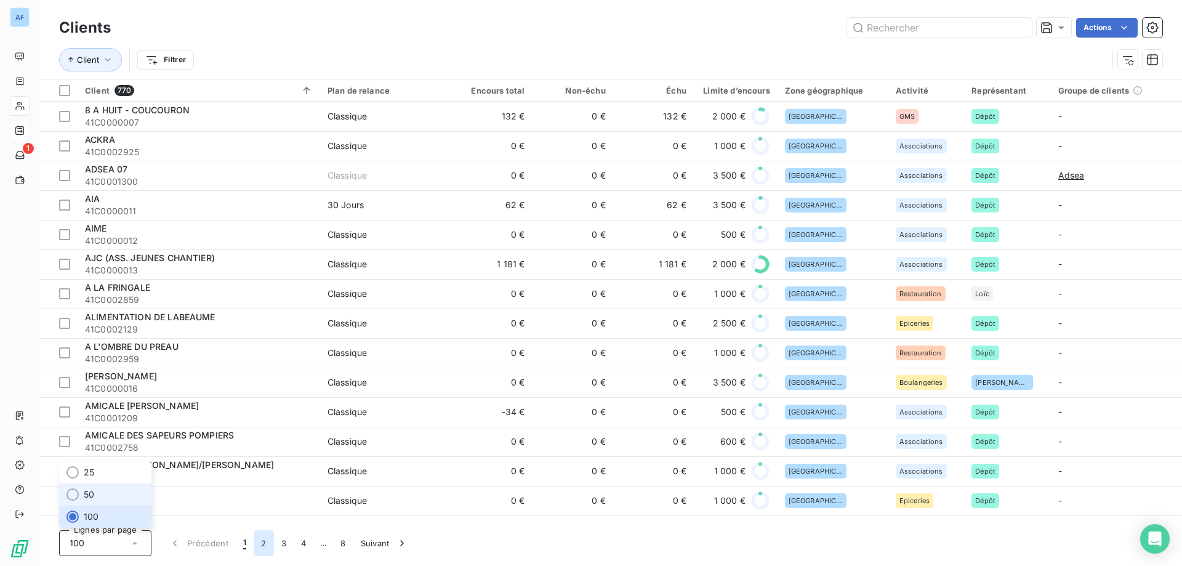
click at [87, 487] on li "50" at bounding box center [105, 494] width 92 height 22
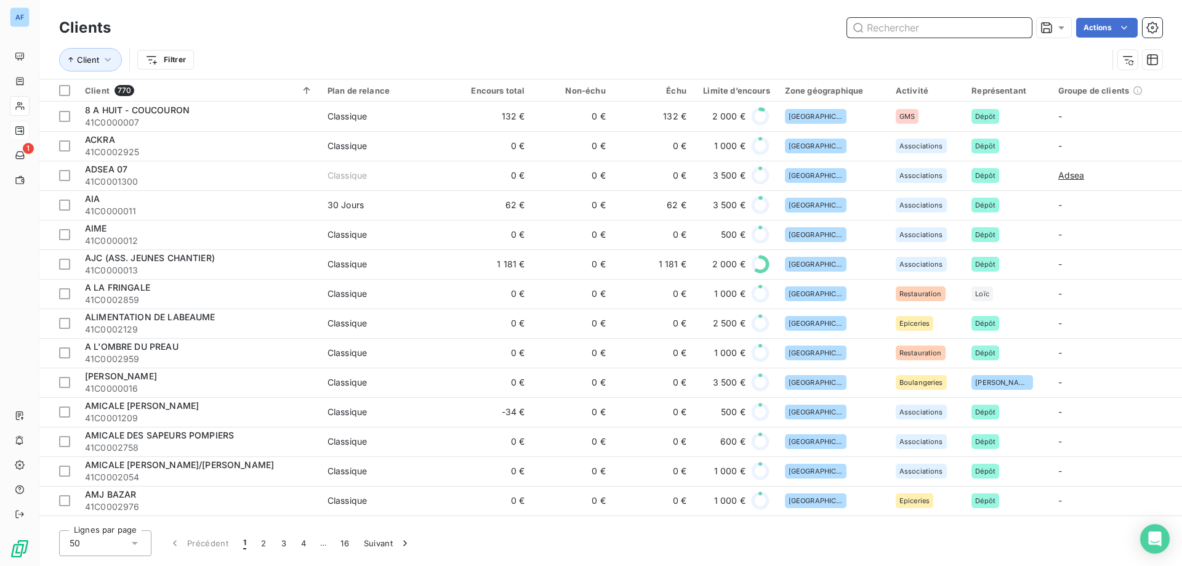
click at [958, 31] on input "text" at bounding box center [939, 28] width 185 height 20
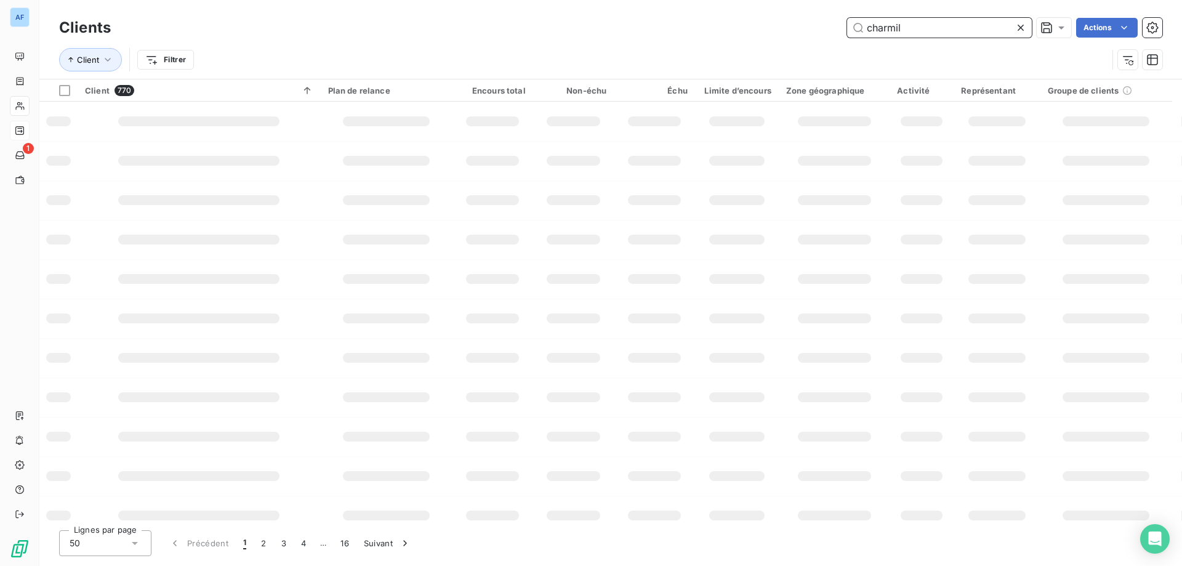
type input "charmill"
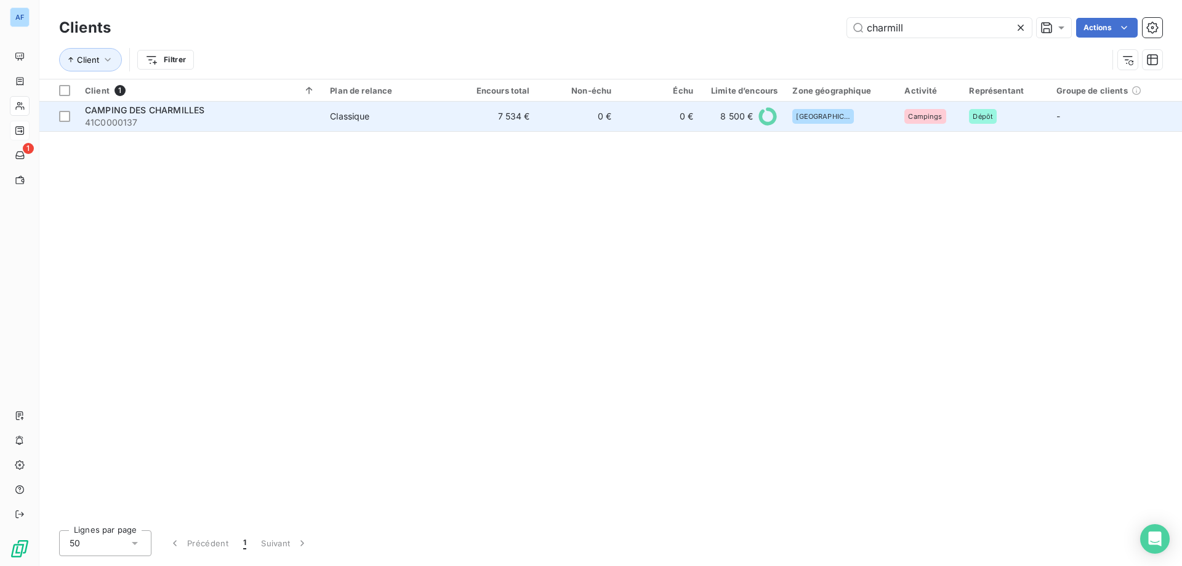
click at [439, 119] on span "Classique" at bounding box center [389, 116] width 118 height 12
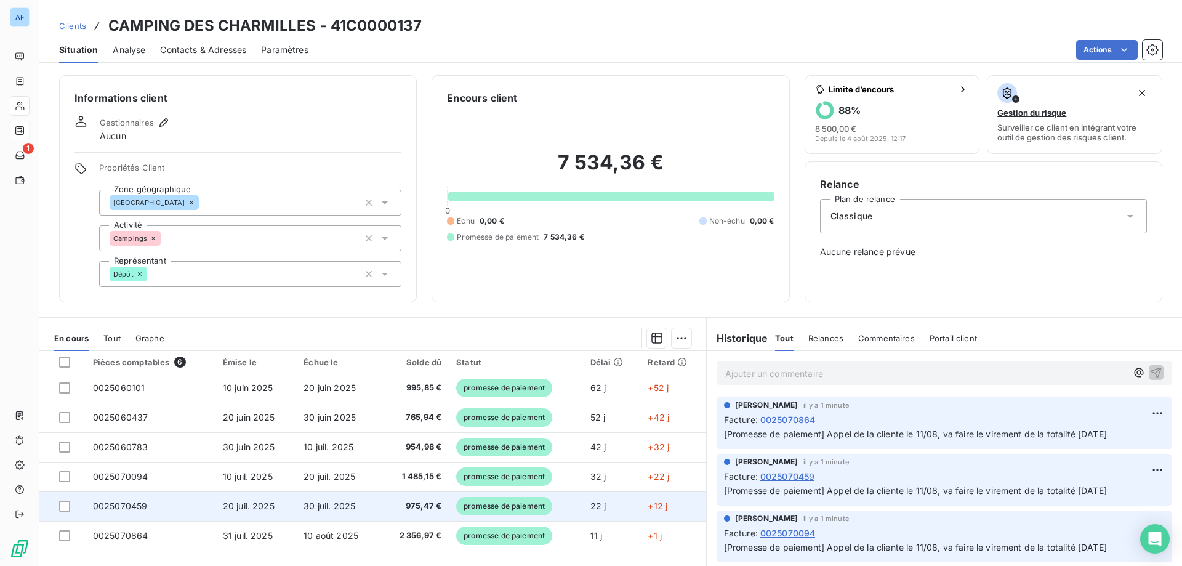
scroll to position [59, 0]
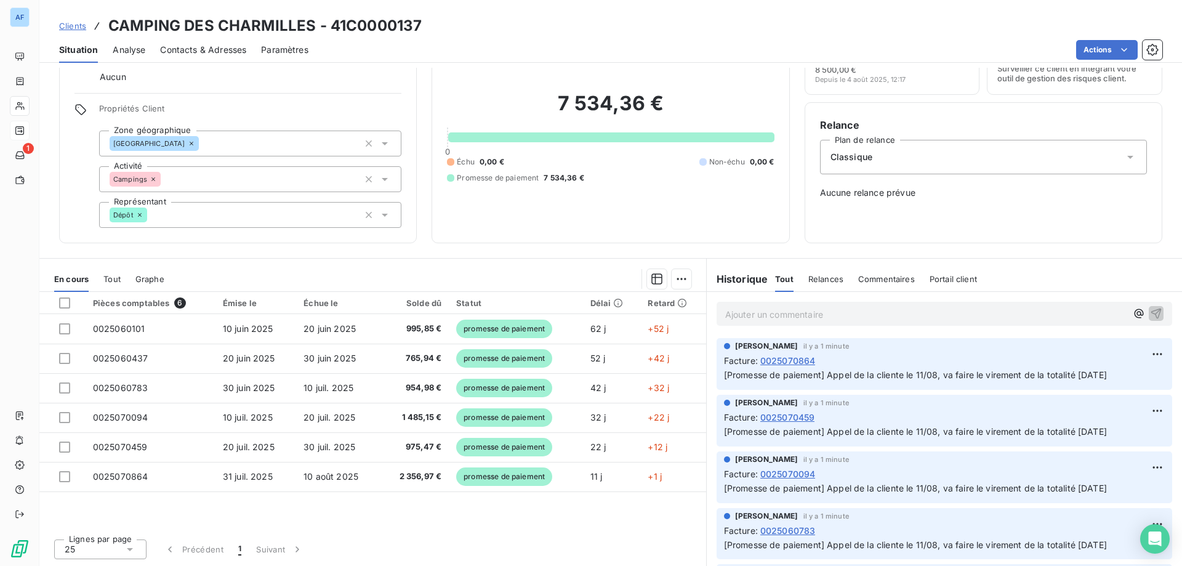
click at [794, 324] on div "Ajouter un commentaire ﻿" at bounding box center [945, 314] width 456 height 24
click at [791, 316] on p "Ajouter un commentaire ﻿" at bounding box center [925, 314] width 401 height 15
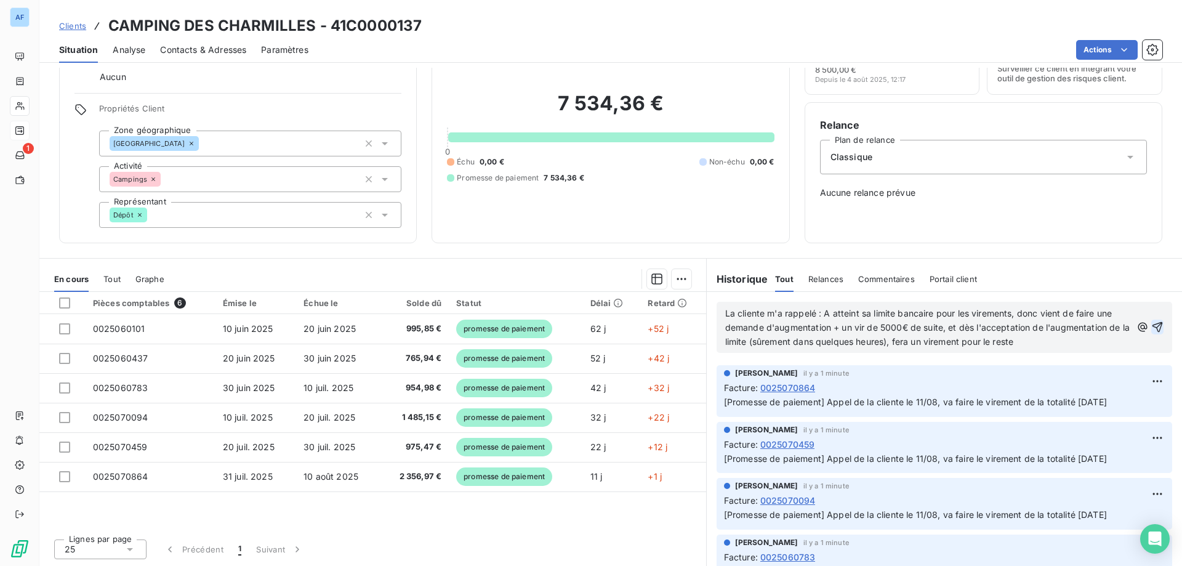
click at [1151, 324] on icon "button" at bounding box center [1157, 327] width 12 height 12
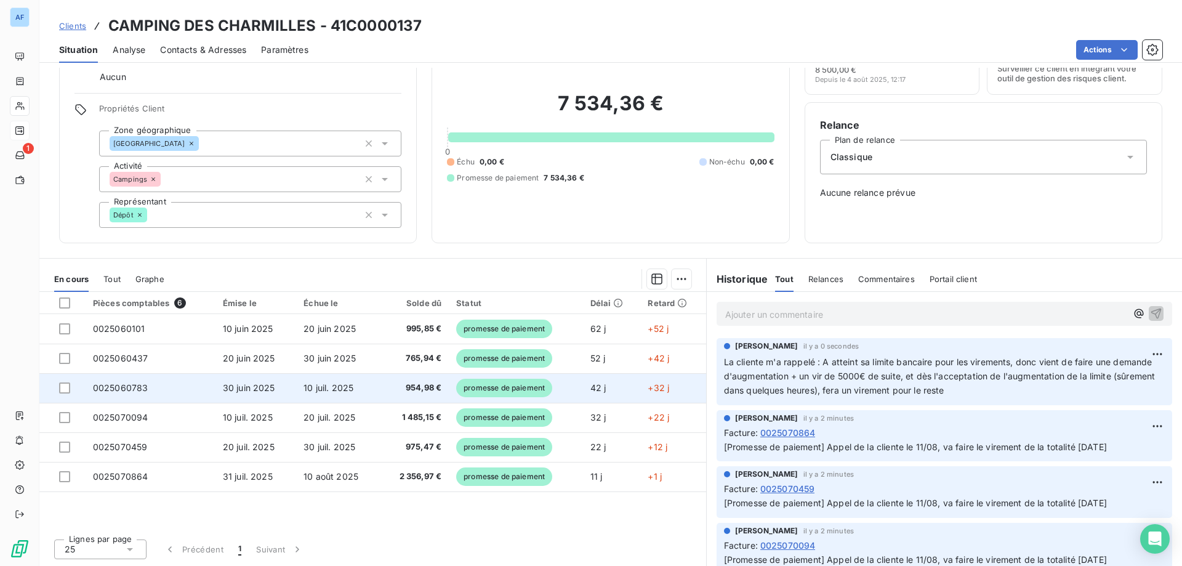
scroll to position [0, 0]
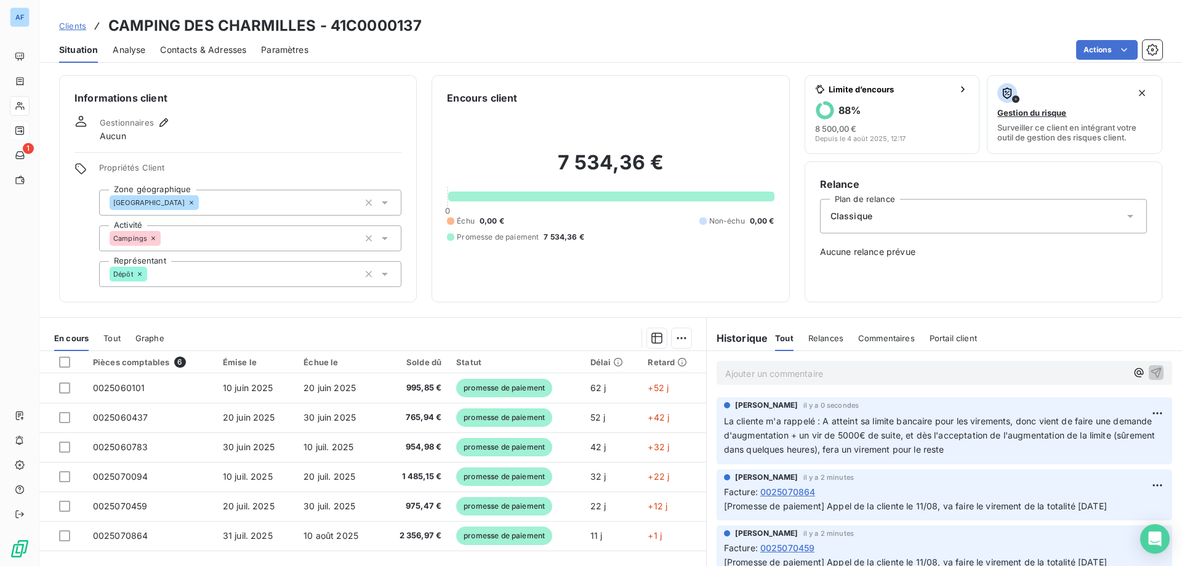
click at [72, 30] on span "Clients" at bounding box center [72, 26] width 27 height 10
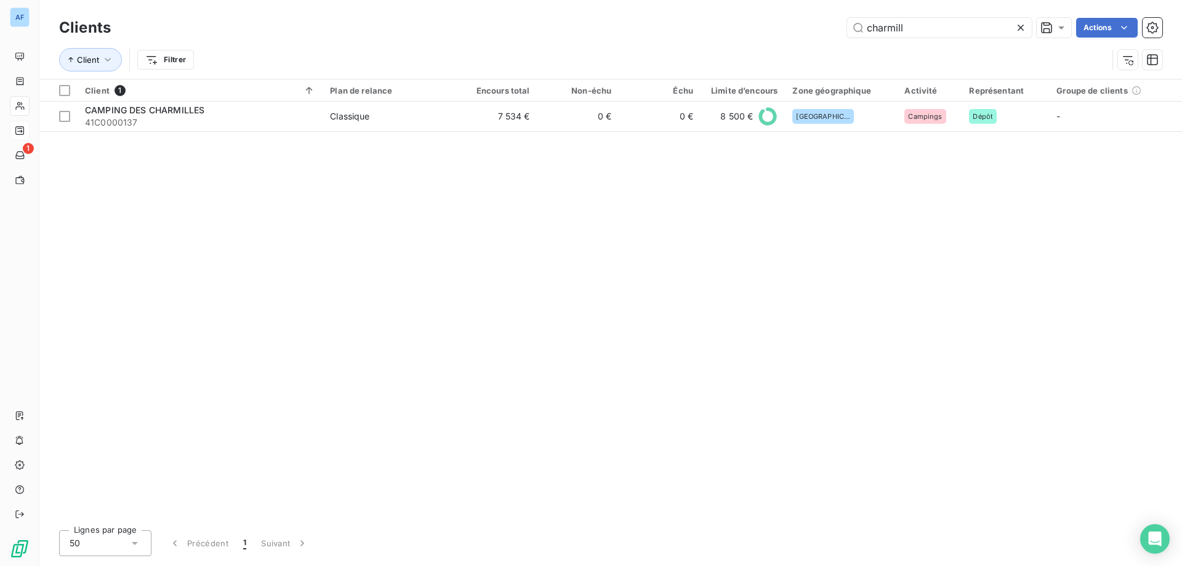
click at [1021, 29] on icon at bounding box center [1021, 28] width 12 height 12
